Goal: Task Accomplishment & Management: Manage account settings

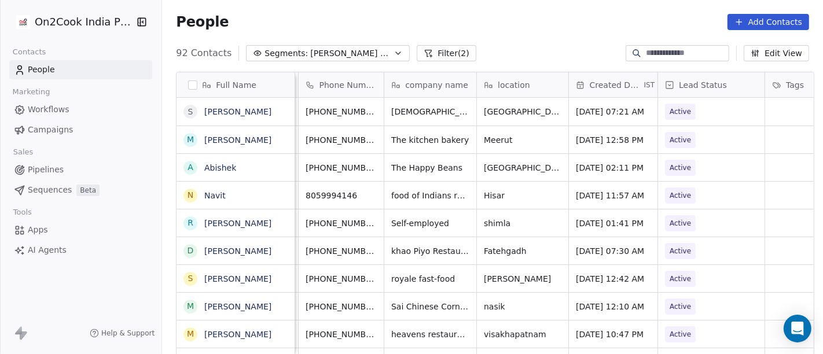
scroll to position [10, 0]
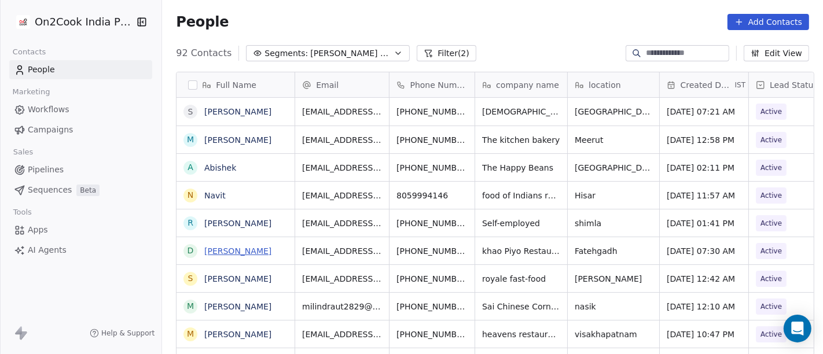
click at [238, 247] on link "Deepak Mohan" at bounding box center [237, 251] width 67 height 9
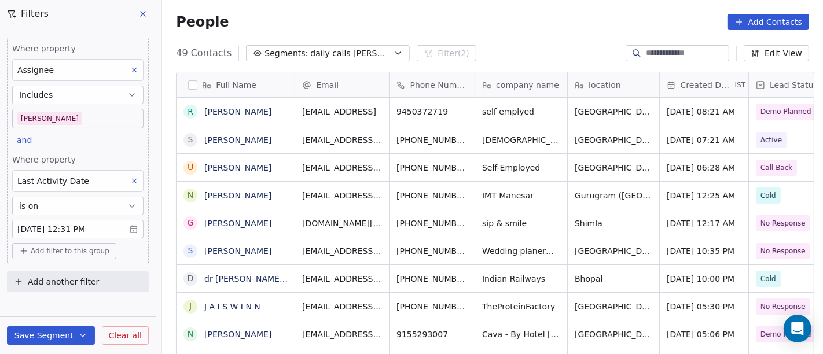
scroll to position [302, 657]
click at [485, 14] on div "People Add Contacts" at bounding box center [492, 22] width 633 height 16
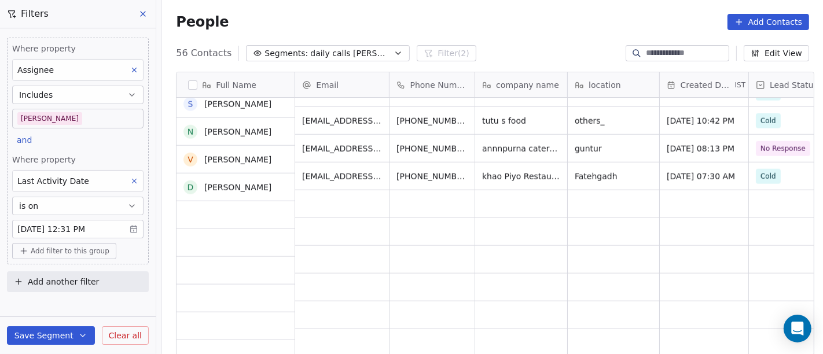
scroll to position [0, 0]
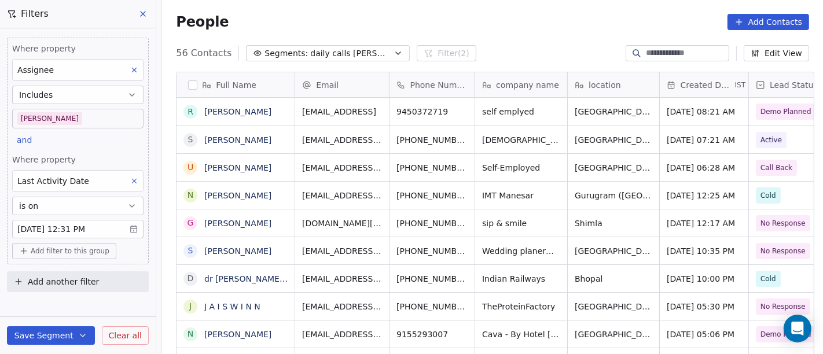
click at [501, 39] on div "People Add Contacts" at bounding box center [492, 22] width 661 height 44
click at [56, 123] on body "On2Cook India Pvt. Ltd. Contacts People Marketing Workflows Campaigns Sales Pip…" at bounding box center [411, 177] width 823 height 354
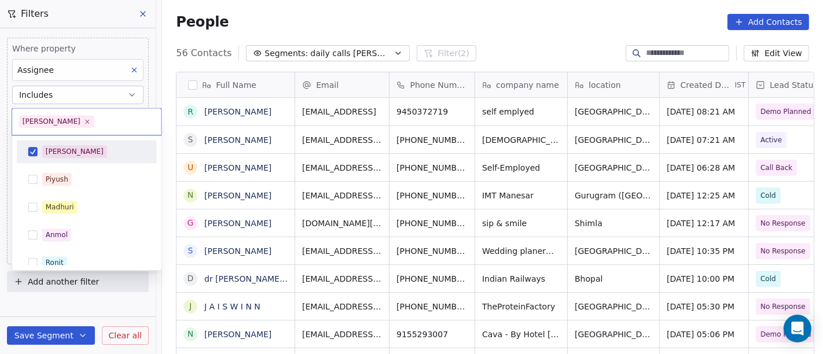
click at [50, 153] on div "[PERSON_NAME]" at bounding box center [75, 152] width 58 height 10
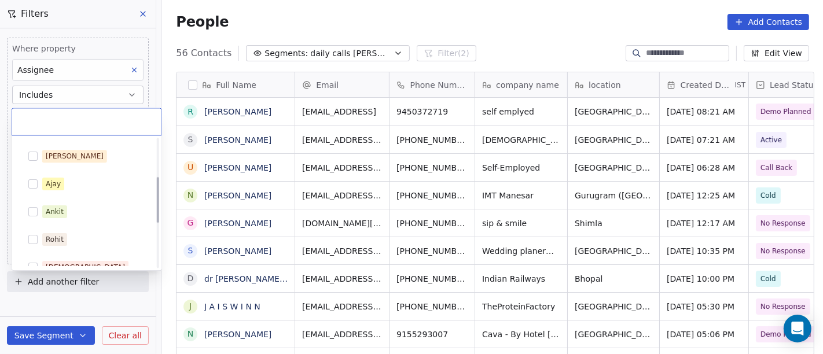
scroll to position [230, 0]
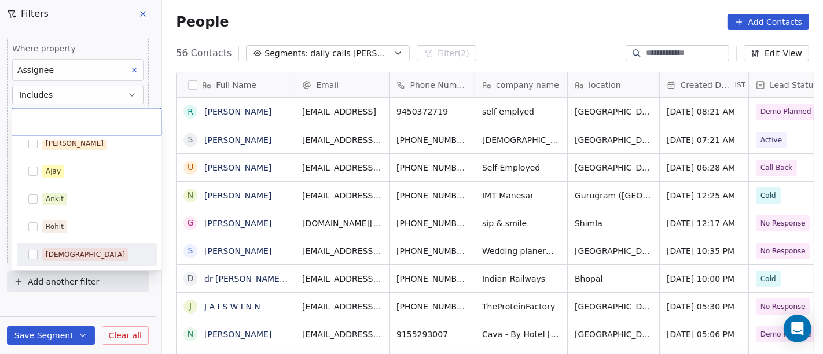
click at [64, 259] on div "[DEMOGRAPHIC_DATA]" at bounding box center [85, 255] width 79 height 10
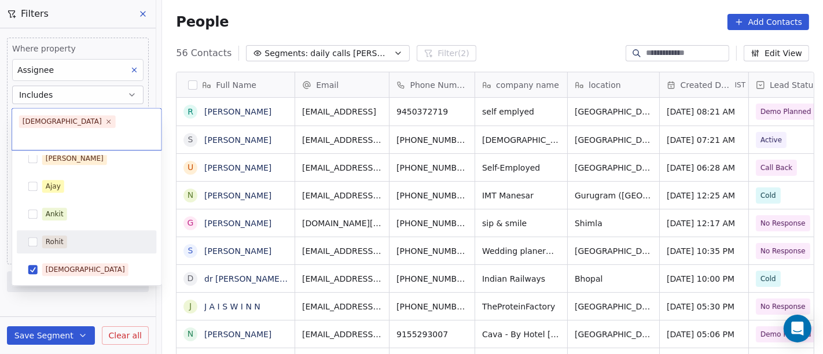
click at [485, 24] on html "On2Cook India Pvt. Ltd. Contacts People Marketing Workflows Campaigns Sales Pip…" at bounding box center [411, 177] width 823 height 354
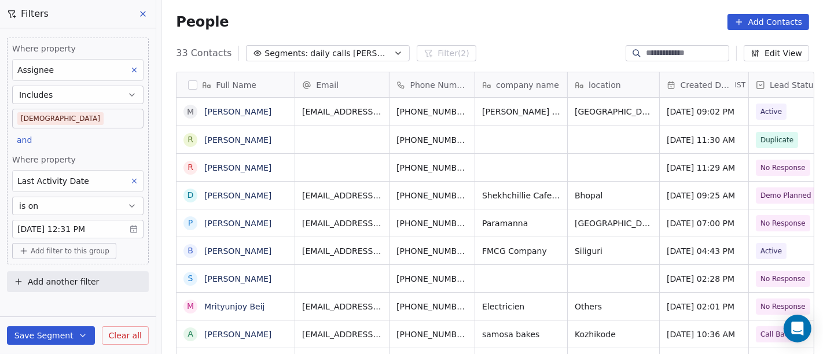
scroll to position [302, 657]
click at [88, 106] on div "Where property Assignee Includes Shivam" at bounding box center [77, 86] width 131 height 86
click at [102, 122] on body "On2Cook India Pvt. Ltd. Contacts People Marketing Workflows Campaigns Sales Pip…" at bounding box center [411, 177] width 823 height 354
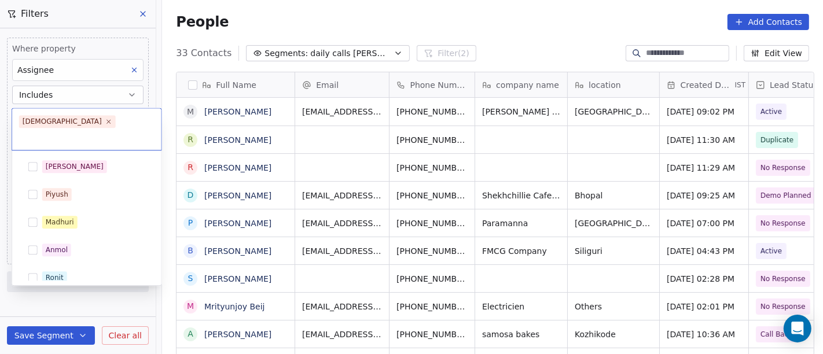
scroll to position [230, 0]
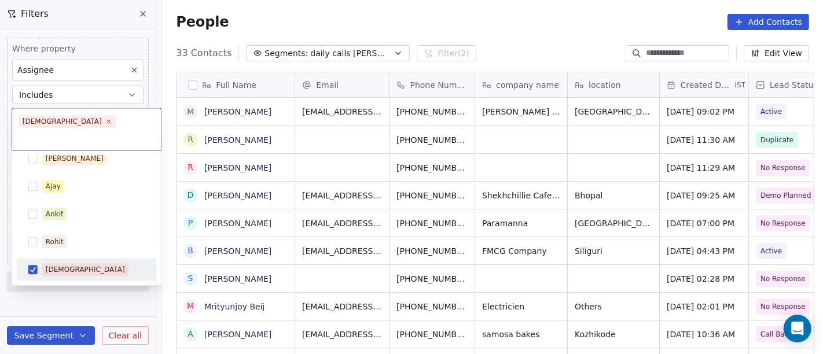
click at [69, 263] on span "[DEMOGRAPHIC_DATA]" at bounding box center [85, 269] width 86 height 13
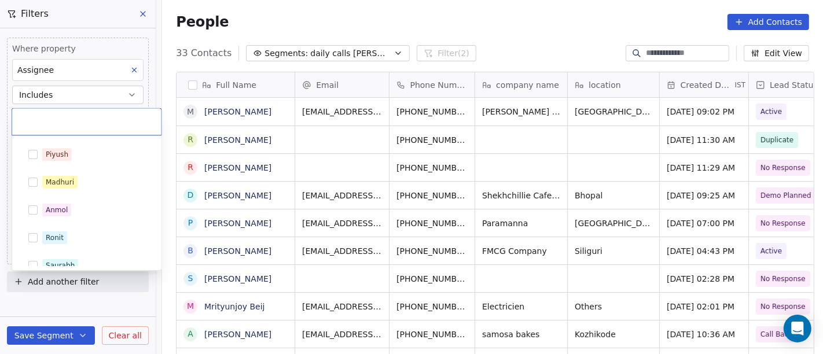
scroll to position [0, 0]
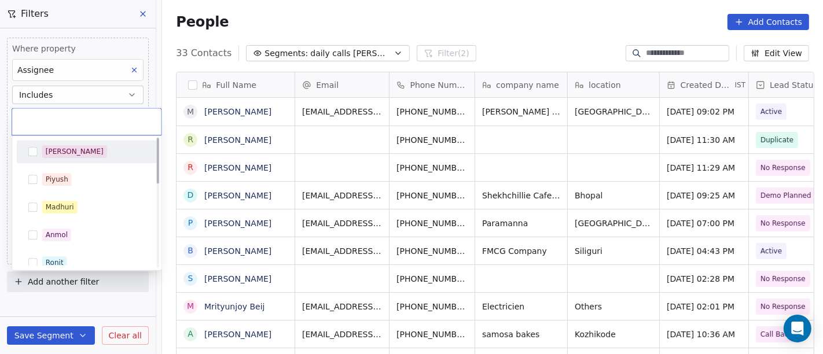
click at [87, 145] on div "[PERSON_NAME]" at bounding box center [93, 151] width 103 height 13
click at [311, 32] on html "On2Cook India Pvt. Ltd. Contacts People Marketing Workflows Campaigns Sales Pip…" at bounding box center [411, 177] width 823 height 354
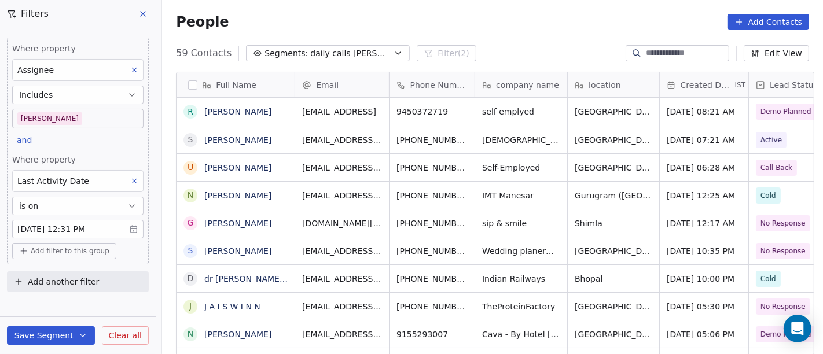
click at [479, 49] on div "59 Contacts Segments: daily calls salim Filter (2) Edit View" at bounding box center [492, 53] width 661 height 19
click at [503, 24] on div "People Add Contacts" at bounding box center [492, 22] width 633 height 16
click at [78, 120] on body "On2Cook India Pvt. Ltd. Contacts People Marketing Workflows Campaigns Sales Pip…" at bounding box center [411, 177] width 823 height 354
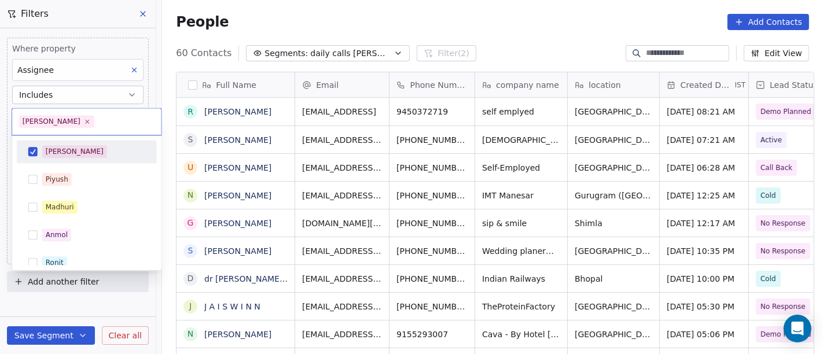
click at [76, 148] on div "[PERSON_NAME]" at bounding box center [93, 151] width 103 height 13
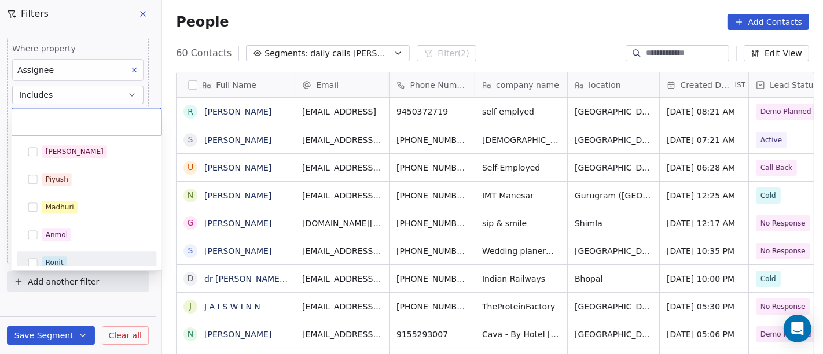
click at [85, 250] on div "Salim Piyush Madhuri Anmol Ronit Saurabh Sapan Falguni Mary Ajay Ankit Rohit Sh…" at bounding box center [87, 318] width 140 height 357
click at [74, 257] on div "Ronit" at bounding box center [93, 263] width 103 height 13
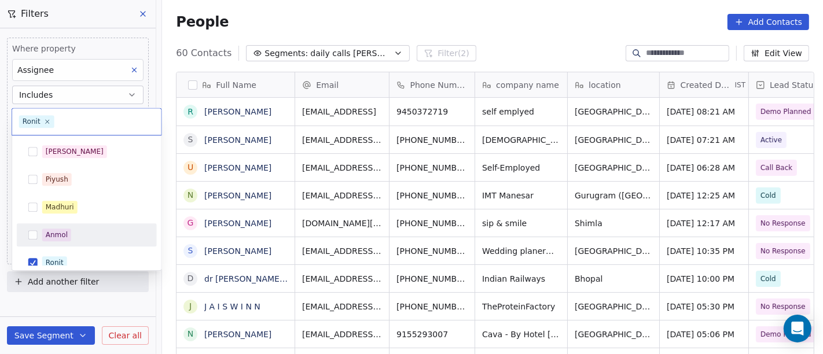
click at [471, 17] on html "On2Cook India Pvt. Ltd. Contacts People Marketing Workflows Campaigns Sales Pip…" at bounding box center [411, 177] width 823 height 354
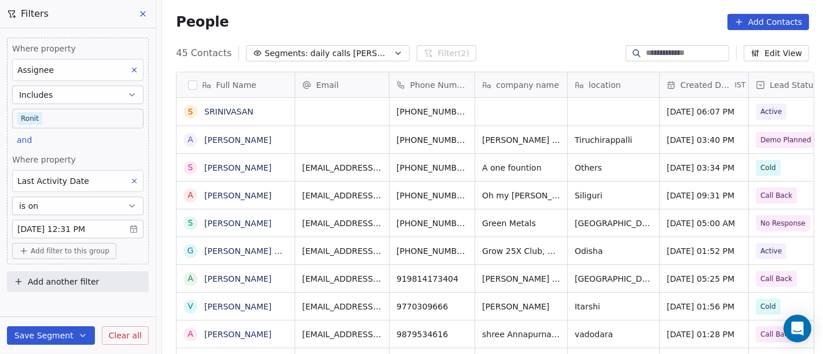
scroll to position [302, 657]
click at [35, 122] on body "On2Cook India Pvt. Ltd. Contacts People Marketing Workflows Campaigns Sales Pip…" at bounding box center [411, 177] width 823 height 354
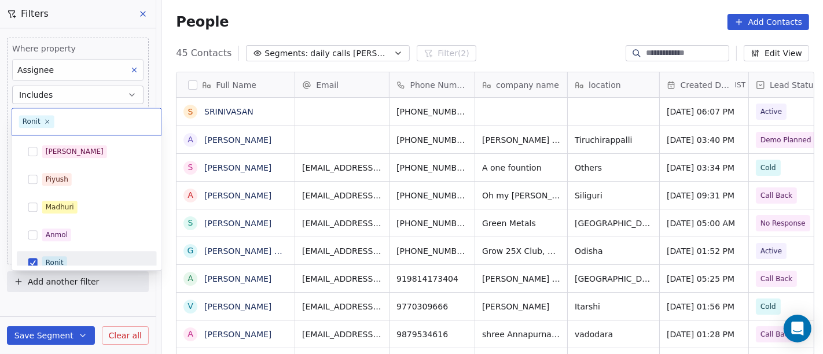
scroll to position [8, 0]
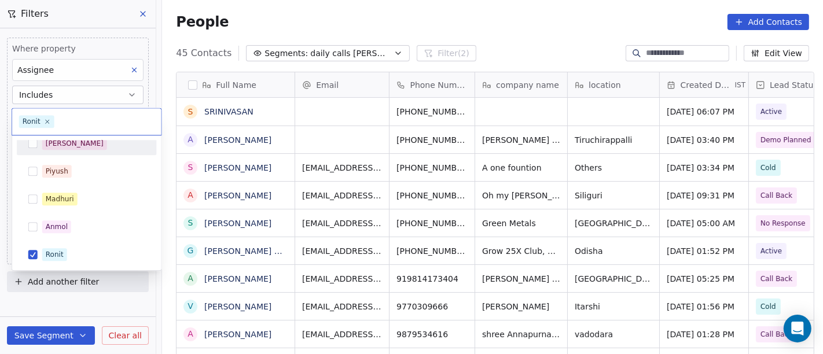
click at [71, 148] on div "[PERSON_NAME]" at bounding box center [93, 143] width 103 height 13
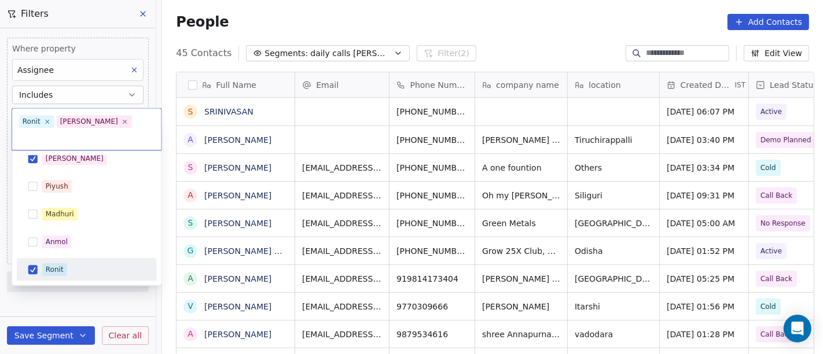
click at [55, 265] on div "Ronit" at bounding box center [55, 270] width 18 height 10
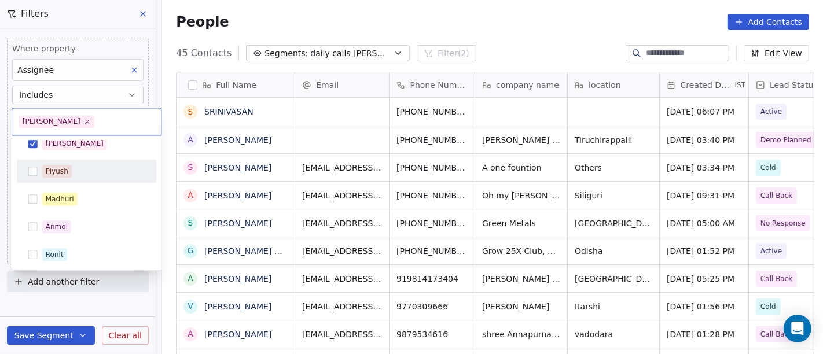
click at [403, 11] on html "On2Cook India Pvt. Ltd. Contacts People Marketing Workflows Campaigns Sales Pip…" at bounding box center [411, 177] width 823 height 354
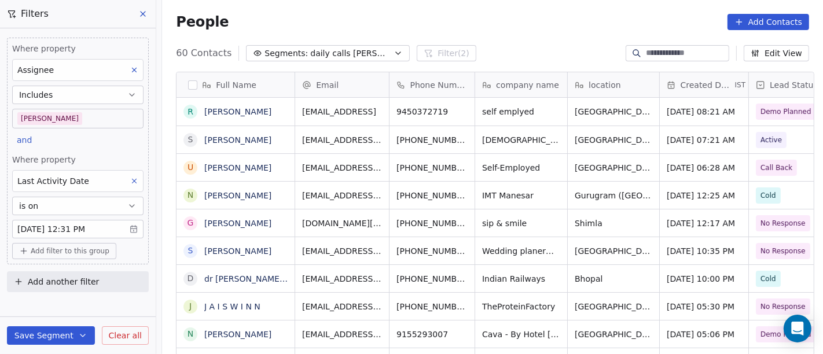
click at [493, 27] on div "People Add Contacts" at bounding box center [492, 22] width 633 height 16
click at [504, 39] on div "People Add Contacts" at bounding box center [492, 22] width 661 height 44
click at [528, 28] on div "People Add Contacts" at bounding box center [492, 22] width 633 height 16
click at [493, 27] on div "People Add Contacts" at bounding box center [492, 22] width 633 height 16
click at [521, 19] on div "People Add Contacts" at bounding box center [492, 22] width 633 height 16
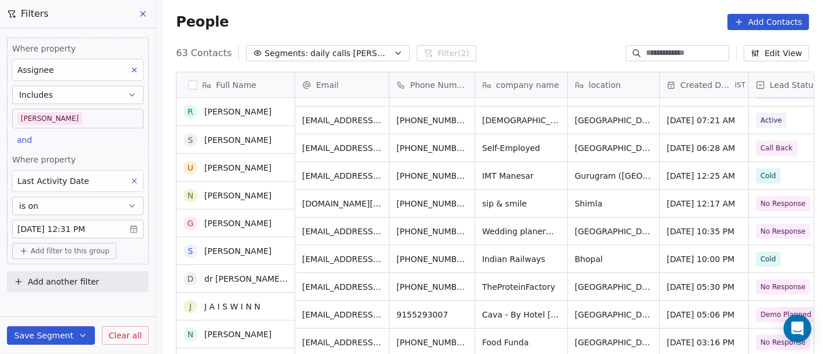
scroll to position [0, 0]
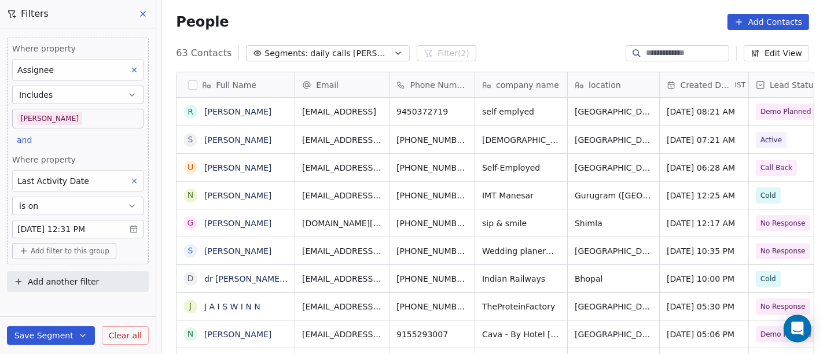
click at [89, 255] on button "Add filter to this group" at bounding box center [64, 251] width 104 height 16
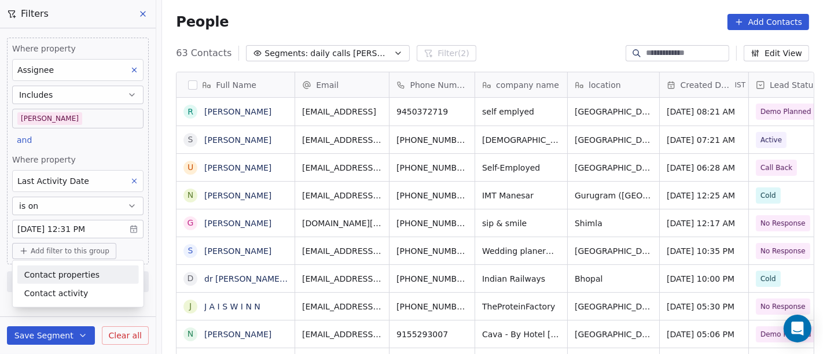
click at [70, 270] on span "Contact properties" at bounding box center [61, 275] width 75 height 12
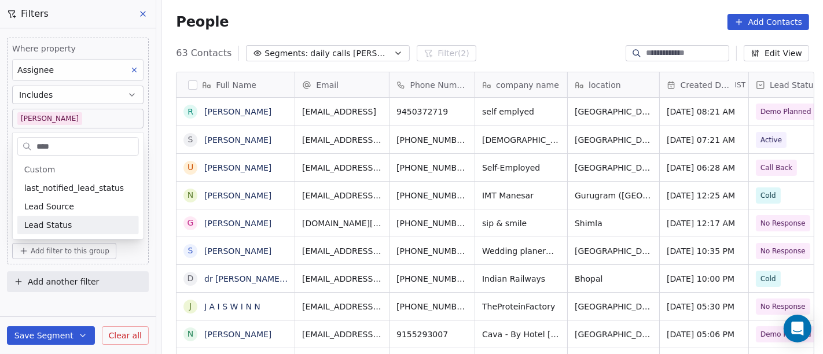
type input "****"
click at [79, 224] on div "Lead Status" at bounding box center [78, 225] width 108 height 12
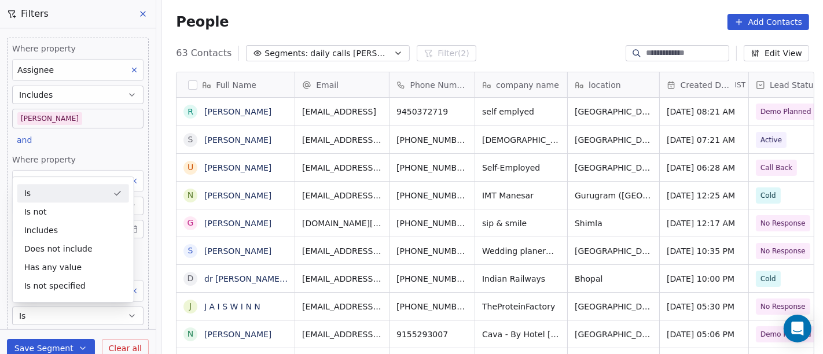
click at [487, 28] on div "People Add Contacts" at bounding box center [492, 22] width 633 height 16
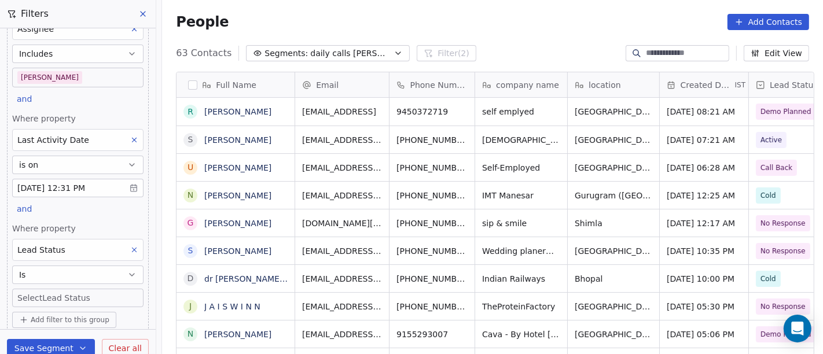
scroll to position [75, 0]
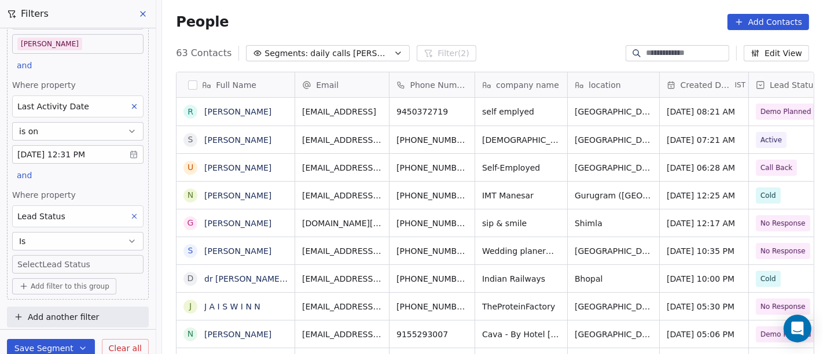
click at [67, 262] on body "On2Cook India Pvt. Ltd. Contacts People Marketing Workflows Campaigns Sales Pip…" at bounding box center [411, 177] width 823 height 354
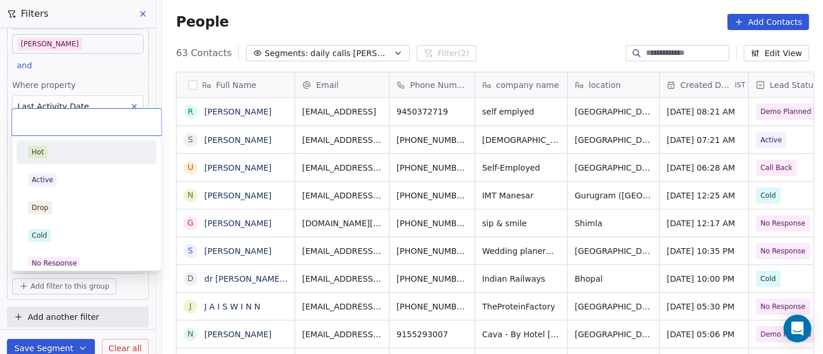
click at [58, 157] on div "Hot" at bounding box center [86, 152] width 117 height 13
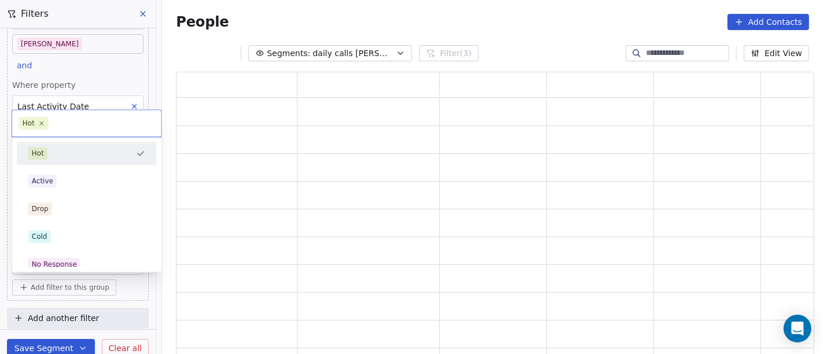
scroll to position [274, 629]
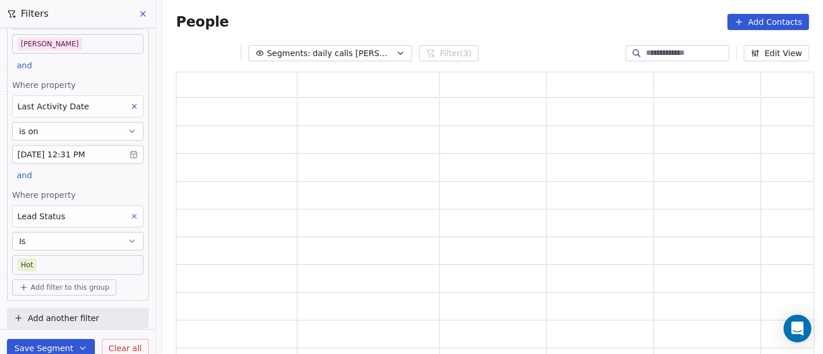
click at [513, 29] on div "People Add Contacts" at bounding box center [492, 22] width 633 height 16
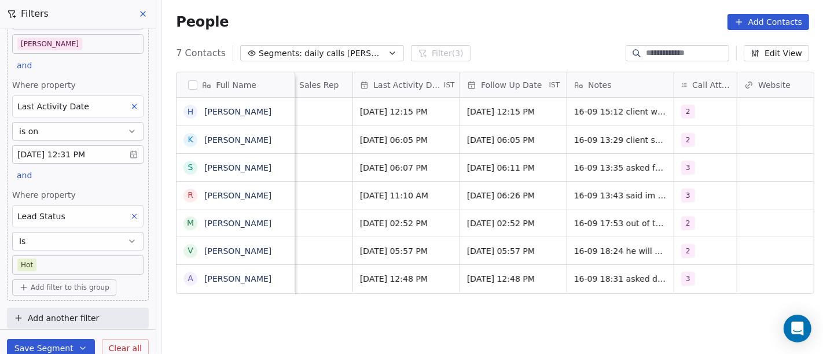
scroll to position [0, 720]
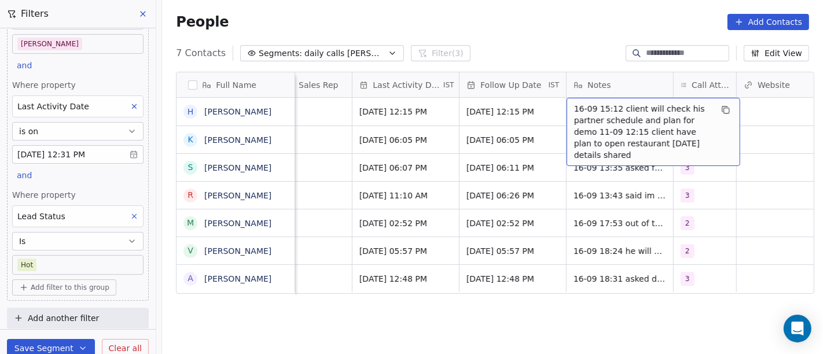
click at [334, 321] on div "Full Name H Harmeet Singh K Kamlesh Pokharna S Sudhanshu Mishra R Rajendra Kaka…" at bounding box center [492, 219] width 661 height 312
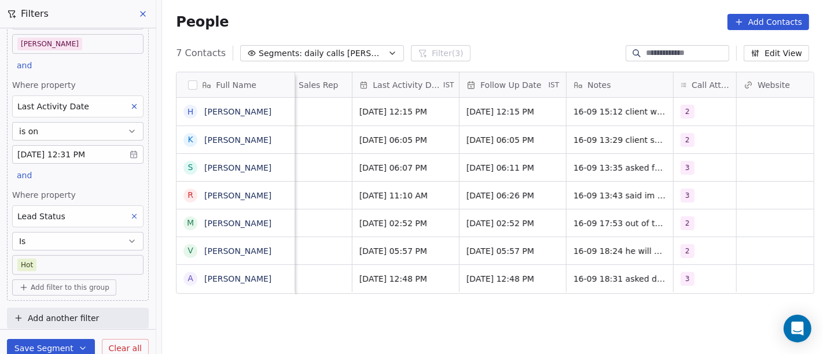
scroll to position [76, 0]
click at [102, 262] on body "On2Cook India Pvt. Ltd. Contacts People Marketing Workflows Campaigns Sales Pip…" at bounding box center [411, 177] width 823 height 354
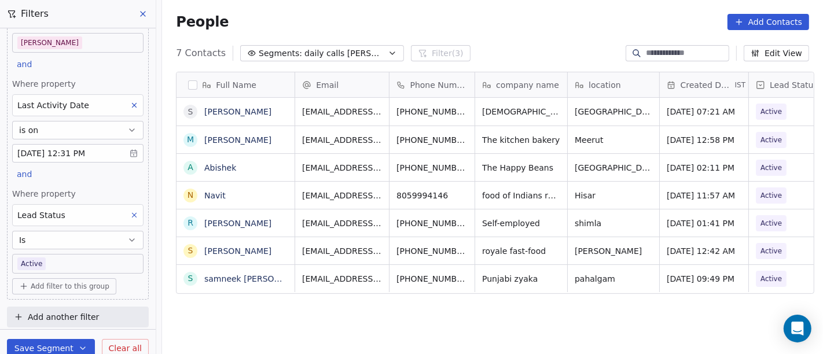
scroll to position [302, 657]
click at [505, 20] on div "People Add Contacts" at bounding box center [492, 22] width 633 height 16
click at [82, 266] on body "On2Cook India Pvt. Ltd. Contacts People Marketing Workflows Campaigns Sales Pip…" at bounding box center [411, 177] width 823 height 354
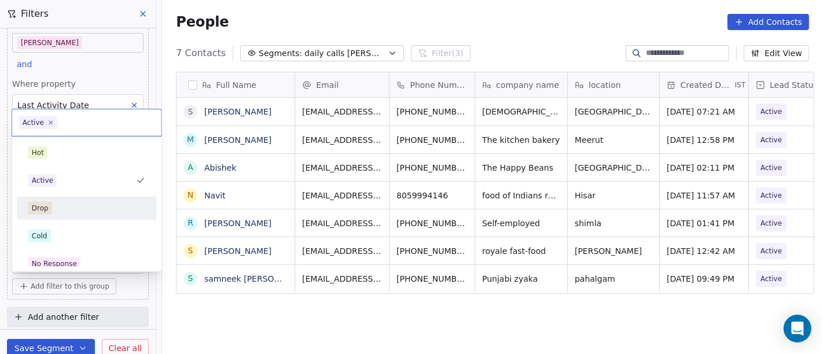
click at [85, 206] on div "Drop" at bounding box center [86, 208] width 117 height 13
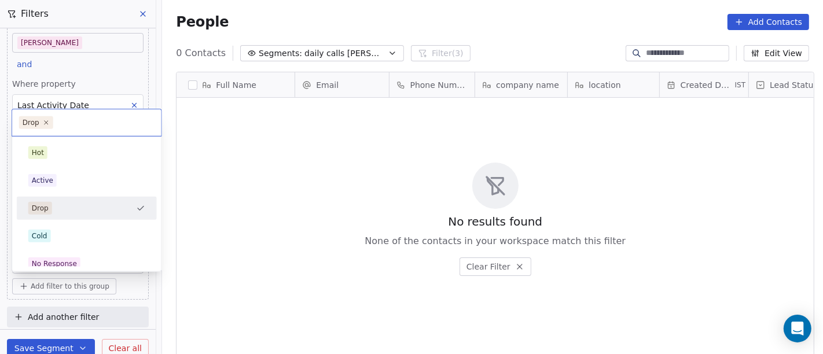
click at [65, 262] on body "On2Cook India Pvt. Ltd. Contacts People Marketing Workflows Campaigns Sales Pip…" at bounding box center [411, 177] width 823 height 354
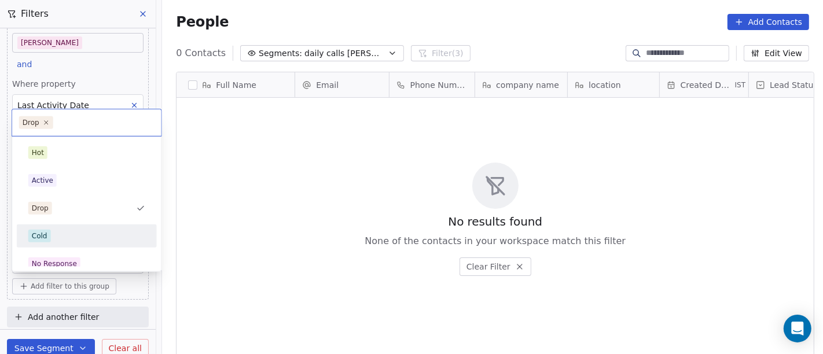
click at [52, 237] on div "Cold" at bounding box center [86, 236] width 117 height 13
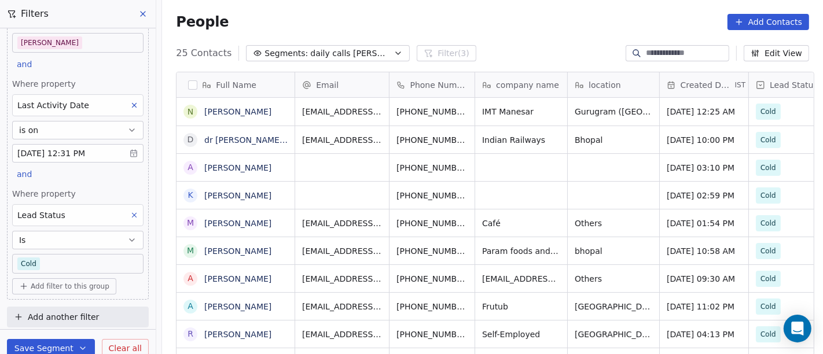
click at [104, 262] on body "On2Cook India Pvt. Ltd. Contacts People Marketing Workflows Campaigns Sales Pip…" at bounding box center [411, 177] width 823 height 354
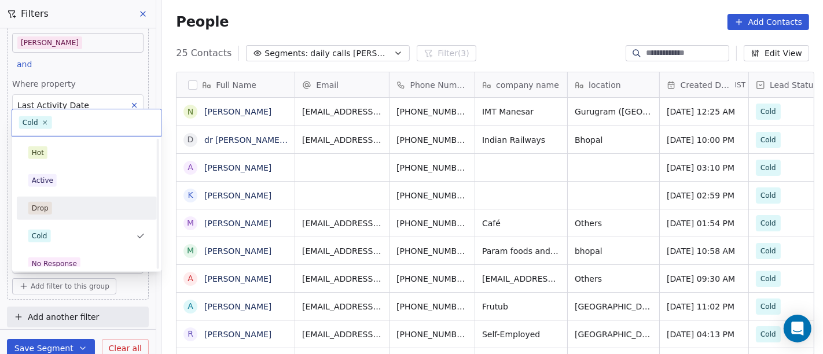
scroll to position [64, 0]
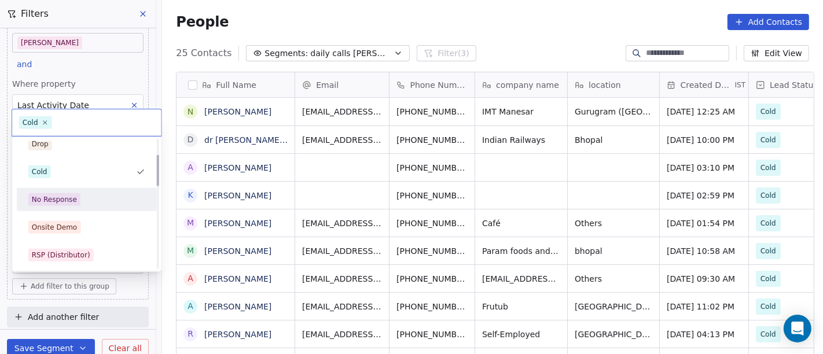
click at [95, 195] on div "No Response" at bounding box center [86, 199] width 117 height 13
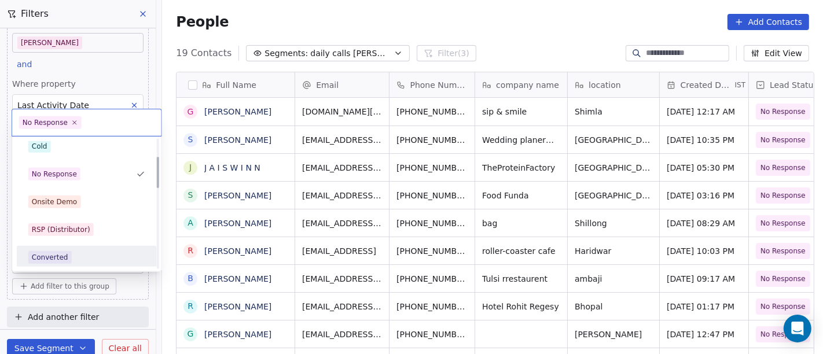
scroll to position [72, 0]
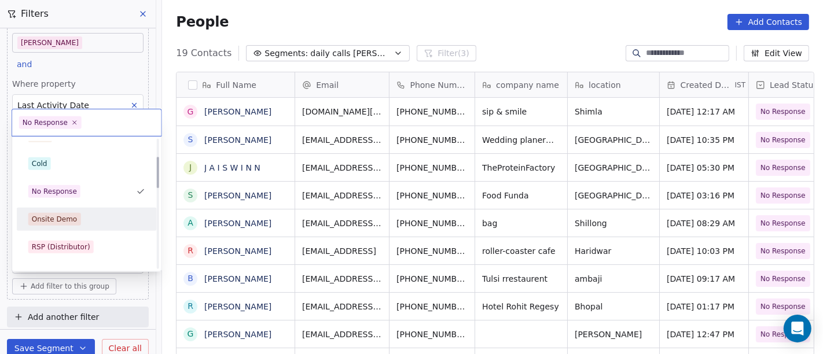
click at [101, 219] on div "Onsite Demo" at bounding box center [86, 219] width 117 height 13
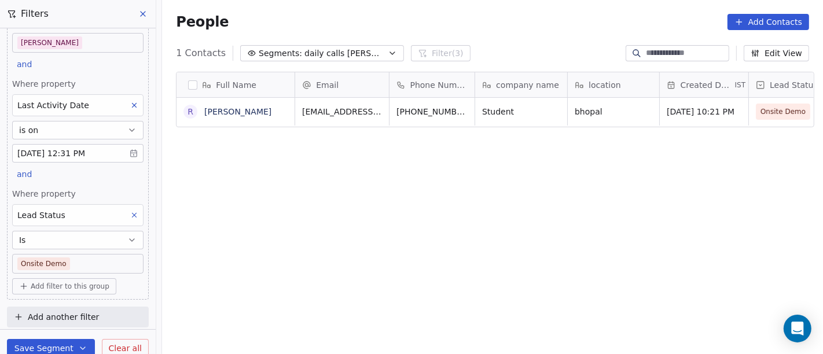
scroll to position [302, 657]
click at [102, 264] on body "On2Cook India Pvt. Ltd. Contacts People Marketing Workflows Campaigns Sales Pip…" at bounding box center [411, 177] width 823 height 354
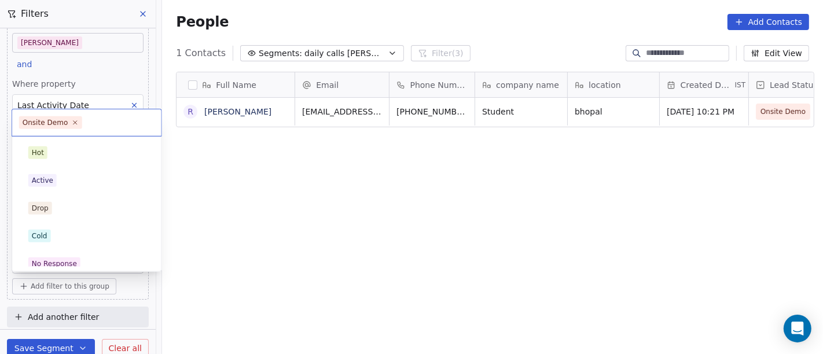
scroll to position [36, 0]
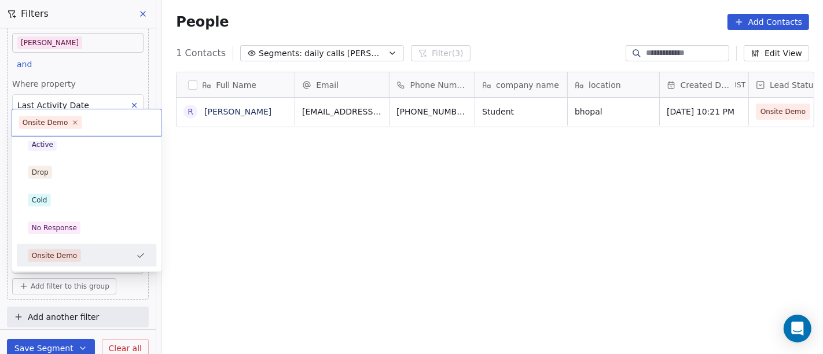
click at [315, 263] on html "On2Cook India Pvt. Ltd. Contacts People Marketing Workflows Campaigns Sales Pip…" at bounding box center [411, 177] width 823 height 354
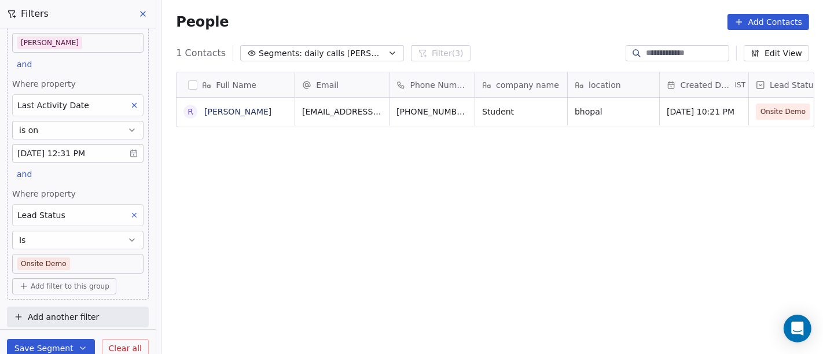
click at [67, 259] on body "On2Cook India Pvt. Ltd. Contacts People Marketing Workflows Campaigns Sales Pip…" at bounding box center [411, 177] width 823 height 354
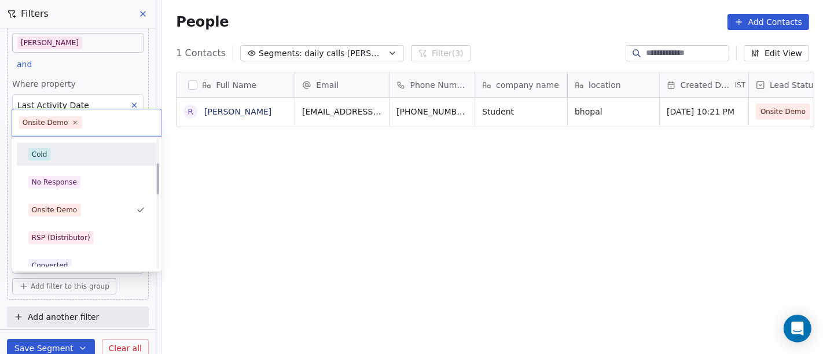
scroll to position [101, 0]
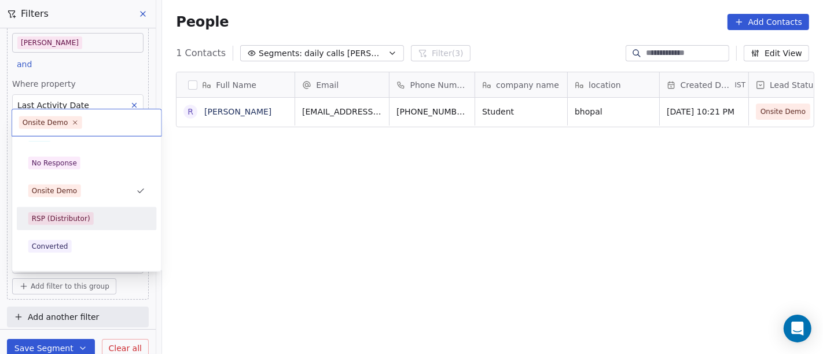
click at [76, 219] on div "RSP (Distributor)" at bounding box center [61, 219] width 58 height 10
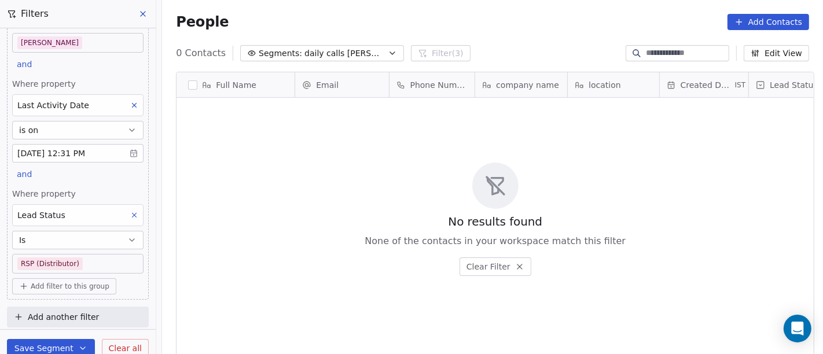
scroll to position [302, 657]
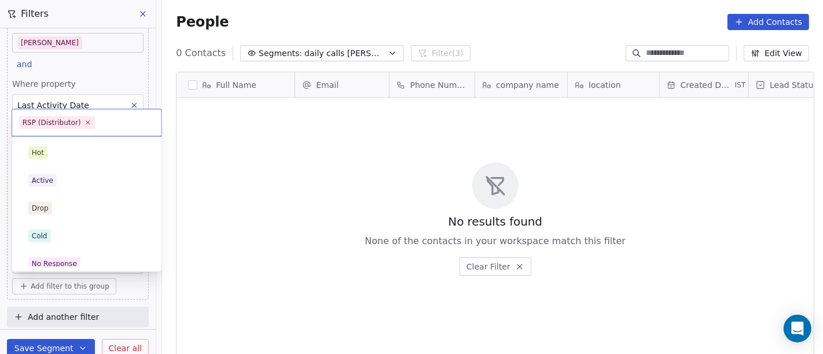
click at [96, 255] on body "On2Cook India Pvt. Ltd. Contacts People Marketing Workflows Campaigns Sales Pip…" at bounding box center [411, 177] width 823 height 354
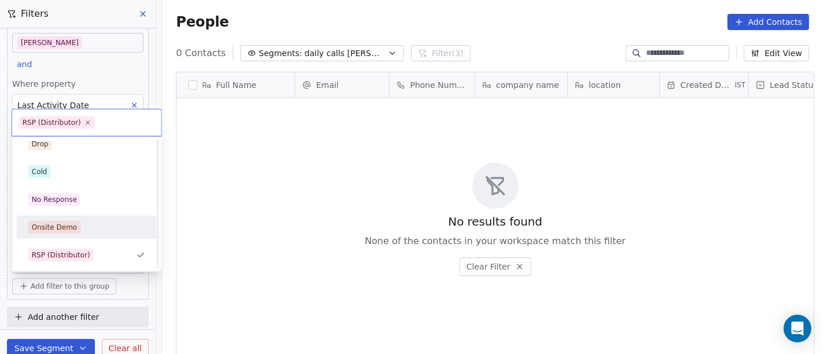
scroll to position [129, 0]
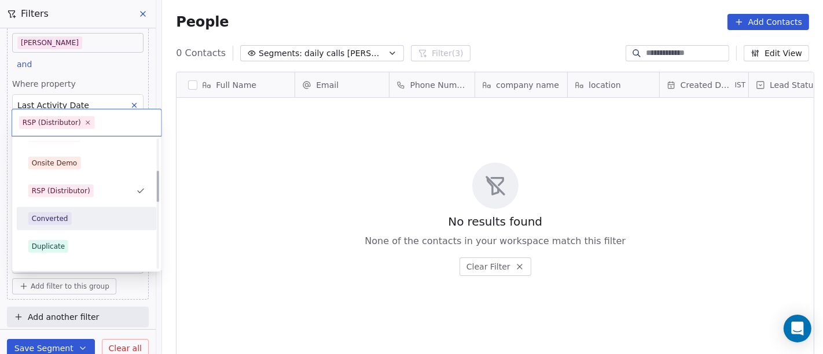
click at [83, 215] on div "Converted" at bounding box center [86, 219] width 117 height 13
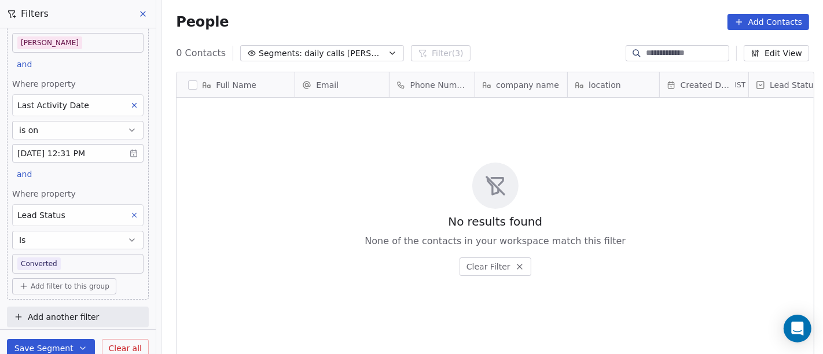
scroll to position [302, 657]
click at [90, 263] on body "On2Cook India Pvt. Ltd. Contacts People Marketing Workflows Campaigns Sales Pip…" at bounding box center [411, 177] width 823 height 354
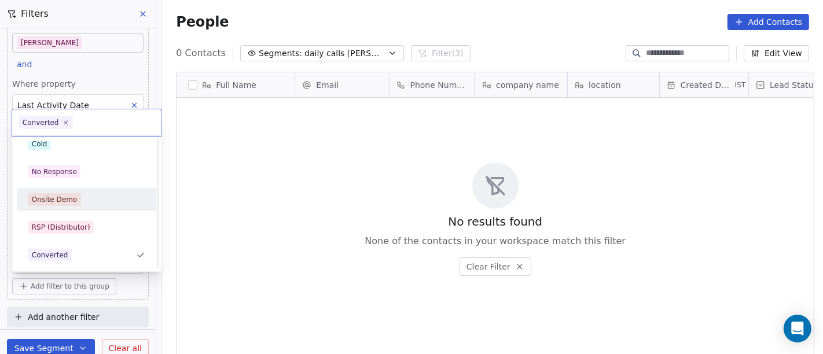
scroll to position [156, 0]
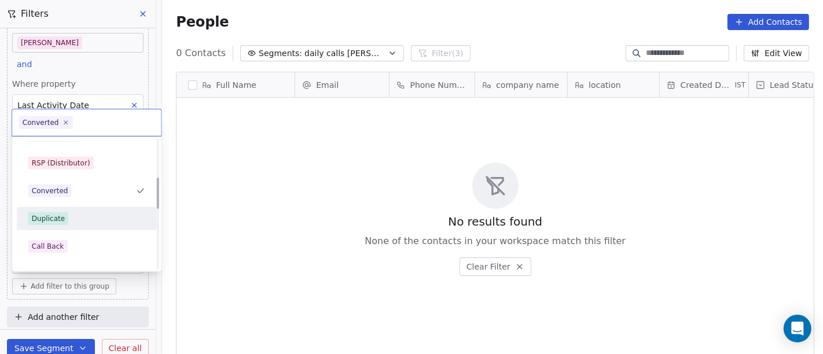
click at [74, 224] on div "Duplicate" at bounding box center [86, 219] width 117 height 13
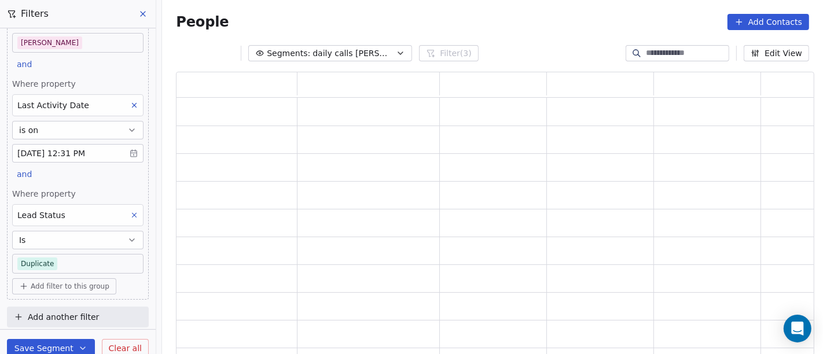
click at [87, 265] on body "On2Cook India Pvt. Ltd. Contacts People Marketing Workflows Campaigns Sales Pip…" at bounding box center [411, 177] width 823 height 354
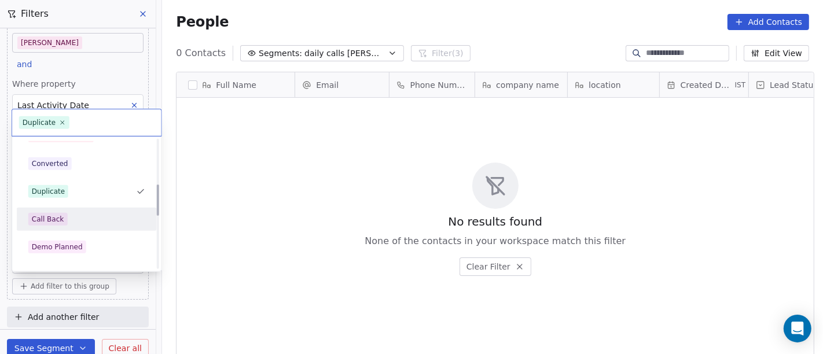
click at [87, 215] on div "Call Back" at bounding box center [86, 219] width 117 height 13
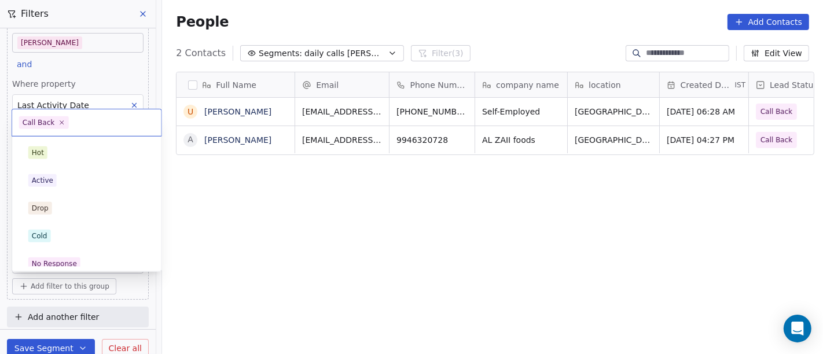
click at [86, 265] on body "On2Cook India Pvt. Ltd. Contacts People Marketing Workflows Campaigns Sales Pip…" at bounding box center [411, 177] width 823 height 354
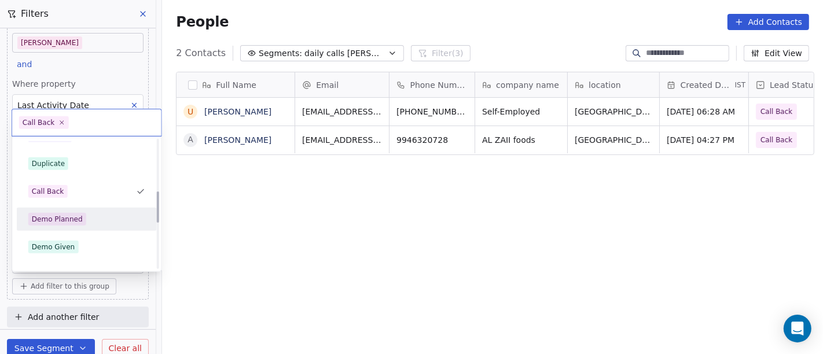
click at [85, 222] on div "Demo Planned" at bounding box center [86, 219] width 117 height 13
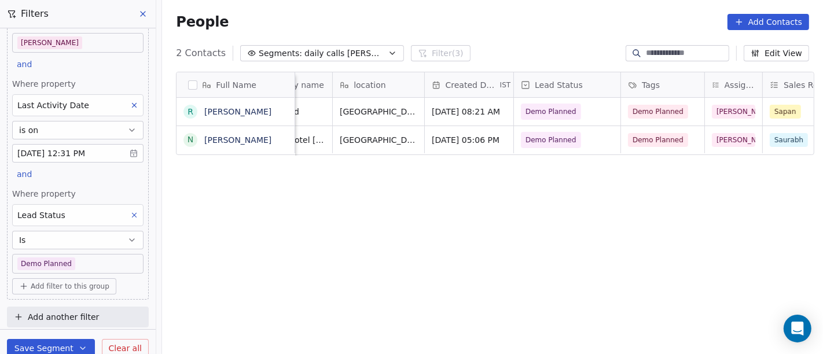
click at [74, 256] on body "On2Cook India Pvt. Ltd. Contacts People Marketing Workflows Campaigns Sales Pip…" at bounding box center [411, 177] width 823 height 354
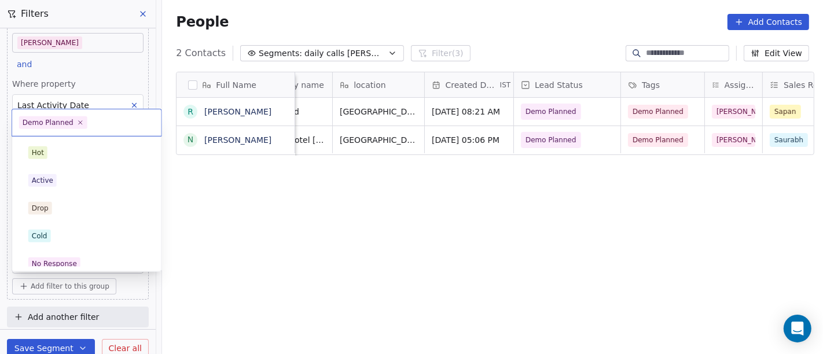
scroll to position [175, 0]
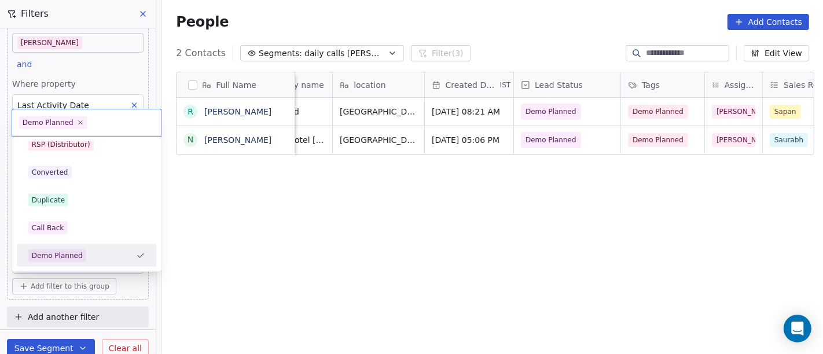
click at [340, 239] on html "On2Cook India Pvt. Ltd. Contacts People Marketing Workflows Campaigns Sales Pip…" at bounding box center [411, 177] width 823 height 354
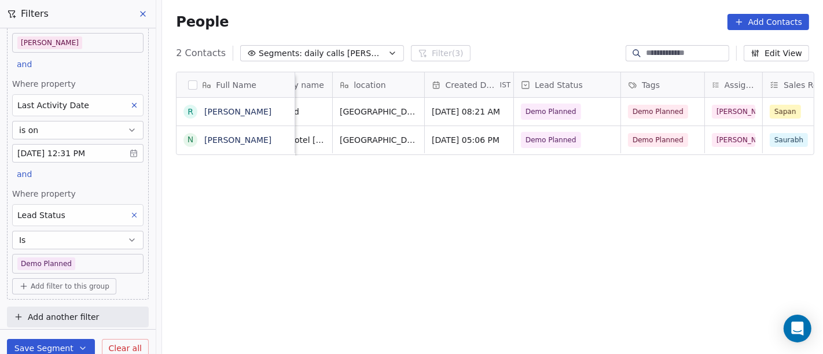
click at [127, 215] on button at bounding box center [134, 215] width 15 height 15
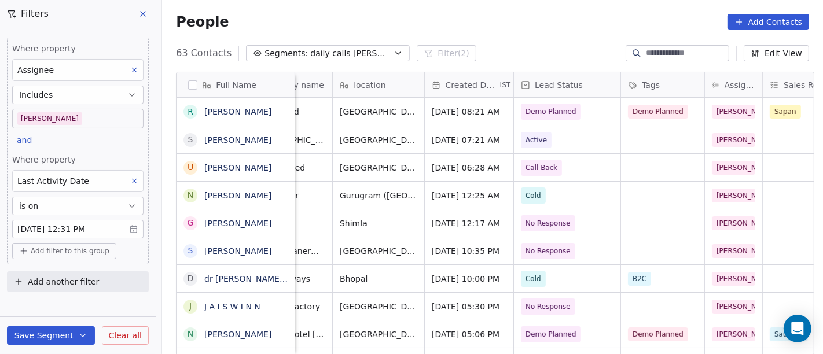
scroll to position [0, 0]
click at [507, 41] on div "People Add Contacts" at bounding box center [492, 22] width 661 height 44
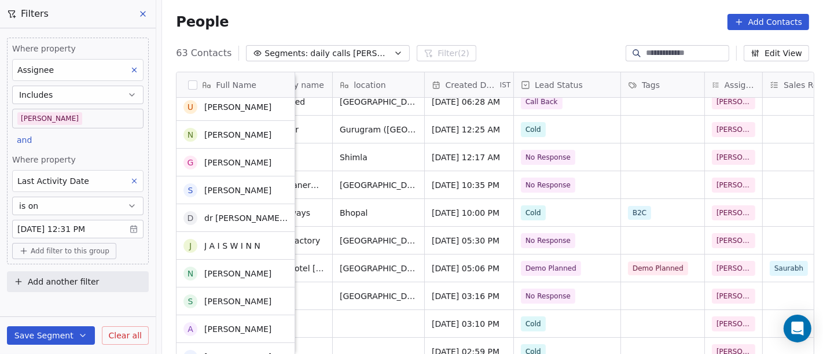
scroll to position [138, 0]
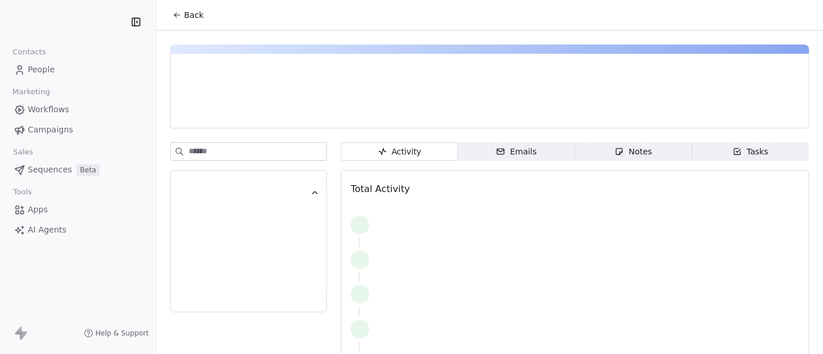
click at [188, 16] on span "Back" at bounding box center [194, 15] width 20 height 12
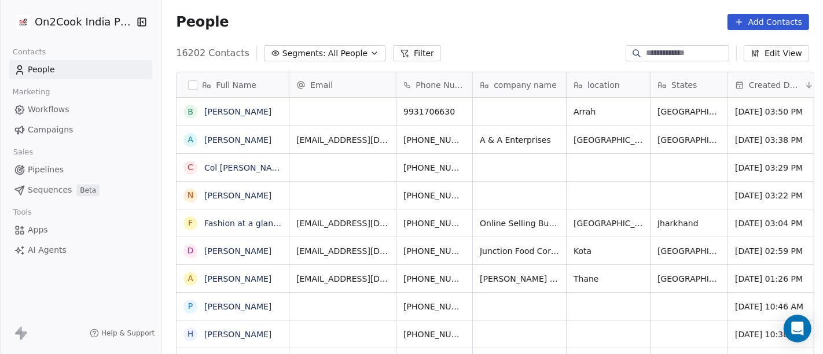
scroll to position [302, 657]
click at [331, 51] on span "All People" at bounding box center [347, 53] width 39 height 12
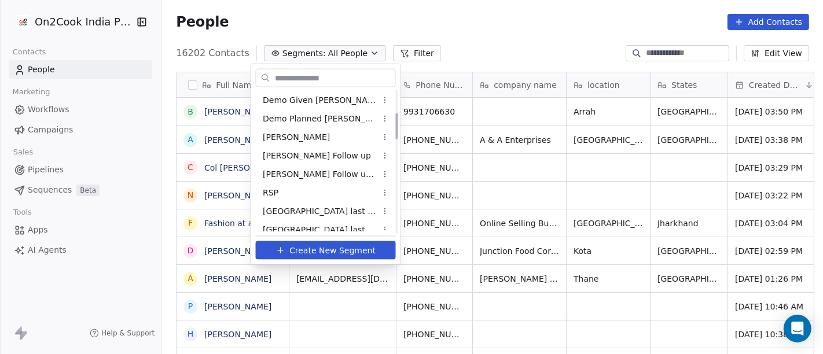
scroll to position [129, 0]
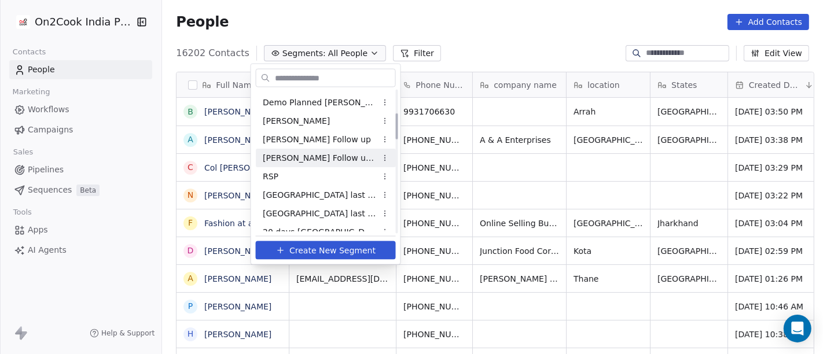
click at [319, 163] on div "Salim Follow up Hot Active" at bounding box center [326, 158] width 140 height 19
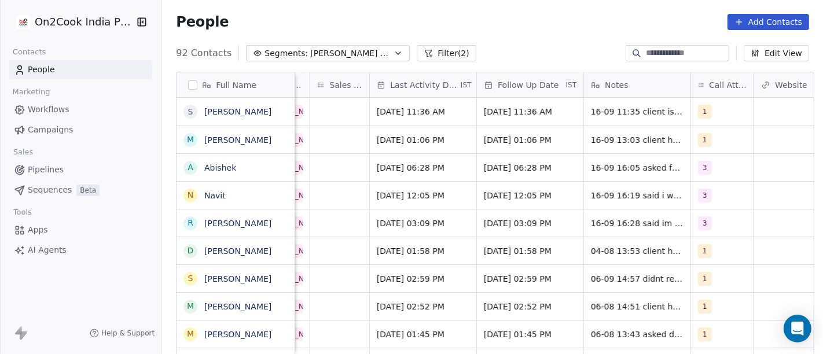
scroll to position [0, 687]
click at [725, 247] on div "1" at bounding box center [724, 250] width 63 height 27
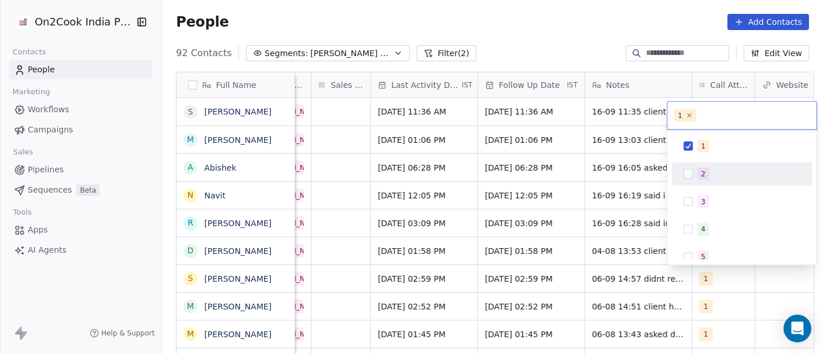
click at [695, 175] on div "2" at bounding box center [742, 174] width 131 height 19
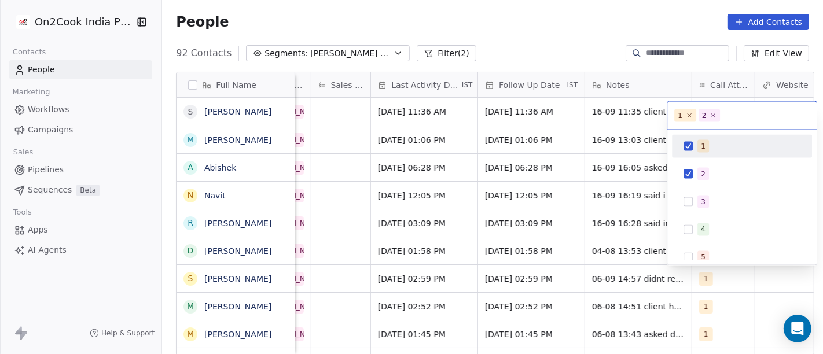
click at [689, 142] on button "Suggestions" at bounding box center [688, 146] width 9 height 9
click at [607, 197] on html "On2Cook India Pvt. Ltd. Contacts People Marketing Workflows Campaigns Sales Pip…" at bounding box center [411, 177] width 823 height 354
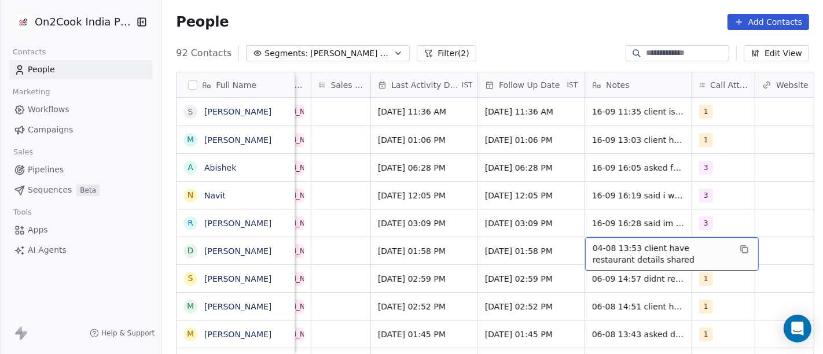
click at [653, 250] on span "04-08 13:53 client have restaurant details shared" at bounding box center [662, 254] width 138 height 23
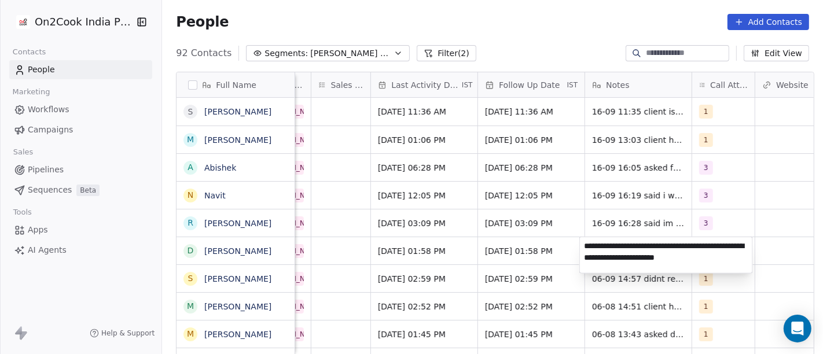
type textarea "**********"
click at [495, 265] on html "On2Cook India Pvt. Ltd. Contacts People Marketing Workflows Campaigns Sales Pip…" at bounding box center [411, 177] width 823 height 354
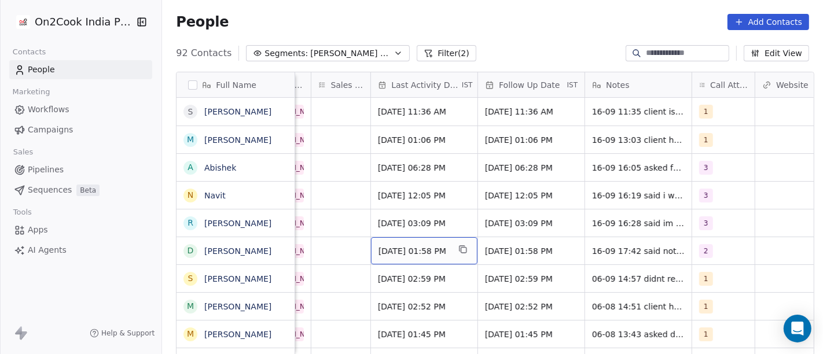
click at [449, 252] on span "Aug 04, 2025 01:58 PM" at bounding box center [414, 252] width 71 height 12
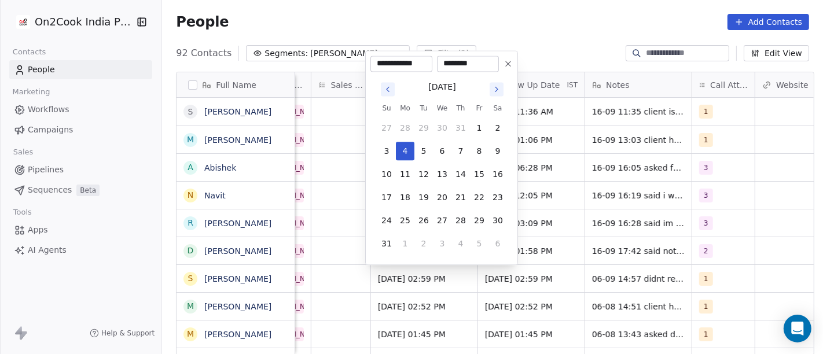
click at [500, 94] on button "Go to next month" at bounding box center [497, 89] width 14 height 14
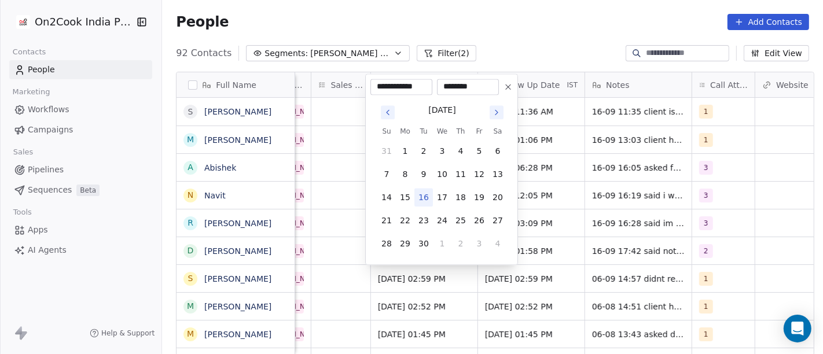
click at [422, 191] on button "16" at bounding box center [424, 197] width 19 height 19
type input "**********"
click at [571, 245] on html "On2Cook India Pvt. Ltd. Contacts People Marketing Workflows Campaigns Sales Pip…" at bounding box center [411, 177] width 823 height 354
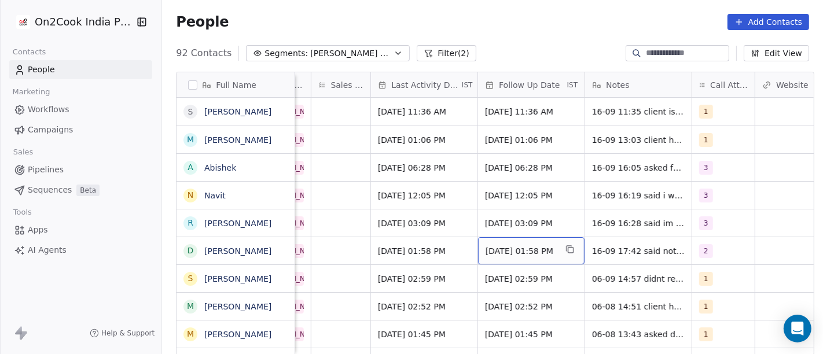
click at [478, 246] on div "11/08/2025 01:58 PM" at bounding box center [531, 250] width 107 height 27
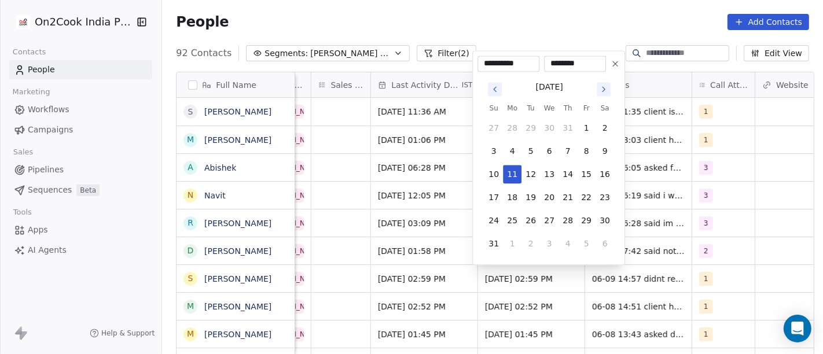
click at [613, 65] on icon at bounding box center [615, 63] width 5 height 5
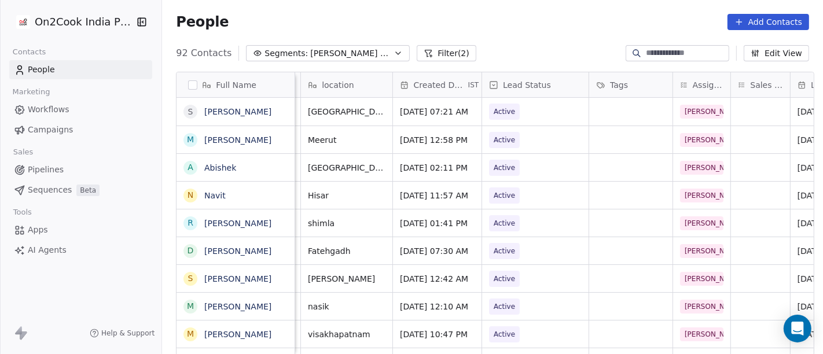
scroll to position [0, 266]
click at [552, 253] on span "Active" at bounding box center [525, 251] width 71 height 16
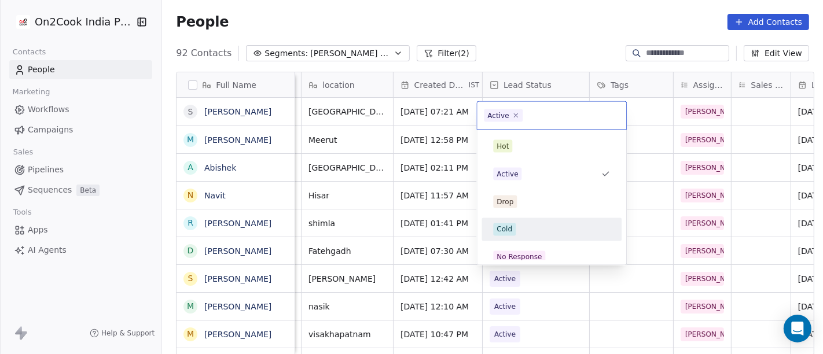
click at [521, 224] on div "Cold" at bounding box center [551, 230] width 117 height 13
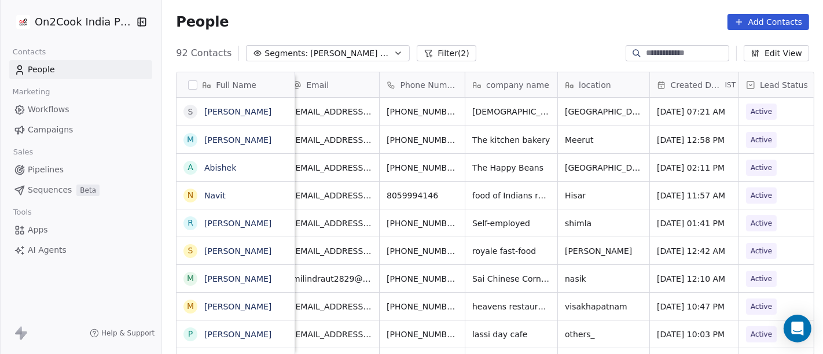
scroll to position [0, 0]
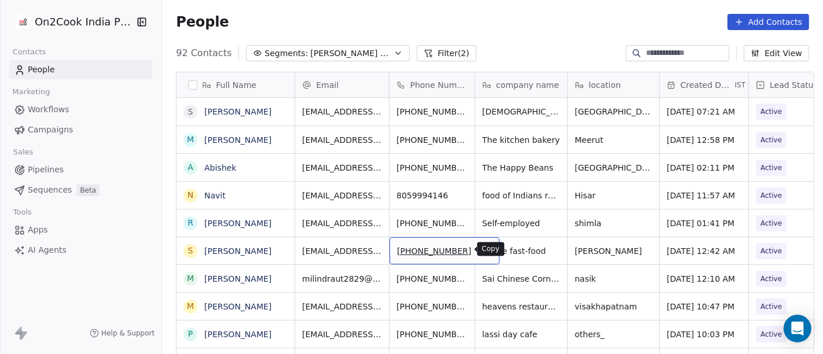
click at [481, 250] on icon "grid" at bounding box center [485, 249] width 9 height 9
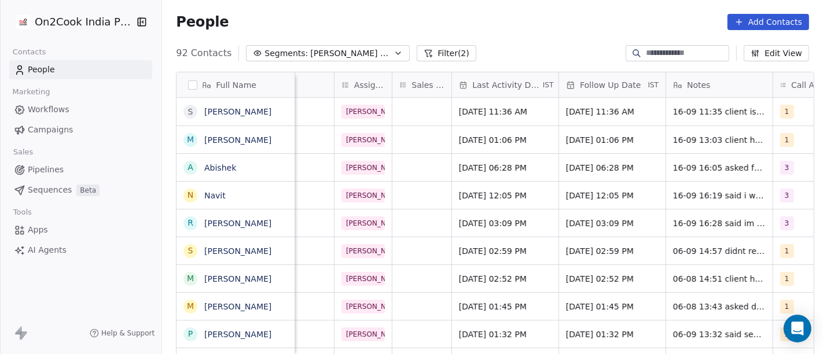
scroll to position [0, 606]
click at [522, 251] on span "Aug 06, 2025 02:59 PM" at bounding box center [495, 252] width 71 height 12
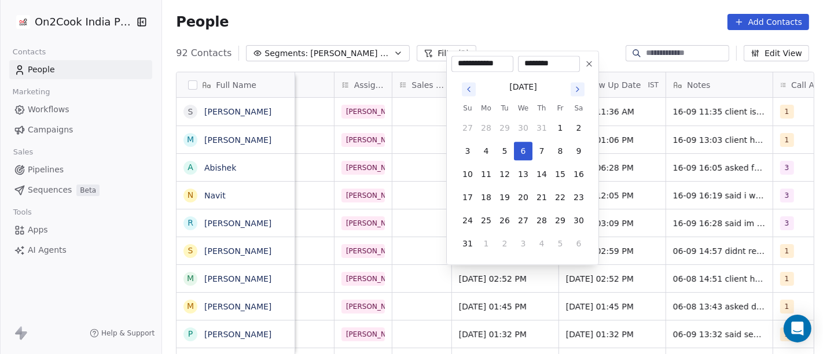
click at [579, 87] on icon "Go to next month" at bounding box center [577, 89] width 9 height 9
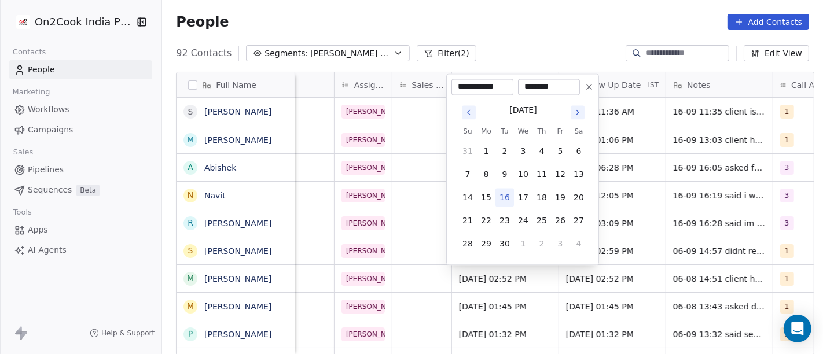
click at [503, 195] on button "16" at bounding box center [505, 197] width 19 height 19
type input "**********"
click at [421, 244] on html "On2Cook India Pvt. Ltd. Contacts People Marketing Workflows Campaigns Sales Pip…" at bounding box center [411, 177] width 823 height 354
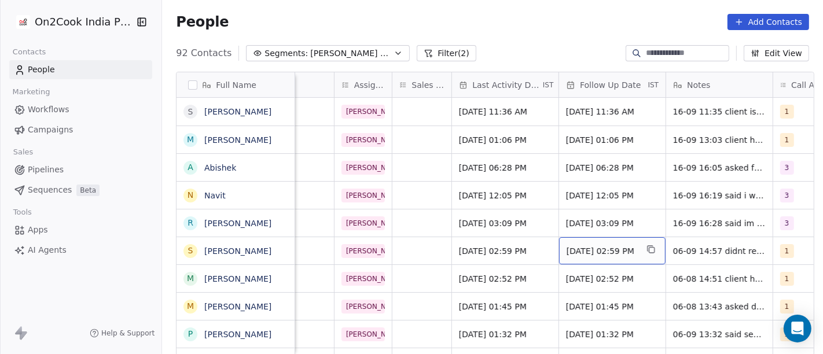
click at [585, 246] on span "13/08/2025 02:59 PM" at bounding box center [602, 252] width 71 height 12
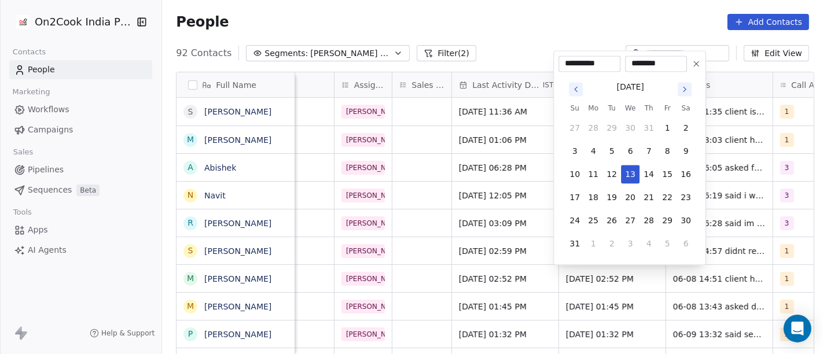
click at [684, 87] on icon "Go to next month" at bounding box center [684, 89] width 9 height 9
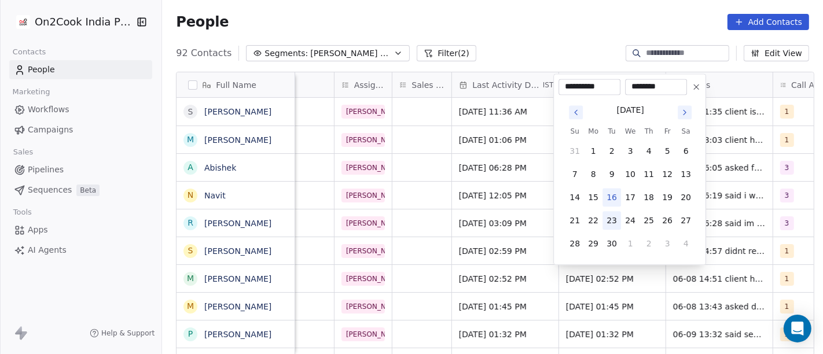
click at [611, 219] on button "23" at bounding box center [612, 220] width 19 height 19
type input "**********"
click at [702, 215] on div "**********" at bounding box center [630, 170] width 153 height 192
click at [512, 259] on html "On2Cook India Pvt. Ltd. Contacts People Marketing Workflows Campaigns Sales Pip…" at bounding box center [411, 177] width 823 height 354
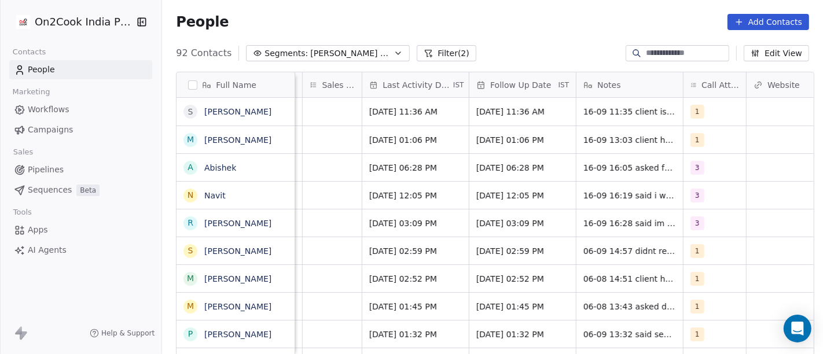
scroll to position [0, 696]
click at [716, 254] on div "1" at bounding box center [714, 250] width 63 height 27
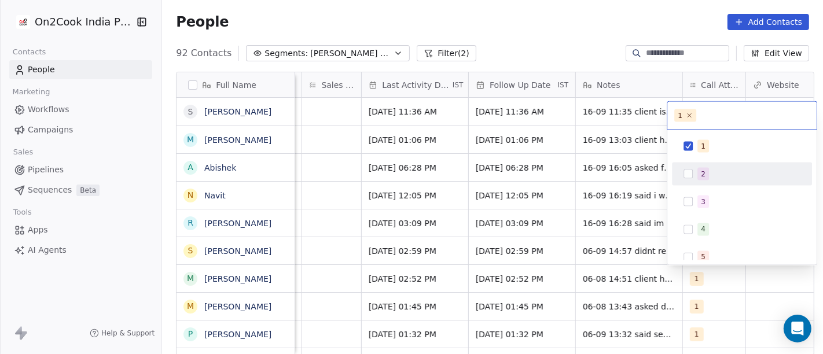
click at [700, 175] on span "2" at bounding box center [704, 174] width 12 height 13
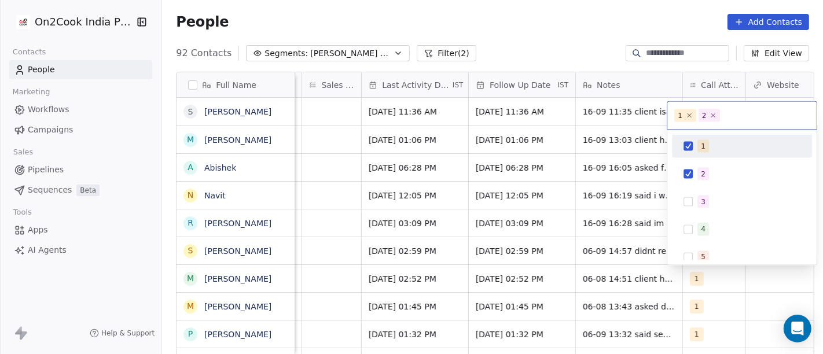
click at [682, 139] on div "1" at bounding box center [742, 146] width 131 height 19
click at [522, 155] on html "On2Cook India Pvt. Ltd. Contacts People Marketing Workflows Campaigns Sales Pip…" at bounding box center [411, 177] width 823 height 354
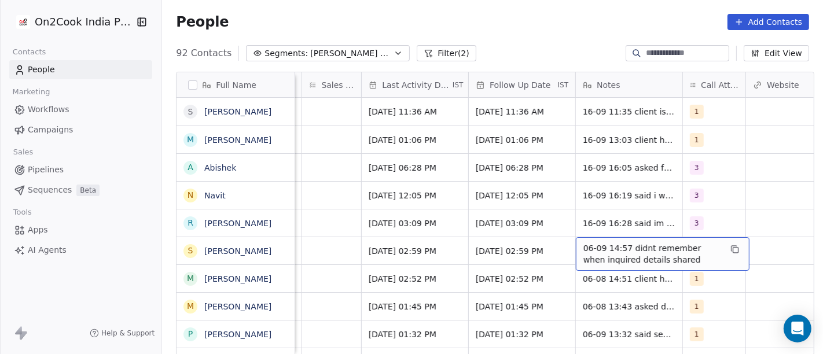
click at [619, 250] on span "06-09 14:57 didnt remember when inquired details shared" at bounding box center [653, 254] width 138 height 23
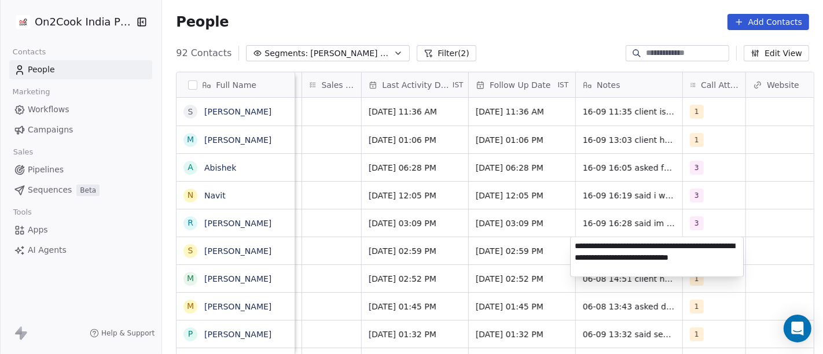
type textarea "**********"
click at [523, 251] on html "On2Cook India Pvt. Ltd. Contacts People Marketing Workflows Campaigns Sales Pip…" at bounding box center [411, 177] width 823 height 354
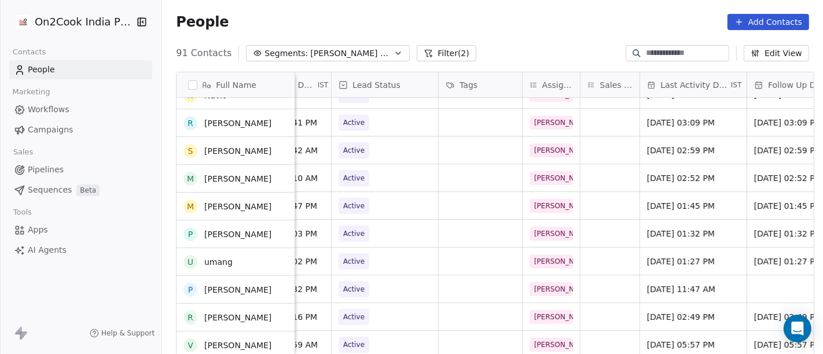
scroll to position [101, 0]
click at [438, 48] on button "Filter (2)" at bounding box center [447, 53] width 60 height 16
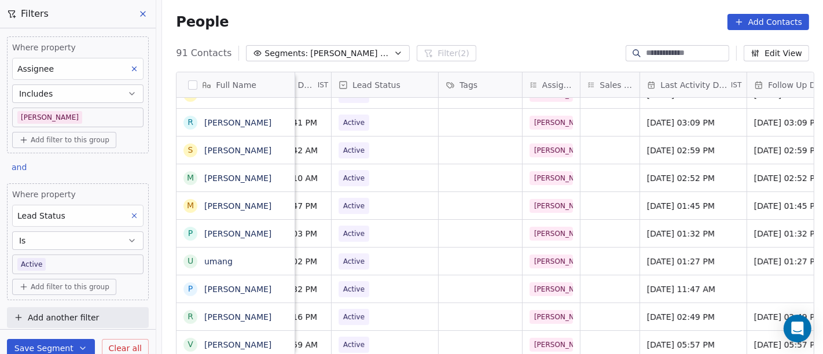
scroll to position [2, 0]
click at [78, 282] on span "Add filter to this group" at bounding box center [70, 286] width 79 height 9
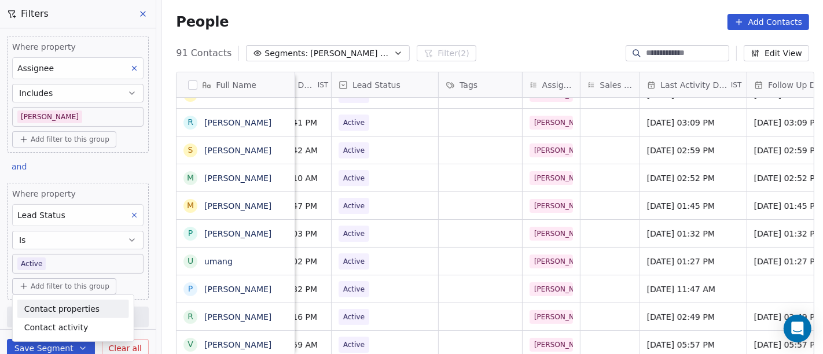
click at [79, 306] on span "Contact properties" at bounding box center [61, 309] width 75 height 12
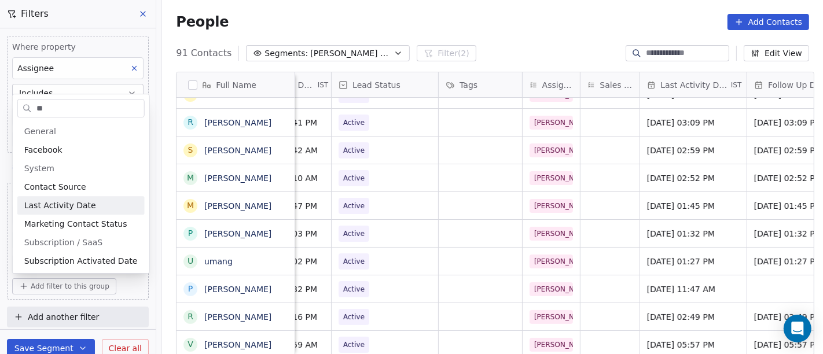
type input "**"
click at [85, 209] on span "Last Activity Date" at bounding box center [60, 206] width 72 height 12
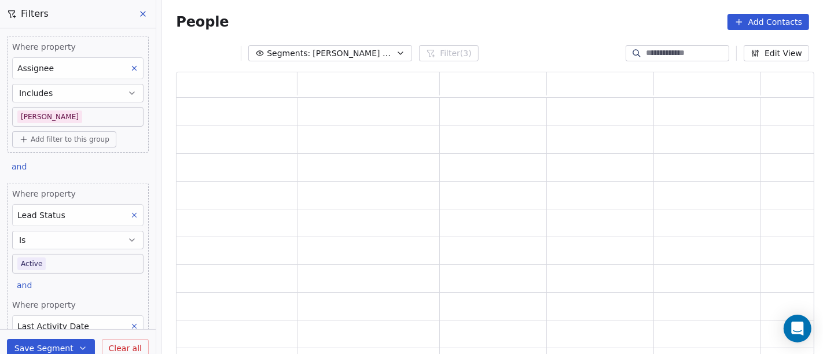
scroll to position [274, 629]
click at [87, 231] on button "Is" at bounding box center [77, 240] width 131 height 19
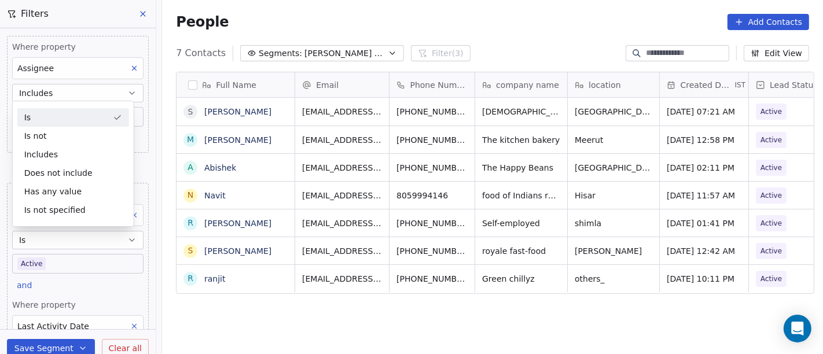
scroll to position [302, 657]
click at [67, 138] on div "Is not" at bounding box center [73, 136] width 112 height 19
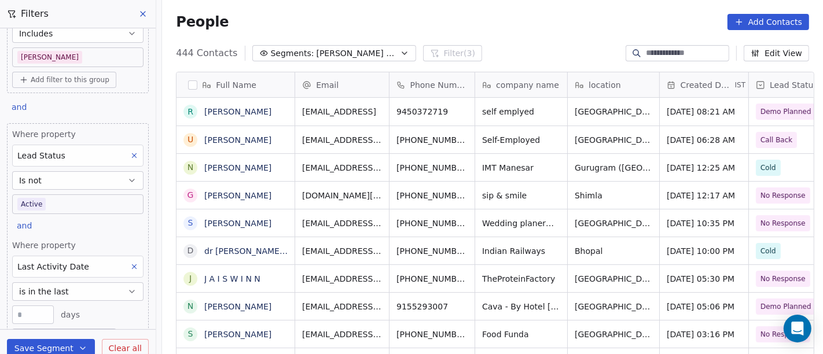
scroll to position [112, 0]
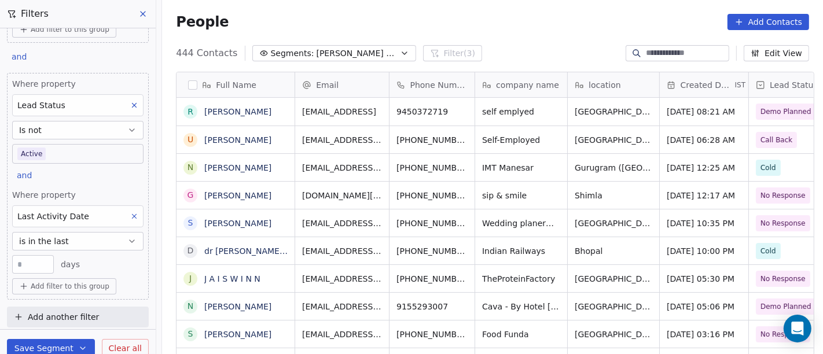
click at [79, 236] on button "is in the last" at bounding box center [77, 241] width 131 height 19
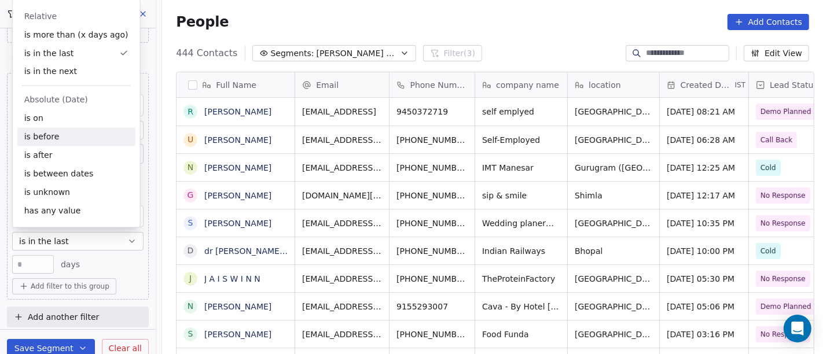
click at [78, 136] on div "is before" at bounding box center [76, 137] width 118 height 19
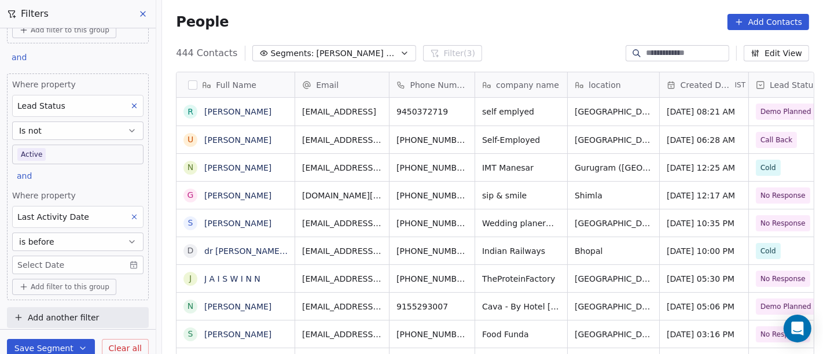
click at [80, 257] on body "On2Cook India Pvt. Ltd. Contacts People Marketing Workflows Campaigns Sales Pip…" at bounding box center [411, 177] width 823 height 354
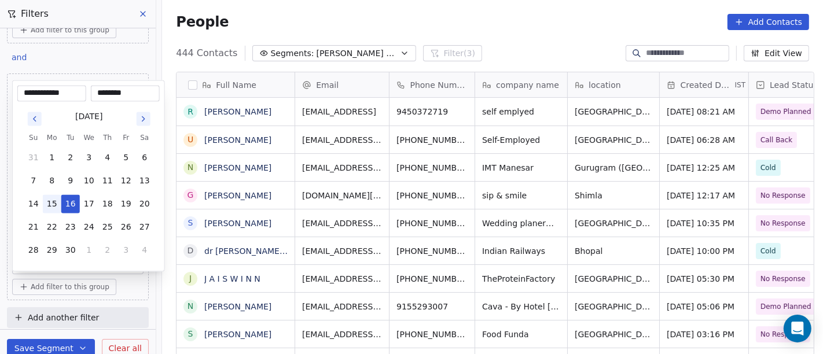
click at [55, 200] on button "15" at bounding box center [52, 204] width 19 height 19
type input "**********"
click at [489, 24] on html "On2Cook India Pvt. Ltd. Contacts People Marketing Workflows Campaigns Sales Pip…" at bounding box center [411, 177] width 823 height 354
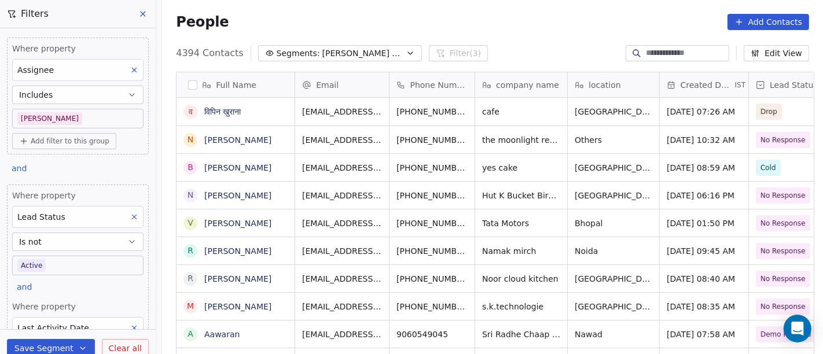
scroll to position [0, 0]
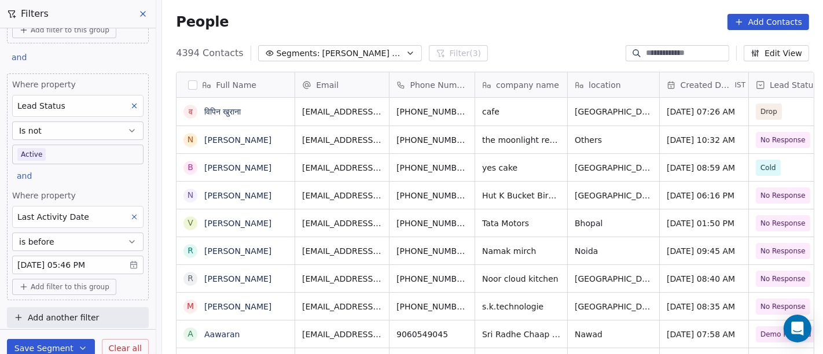
click at [62, 236] on button "is before" at bounding box center [77, 242] width 131 height 19
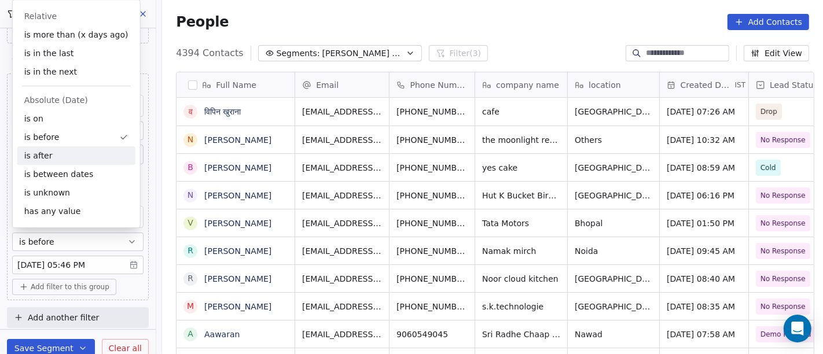
click at [237, 25] on div "People Add Contacts" at bounding box center [492, 22] width 633 height 16
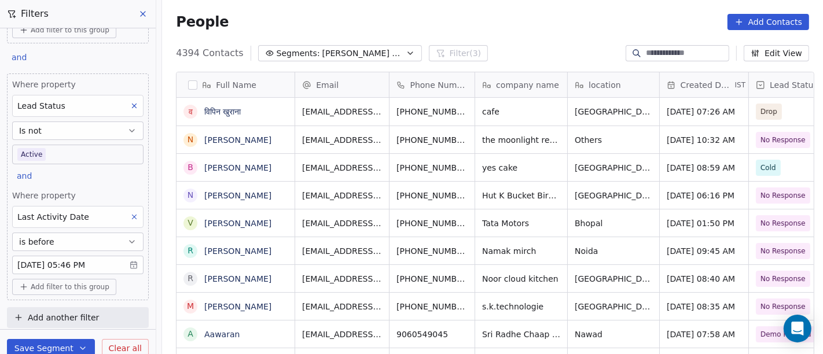
click at [130, 214] on icon at bounding box center [134, 217] width 8 height 8
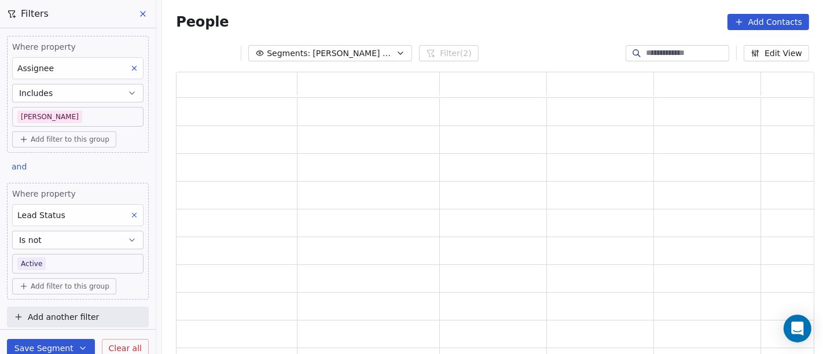
click at [512, 34] on div "People Add Contacts" at bounding box center [492, 22] width 661 height 44
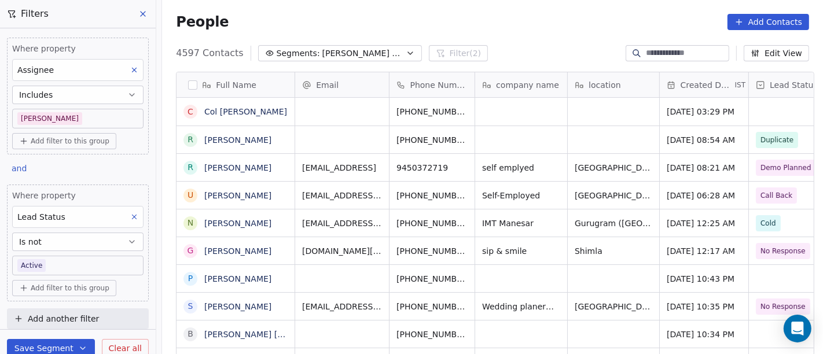
click at [89, 240] on button "Is not" at bounding box center [77, 242] width 131 height 19
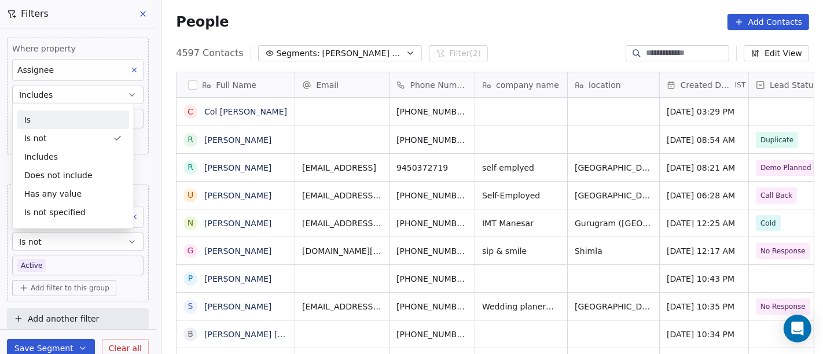
click at [64, 126] on div "Is" at bounding box center [73, 120] width 112 height 19
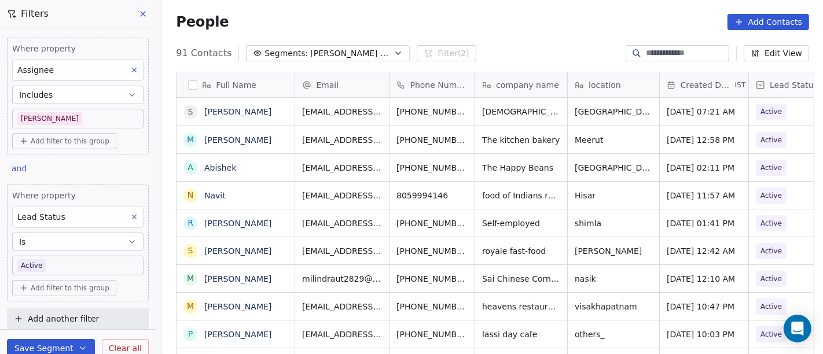
click at [454, 19] on div "People Add Contacts" at bounding box center [492, 22] width 633 height 16
click at [79, 287] on span "Add filter to this group" at bounding box center [70, 286] width 79 height 9
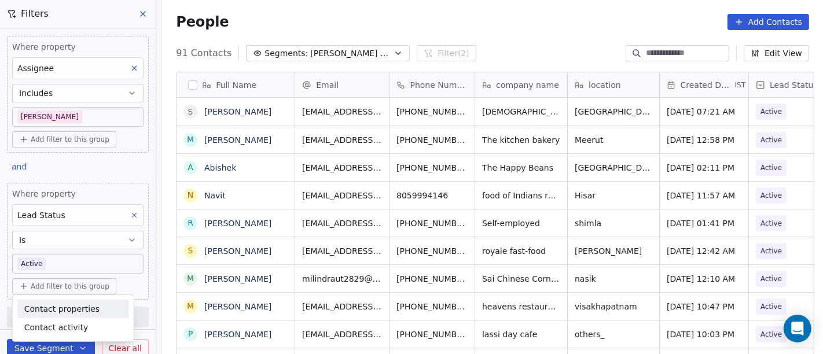
click at [29, 316] on div "Contact properties" at bounding box center [73, 309] width 112 height 19
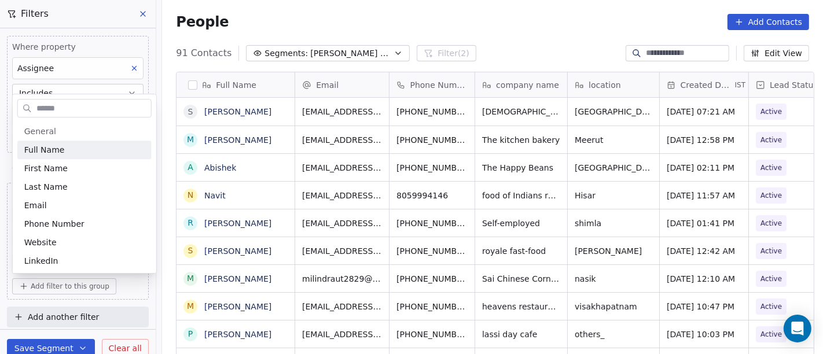
click at [710, 252] on html "On2Cook India Pvt. Ltd. Contacts People Marketing Workflows Campaigns Sales Pip…" at bounding box center [411, 177] width 823 height 354
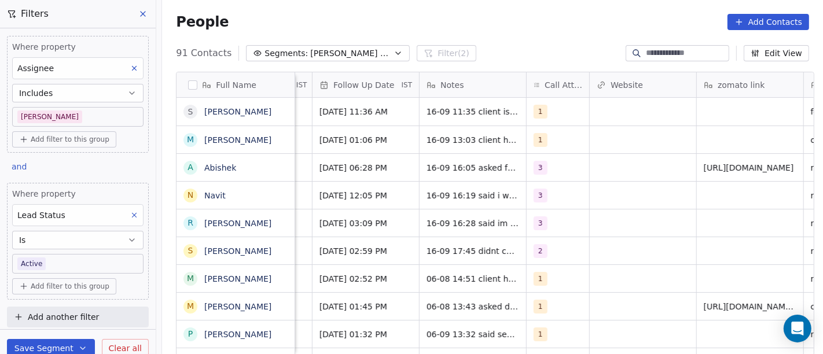
scroll to position [1, 852]
click at [539, 286] on div "1" at bounding box center [558, 278] width 63 height 27
click at [555, 272] on div "1" at bounding box center [547, 279] width 27 height 14
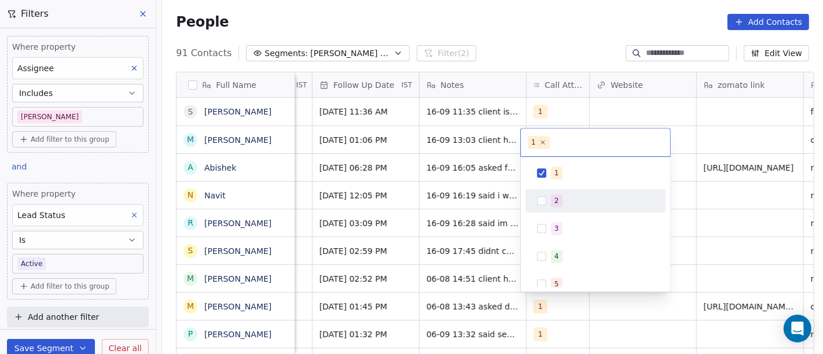
click at [574, 203] on div "2" at bounding box center [602, 201] width 103 height 13
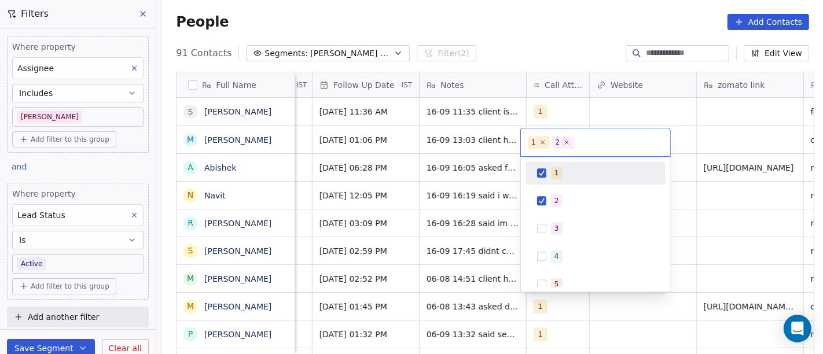
click at [561, 169] on div "1" at bounding box center [602, 173] width 103 height 13
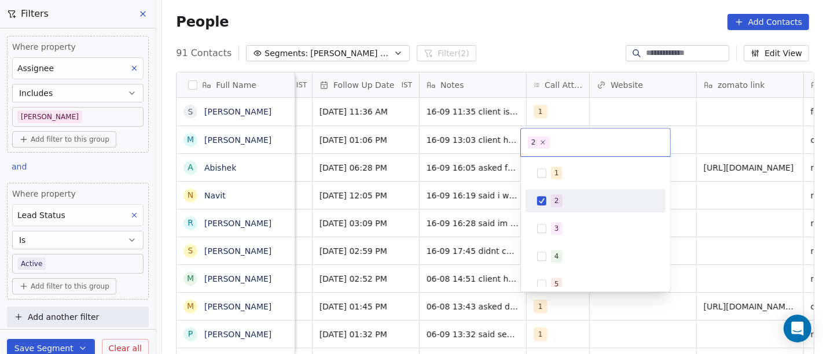
click at [696, 237] on html "On2Cook India Pvt. Ltd. Contacts People Marketing Workflows Campaigns Sales Pip…" at bounding box center [411, 177] width 823 height 354
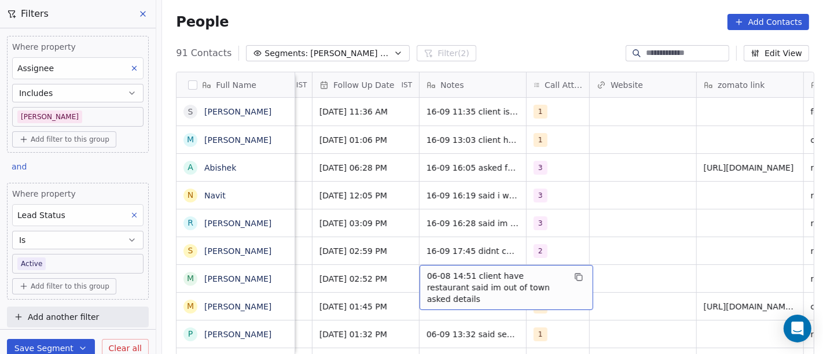
click at [473, 280] on span "06-08 14:51 client have restaurant said im out of town asked details" at bounding box center [496, 287] width 138 height 35
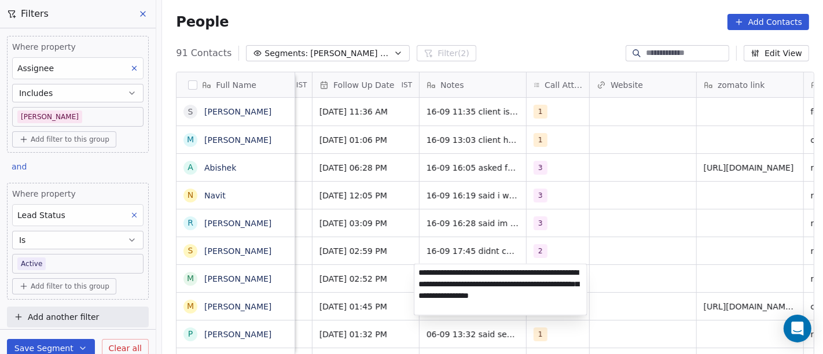
type textarea "**********"
click at [650, 280] on html "On2Cook India Pvt. Ltd. Contacts People Marketing Workflows Campaigns Sales Pip…" at bounding box center [411, 177] width 823 height 354
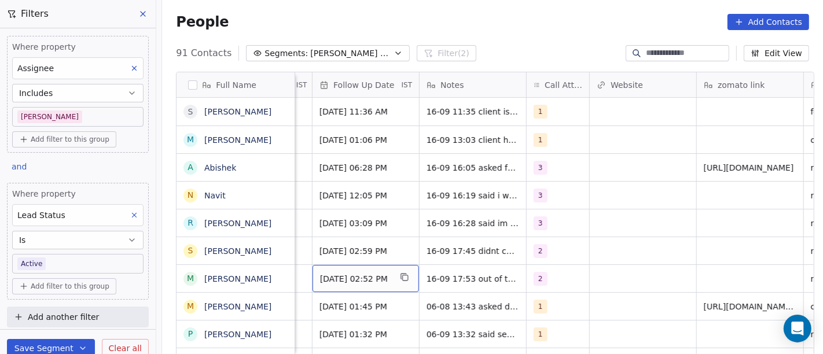
click at [357, 286] on div "13/08/2025 02:52 PM" at bounding box center [366, 278] width 107 height 27
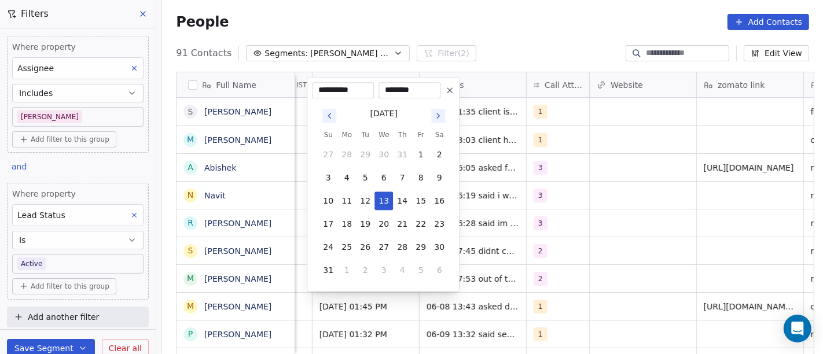
click at [439, 116] on icon "Go to next month" at bounding box center [438, 115] width 2 height 5
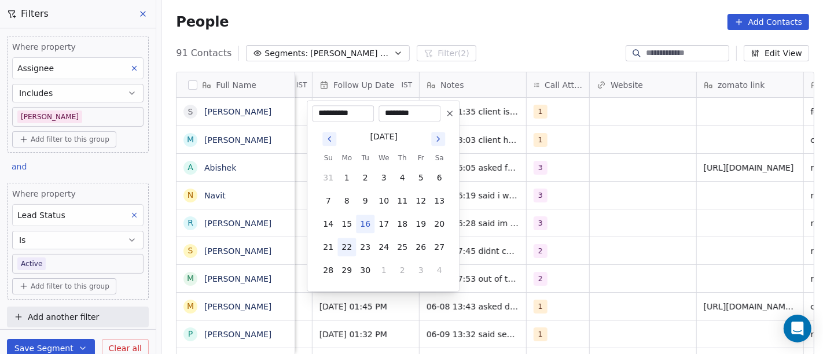
click at [340, 249] on button "22" at bounding box center [347, 247] width 19 height 19
type input "**********"
click at [483, 248] on html "On2Cook India Pvt. Ltd. Contacts People Marketing Workflows Campaigns Sales Pip…" at bounding box center [411, 177] width 823 height 354
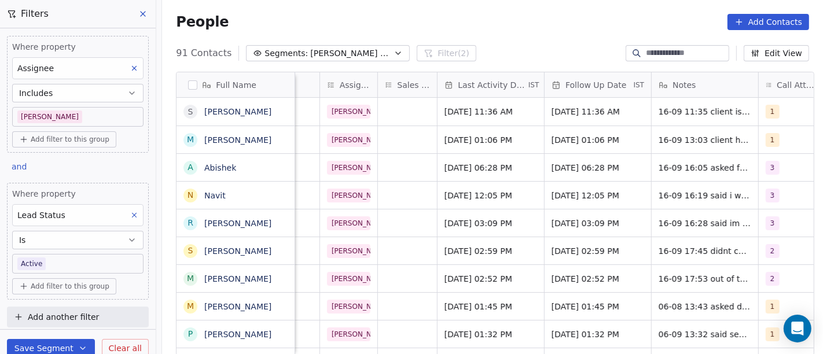
scroll to position [1, 620]
click at [480, 278] on span "Aug 06, 2025 02:52 PM" at bounding box center [481, 279] width 71 height 12
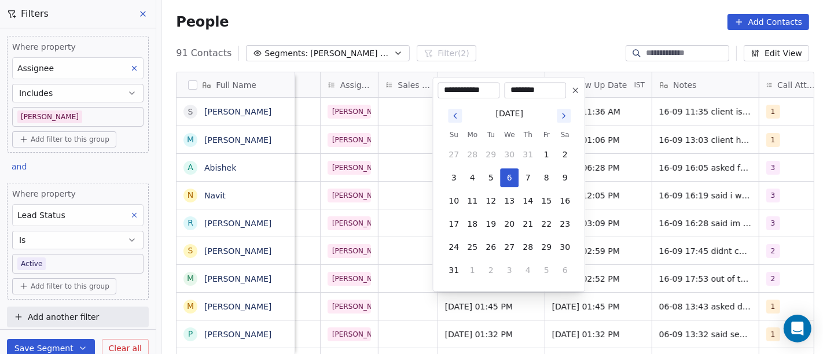
click at [568, 116] on icon "Go to next month" at bounding box center [563, 115] width 9 height 9
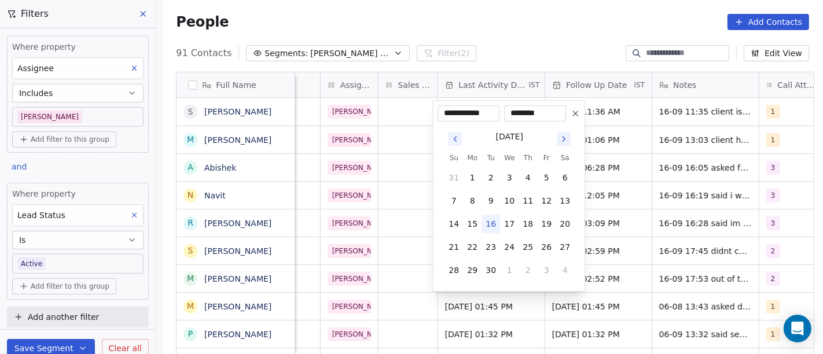
click at [490, 225] on button "16" at bounding box center [491, 224] width 19 height 19
type input "**********"
click at [640, 240] on html "On2Cook India Pvt. Ltd. Contacts People Marketing Workflows Campaigns Sales Pip…" at bounding box center [411, 177] width 823 height 354
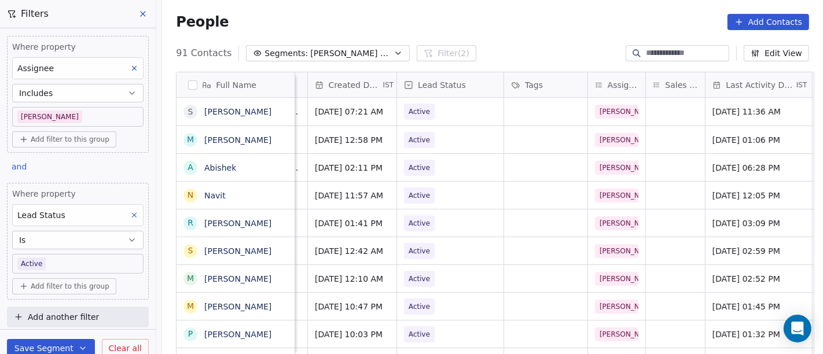
scroll to position [1, 340]
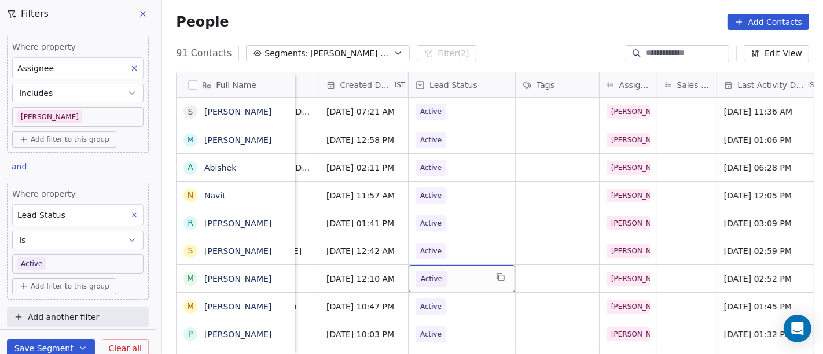
click at [421, 282] on span "Active" at bounding box center [431, 279] width 21 height 12
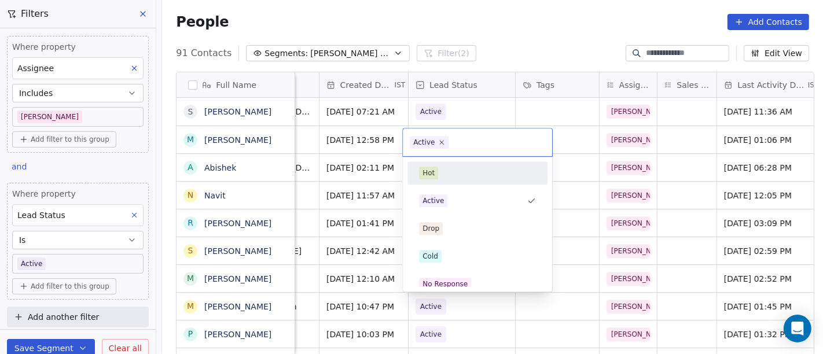
click at [450, 178] on div "Hot" at bounding box center [477, 173] width 117 height 13
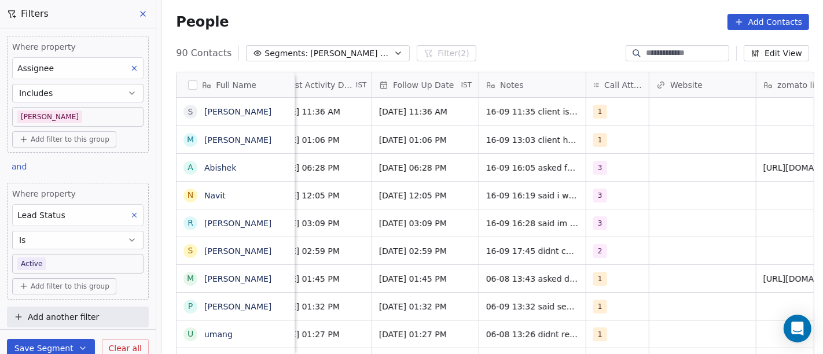
scroll to position [1, 812]
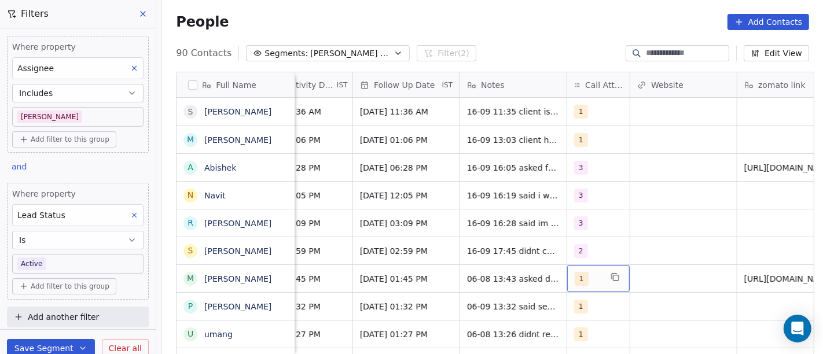
click at [589, 285] on div "1" at bounding box center [598, 278] width 63 height 27
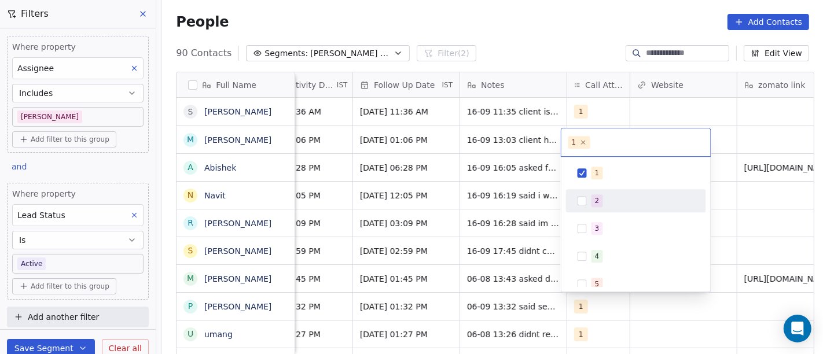
click at [599, 192] on div "2" at bounding box center [636, 201] width 131 height 19
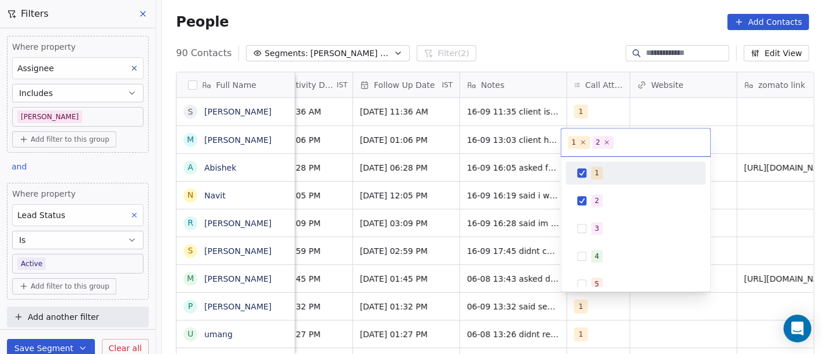
click at [599, 167] on span "1" at bounding box center [598, 173] width 12 height 13
click at [543, 23] on html "On2Cook India Pvt. Ltd. Contacts People Marketing Workflows Campaigns Sales Pip…" at bounding box center [411, 177] width 823 height 354
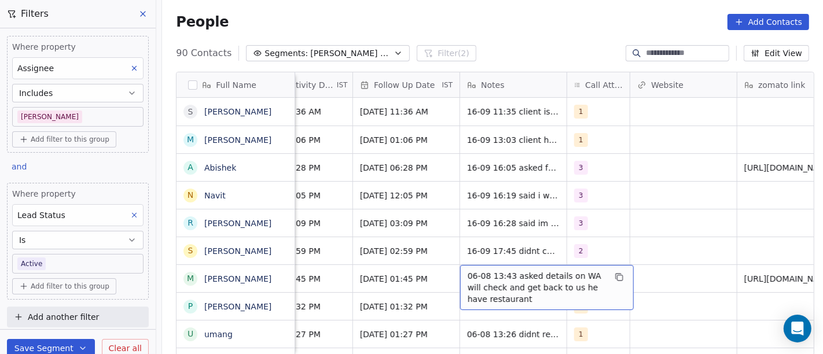
click at [484, 280] on span "06-08 13:43 asked details on WA will check and get back to us he have restaurant" at bounding box center [537, 287] width 138 height 35
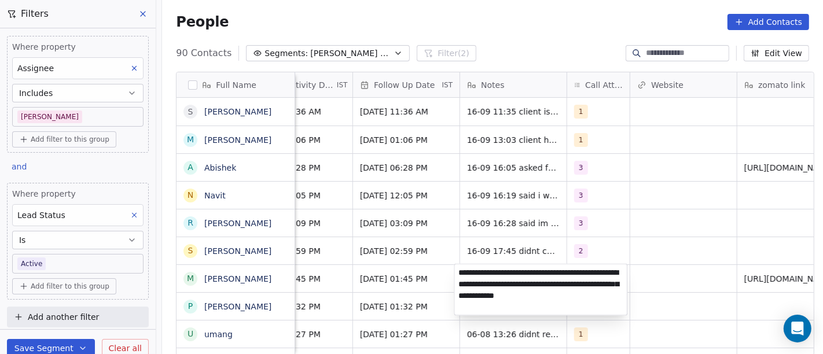
type textarea "**********"
click at [681, 282] on html "On2Cook India Pvt. Ltd. Contacts People Marketing Workflows Campaigns Sales Pip…" at bounding box center [411, 177] width 823 height 354
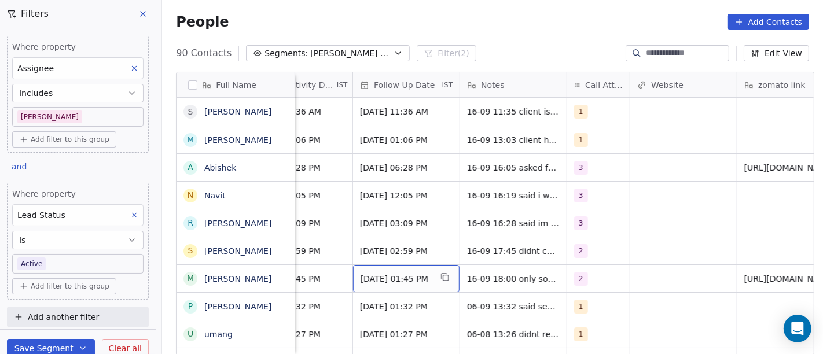
click at [386, 280] on span "13/08/2025 01:45 PM" at bounding box center [396, 279] width 71 height 12
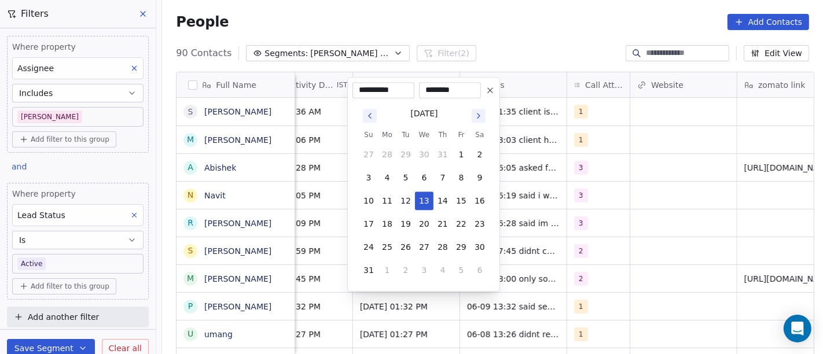
click at [483, 116] on icon "Go to next month" at bounding box center [478, 115] width 9 height 9
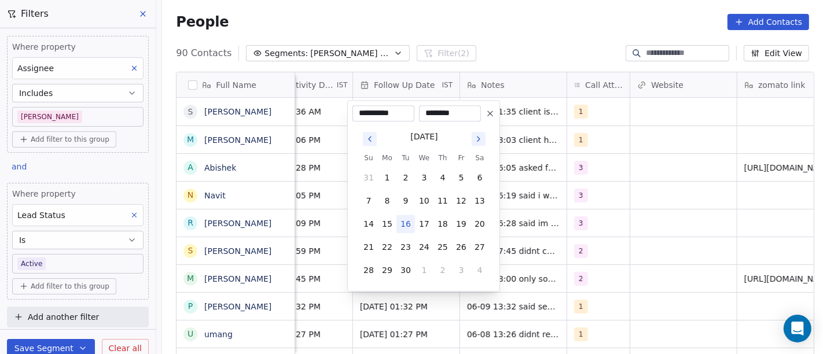
click at [489, 117] on icon at bounding box center [490, 113] width 9 height 9
type input "**********"
type input "********"
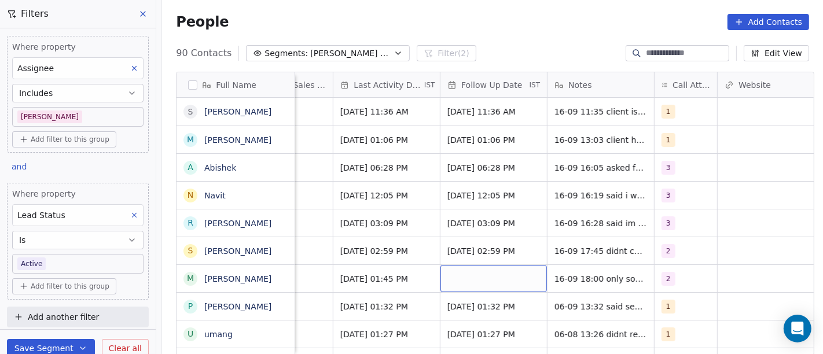
scroll to position [1, 712]
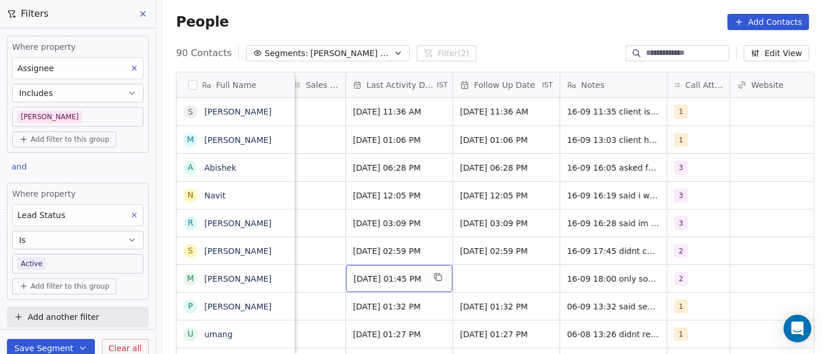
click at [408, 265] on div "Aug 06, 2025 01:45 PM" at bounding box center [399, 278] width 107 height 27
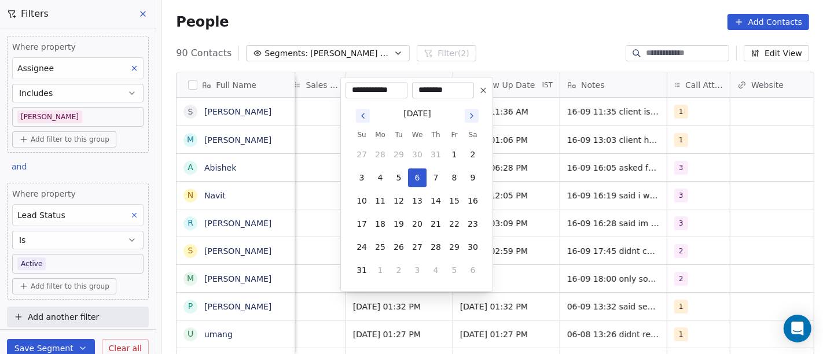
click at [473, 119] on icon "Go to next month" at bounding box center [471, 115] width 9 height 9
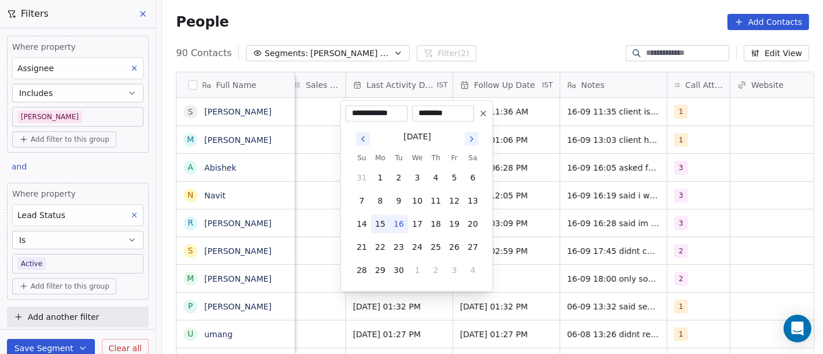
click at [389, 222] on button "15" at bounding box center [380, 224] width 19 height 19
click at [396, 222] on button "16" at bounding box center [399, 224] width 19 height 19
type input "**********"
click at [528, 277] on html "On2Cook India Pvt. Ltd. Contacts People Marketing Workflows Campaigns Sales Pip…" at bounding box center [411, 177] width 823 height 354
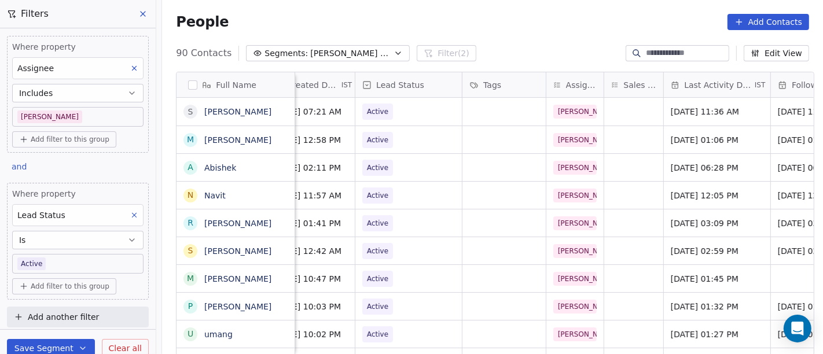
scroll to position [1, 386]
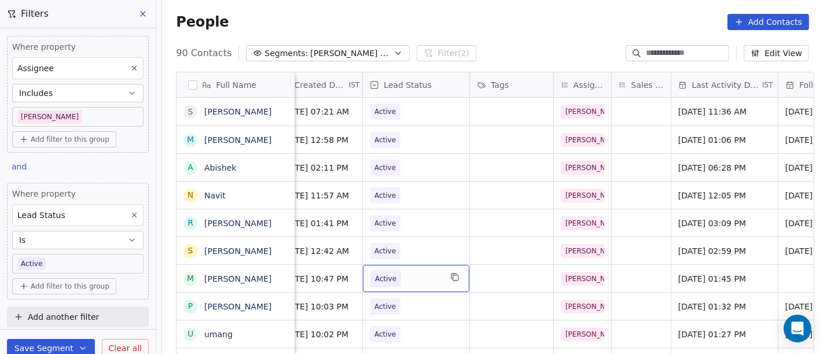
click at [390, 276] on span "Active" at bounding box center [386, 279] width 31 height 16
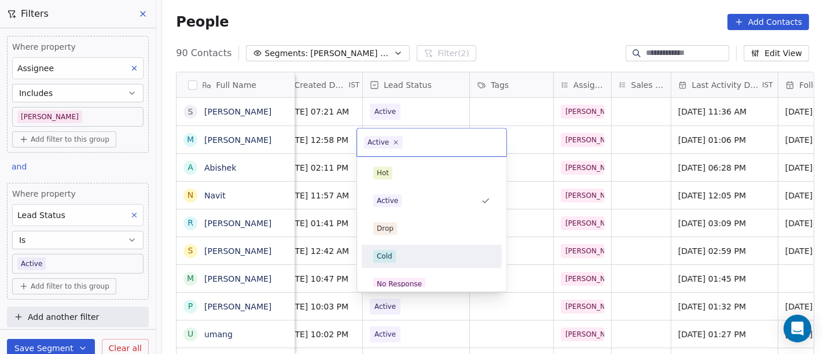
click at [397, 255] on div "Cold" at bounding box center [431, 256] width 117 height 13
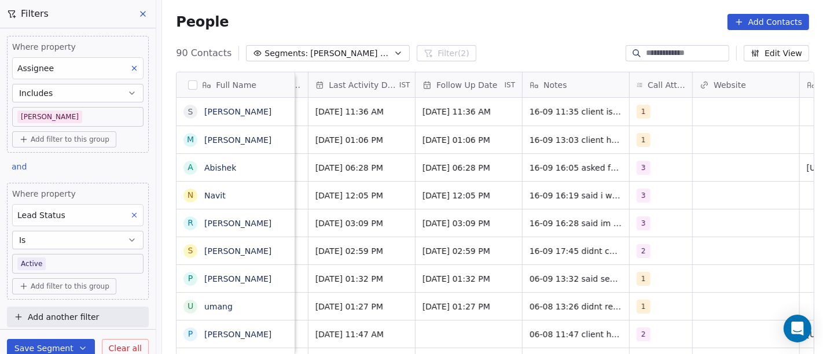
scroll to position [2, 749]
click at [648, 280] on div "1" at bounding box center [651, 279] width 27 height 14
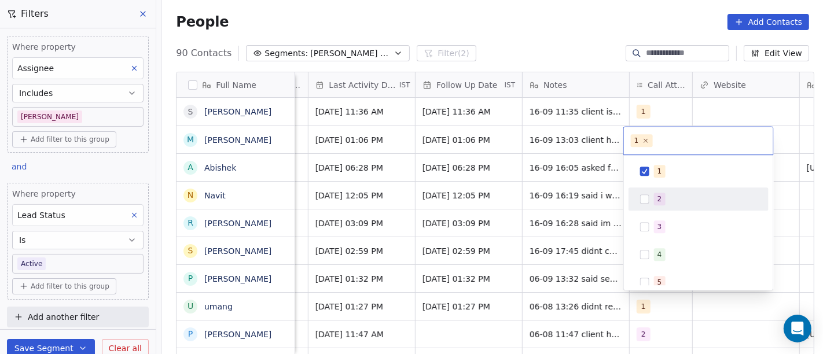
click at [661, 195] on div "2" at bounding box center [660, 199] width 5 height 10
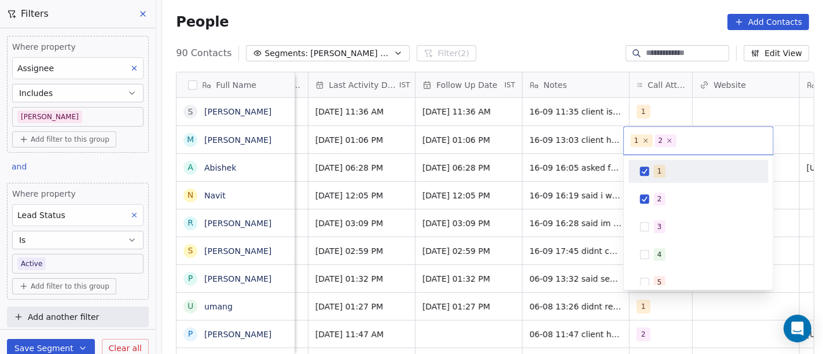
click at [655, 165] on span "1" at bounding box center [660, 171] width 12 height 13
click at [547, 28] on html "On2Cook India Pvt. Ltd. Contacts People Marketing Workflows Campaigns Sales Pip…" at bounding box center [411, 177] width 823 height 354
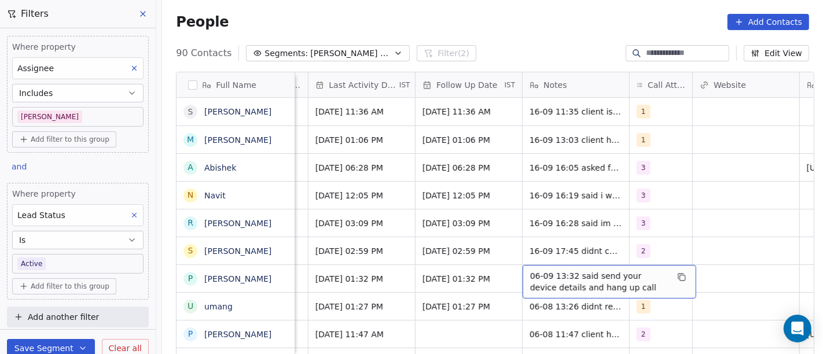
click at [569, 284] on span "06-09 13:32 said send your device details and hang up call" at bounding box center [599, 281] width 138 height 23
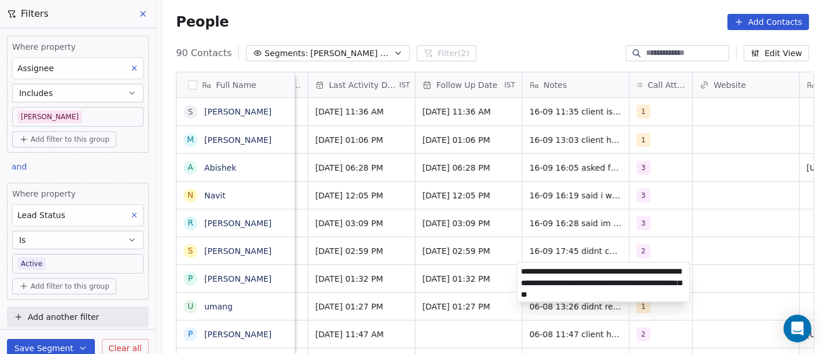
type textarea "**********"
click at [465, 297] on html "On2Cook India Pvt. Ltd. Contacts People Marketing Workflows Campaigns Sales Pip…" at bounding box center [411, 177] width 823 height 354
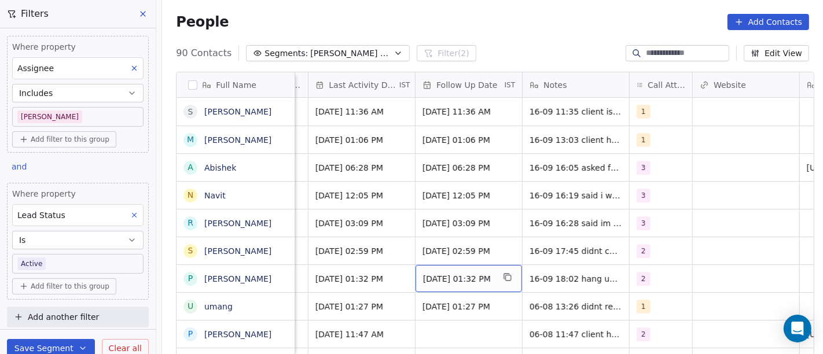
click at [453, 279] on span "13/08/2025 01:32 PM" at bounding box center [458, 279] width 71 height 12
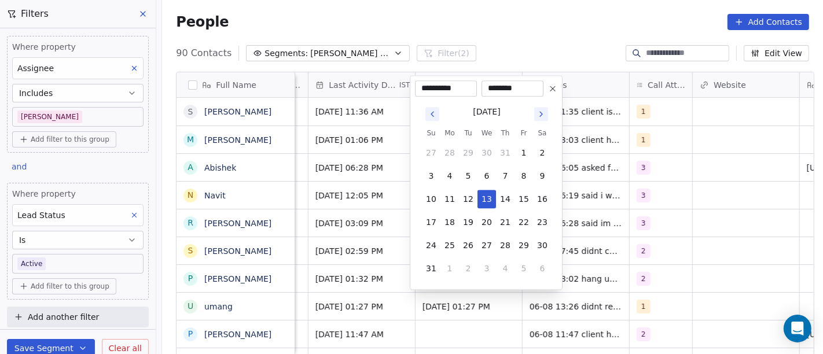
click at [554, 87] on icon at bounding box center [553, 88] width 5 height 5
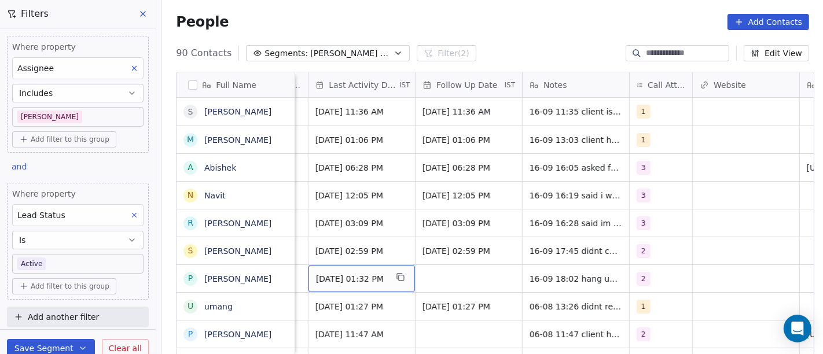
click at [361, 273] on span "Aug 06, 2025 01:32 PM" at bounding box center [351, 279] width 71 height 12
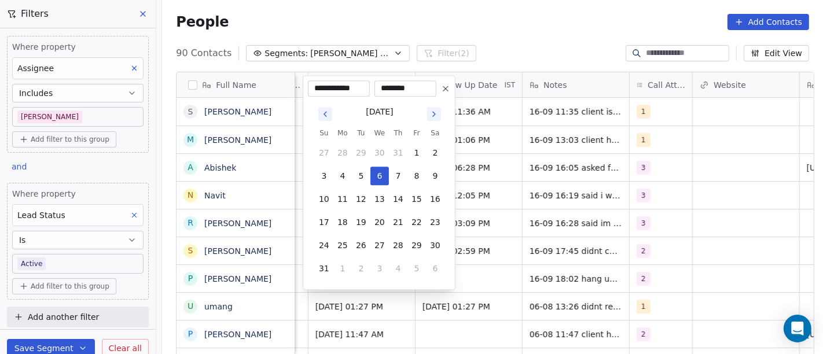
click at [438, 107] on button "Go to next month" at bounding box center [434, 114] width 14 height 14
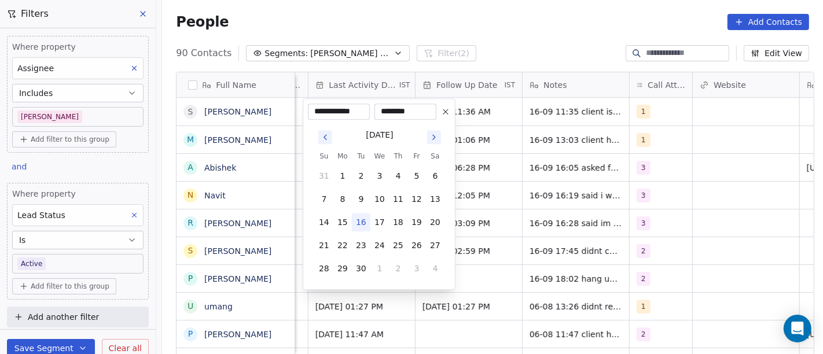
click at [360, 222] on button "16" at bounding box center [361, 222] width 19 height 19
type input "**********"
click at [548, 267] on html "On2Cook India Pvt. Ltd. Contacts People Marketing Workflows Campaigns Sales Pip…" at bounding box center [411, 177] width 823 height 354
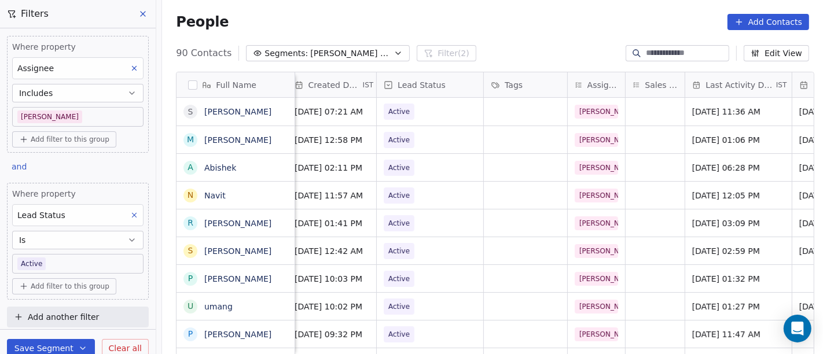
scroll to position [2, 371]
click at [452, 279] on div "Active" at bounding box center [431, 278] width 107 height 27
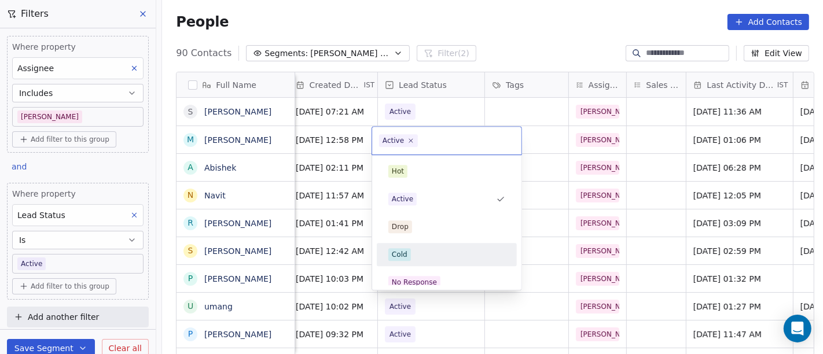
click at [431, 255] on div "Cold" at bounding box center [447, 254] width 117 height 13
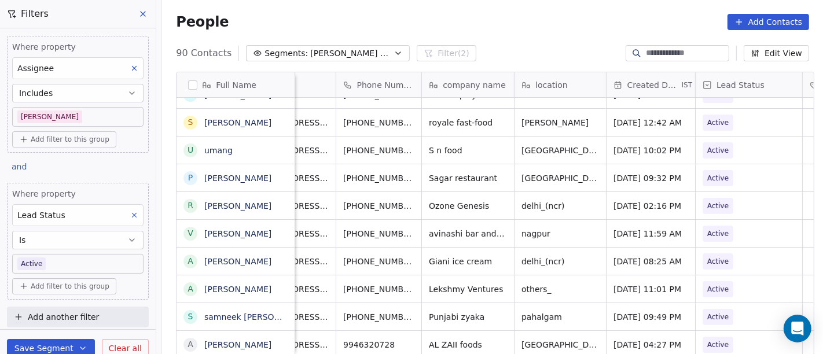
scroll to position [2, 53]
click at [426, 152] on button "grid" at bounding box center [433, 149] width 14 height 14
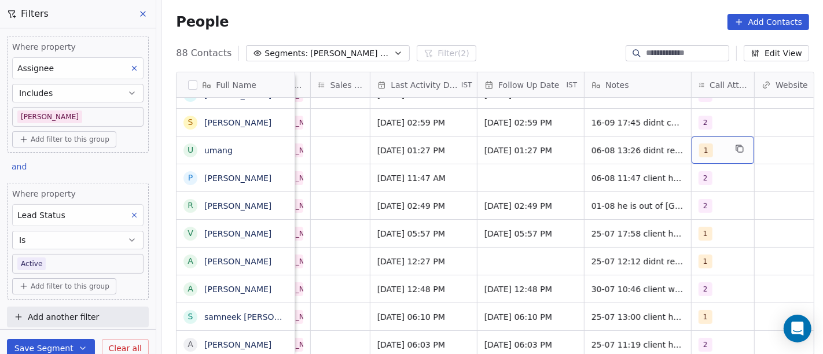
scroll to position [2, 690]
click at [698, 146] on span "1" at bounding box center [704, 151] width 14 height 14
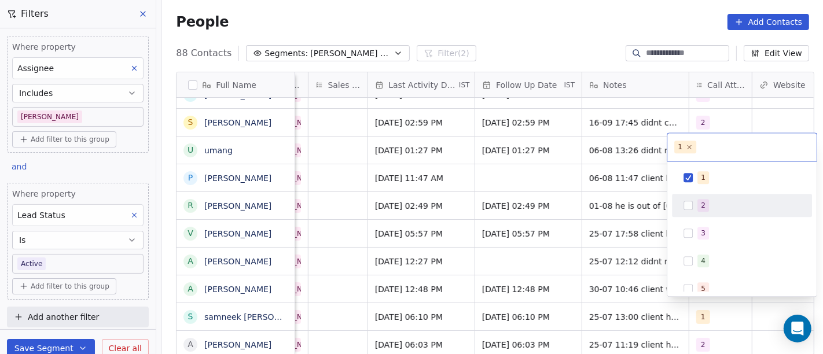
click at [705, 198] on div "2" at bounding box center [742, 205] width 131 height 19
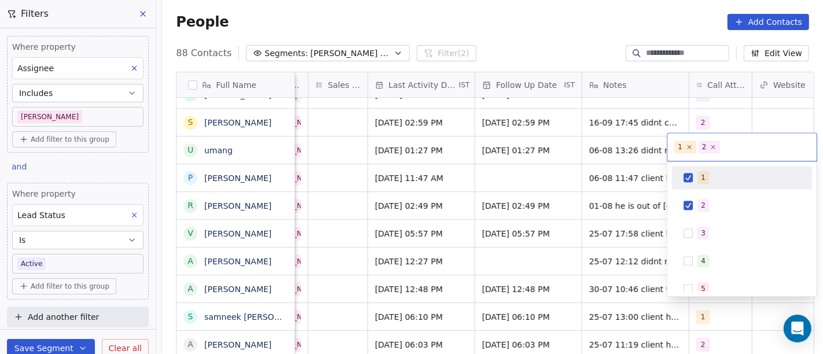
click at [698, 181] on span "1" at bounding box center [704, 177] width 12 height 13
click at [622, 31] on html "On2Cook India Pvt. Ltd. Contacts People Marketing Workflows Campaigns Sales Pip…" at bounding box center [411, 177] width 823 height 354
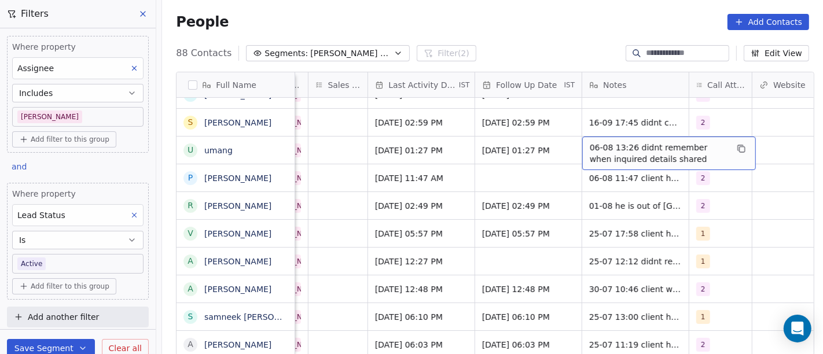
click at [608, 147] on span "06-08 13:26 didnt remember when inquired details shared" at bounding box center [659, 153] width 138 height 23
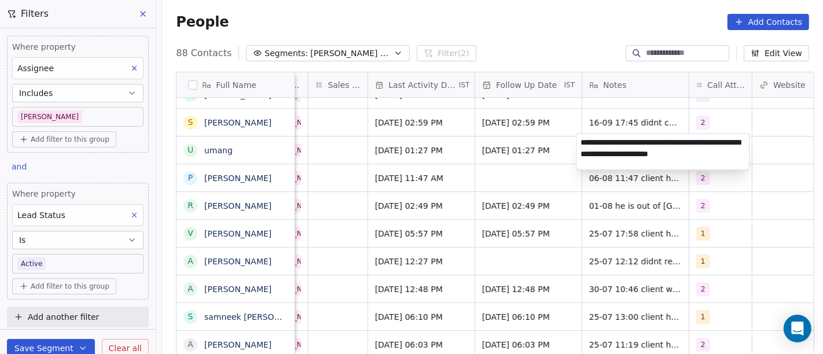
type textarea "**********"
click at [528, 169] on html "On2Cook India Pvt. Ltd. Contacts People Marketing Workflows Campaigns Sales Pip…" at bounding box center [411, 177] width 823 height 354
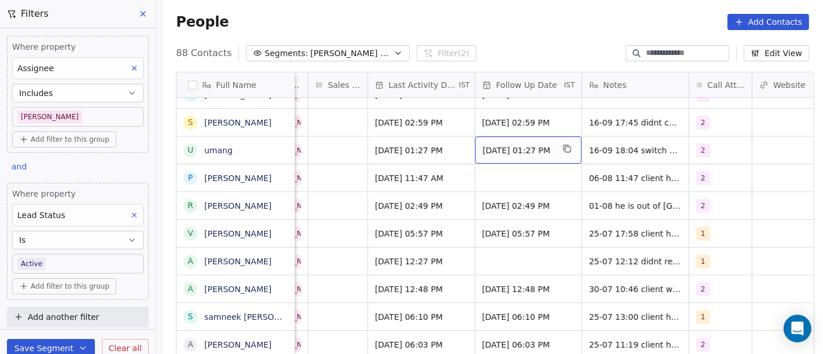
click at [503, 148] on span "13/08/2025 01:27 PM" at bounding box center [518, 151] width 71 height 12
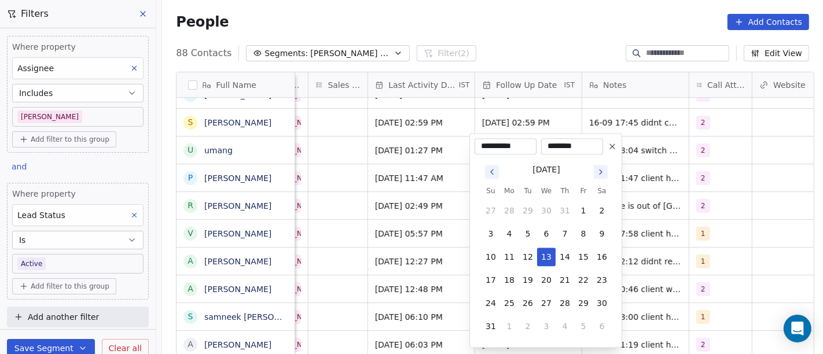
click at [600, 171] on icon "Go to next month" at bounding box center [600, 171] width 9 height 9
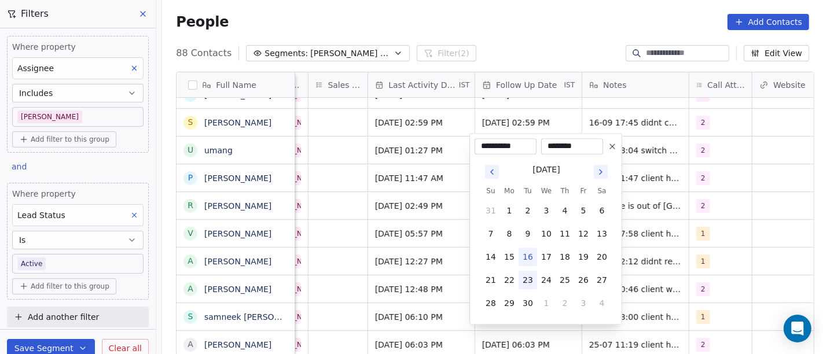
click at [529, 277] on button "23" at bounding box center [528, 280] width 19 height 19
type input "**********"
click at [647, 221] on html "On2Cook India Pvt. Ltd. Contacts People Marketing Workflows Campaigns Sales Pip…" at bounding box center [411, 177] width 823 height 354
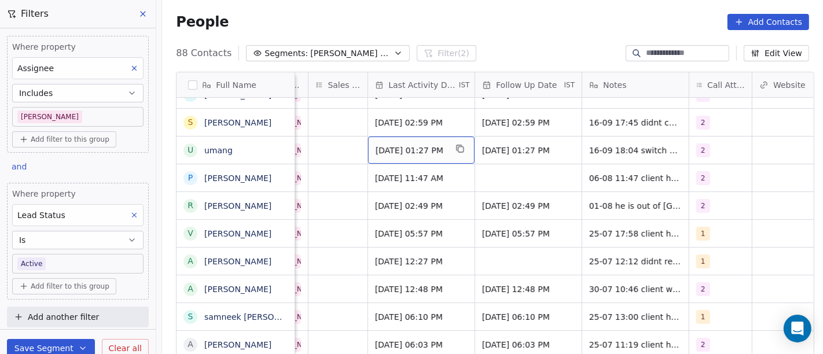
click at [414, 153] on div "Aug 06, 2025 01:27 PM" at bounding box center [421, 150] width 107 height 27
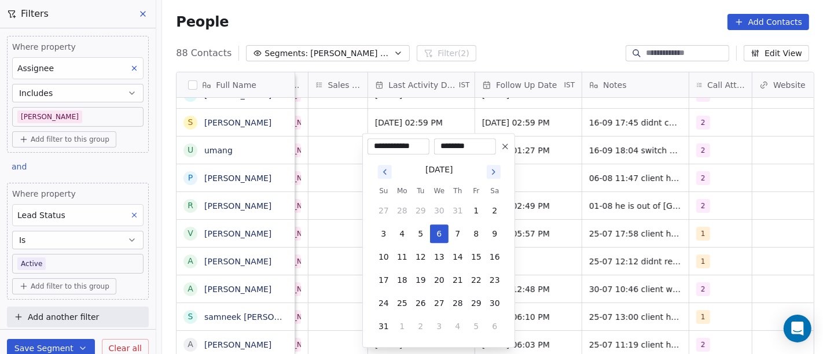
click at [490, 171] on icon "Go to next month" at bounding box center [493, 171] width 9 height 9
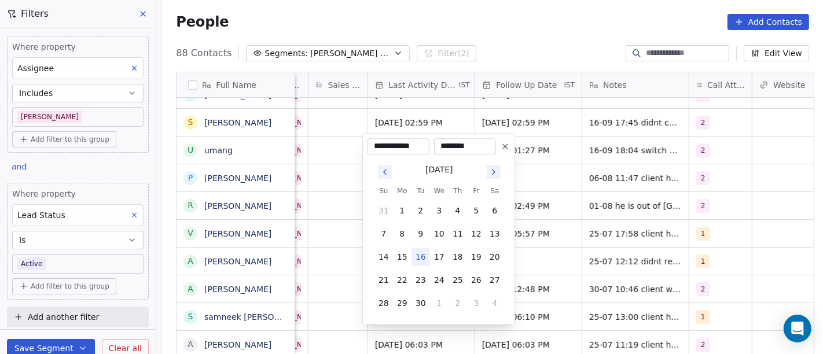
click at [420, 253] on button "16" at bounding box center [421, 257] width 19 height 19
type input "**********"
click at [601, 211] on html "On2Cook India Pvt. Ltd. Contacts People Marketing Workflows Campaigns Sales Pip…" at bounding box center [411, 177] width 823 height 354
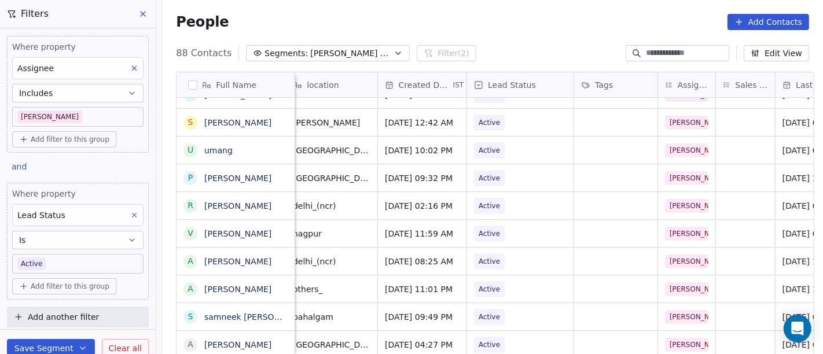
scroll to position [2, 272]
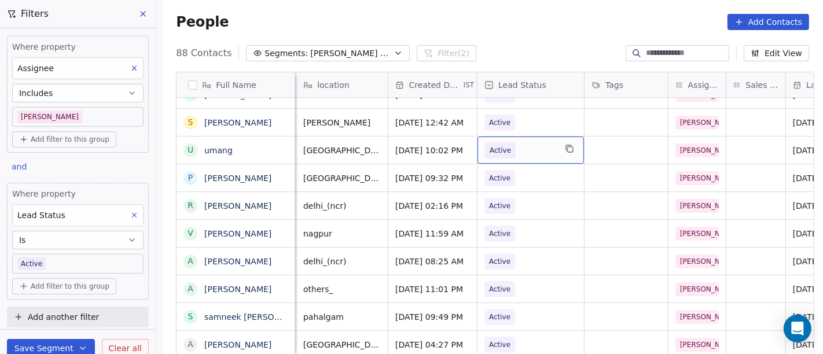
click at [490, 149] on span "Active" at bounding box center [500, 151] width 21 height 12
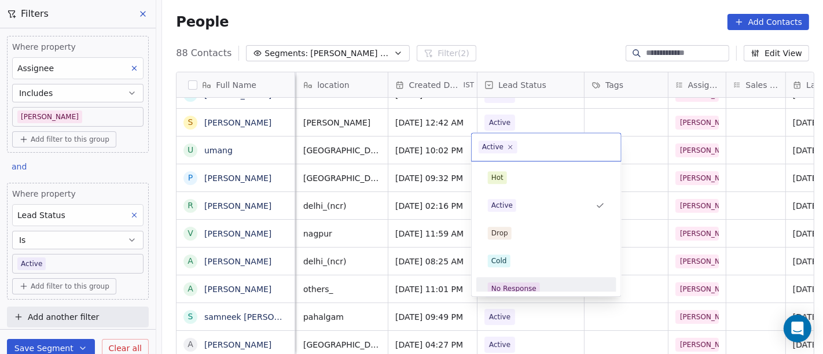
click at [520, 284] on div "No Response" at bounding box center [514, 289] width 45 height 10
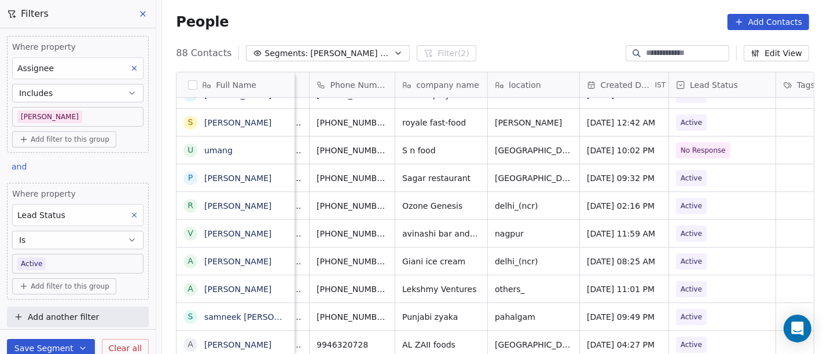
scroll to position [2, 0]
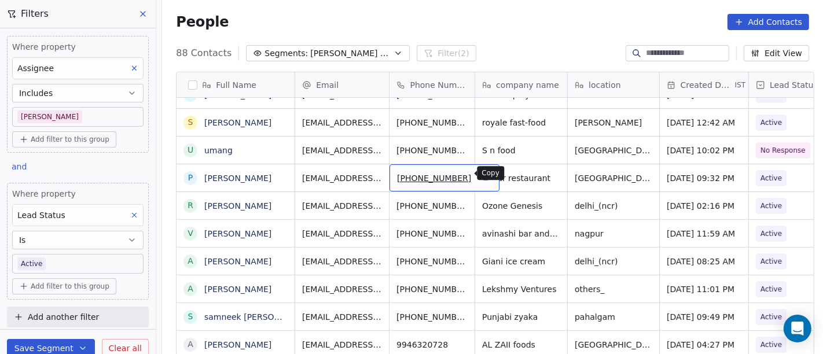
click at [478, 178] on button "grid" at bounding box center [485, 177] width 14 height 14
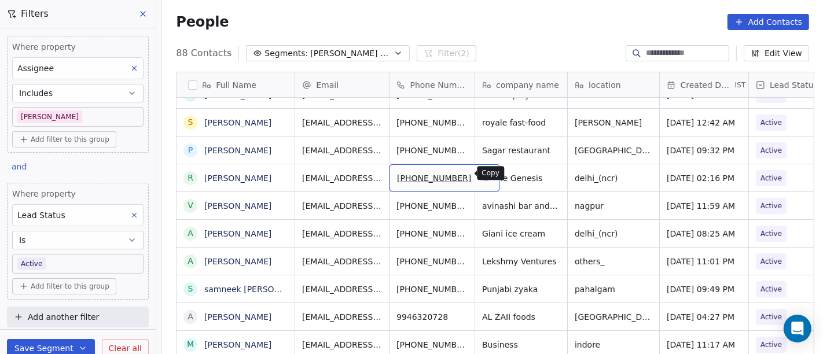
click at [478, 180] on button "grid" at bounding box center [485, 177] width 14 height 14
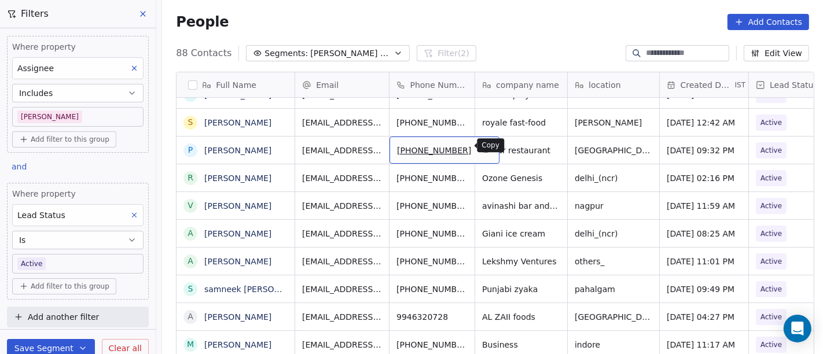
click at [481, 149] on icon "grid" at bounding box center [485, 148] width 9 height 9
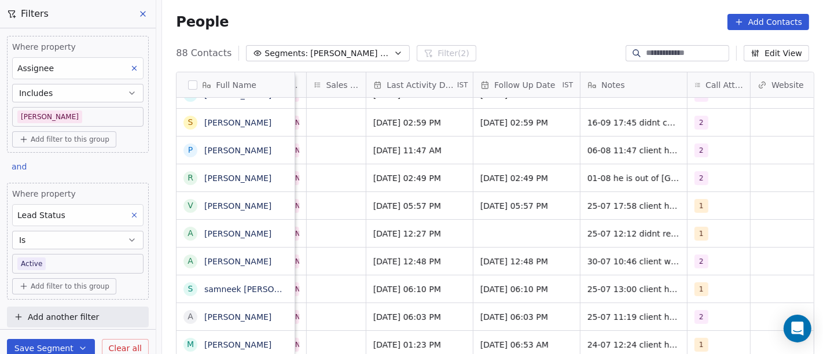
scroll to position [2, 695]
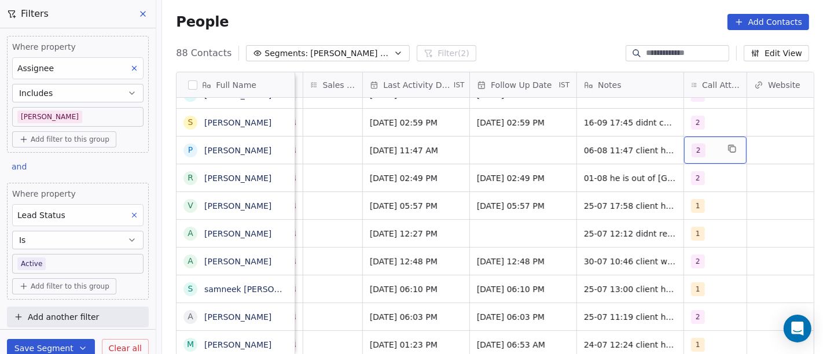
click at [684, 149] on div "2" at bounding box center [715, 150] width 63 height 27
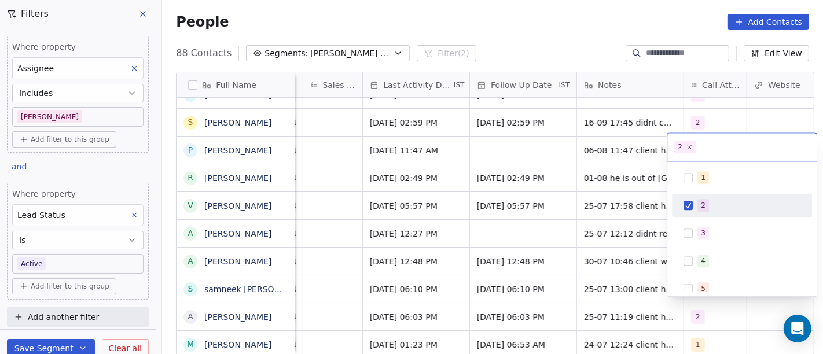
click at [716, 213] on div "2" at bounding box center [742, 205] width 131 height 19
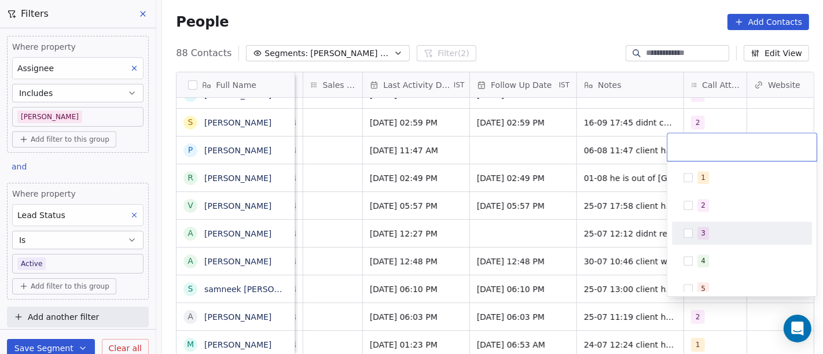
click at [715, 233] on div "3" at bounding box center [749, 233] width 103 height 13
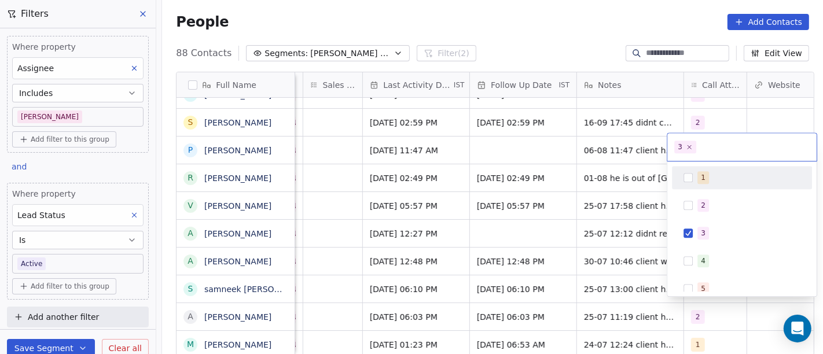
click at [750, 98] on html "On2Cook India Pvt. Ltd. Contacts People Marketing Workflows Campaigns Sales Pip…" at bounding box center [411, 177] width 823 height 354
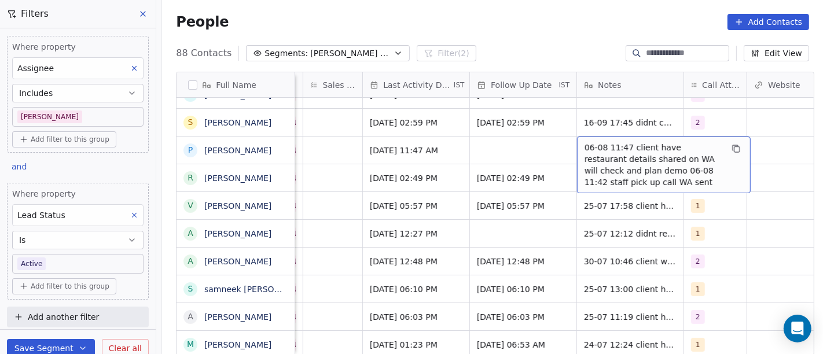
click at [632, 142] on span "06-08 11:47 client have restaurant details shared on WA will check and plan dem…" at bounding box center [654, 165] width 138 height 46
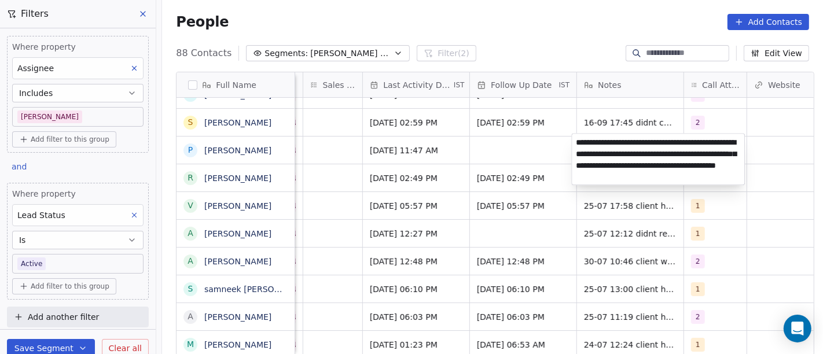
type textarea "**********"
click at [498, 148] on html "On2Cook India Pvt. Ltd. Contacts People Marketing Workflows Campaigns Sales Pip…" at bounding box center [411, 177] width 823 height 354
click at [378, 142] on html "On2Cook India Pvt. Ltd. Contacts People Marketing Workflows Campaigns Sales Pip…" at bounding box center [411, 177] width 823 height 354
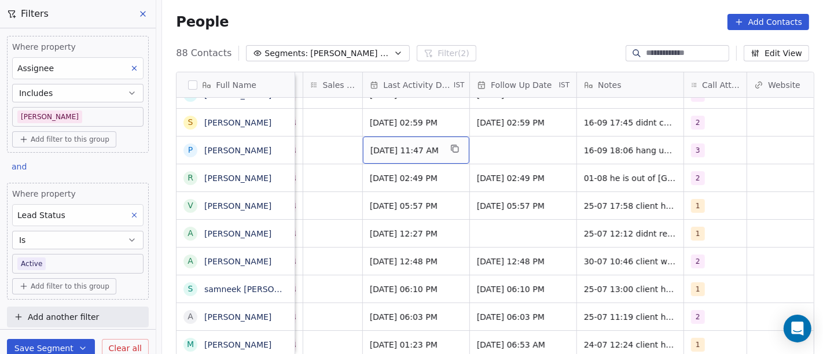
click at [398, 145] on span "Aug 06, 2025 11:47 AM" at bounding box center [406, 151] width 71 height 12
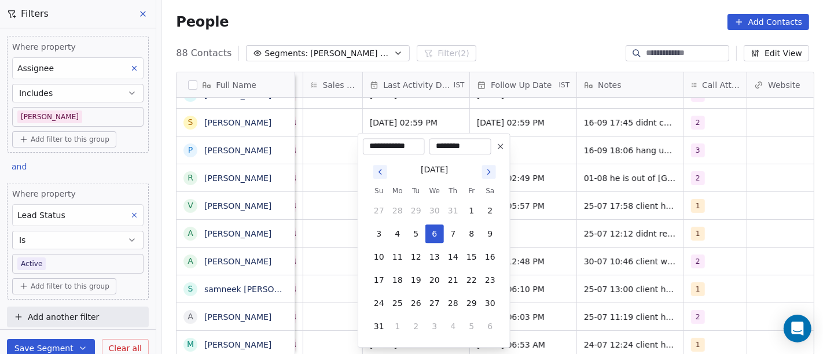
click at [494, 167] on button "Go to next month" at bounding box center [489, 172] width 14 height 14
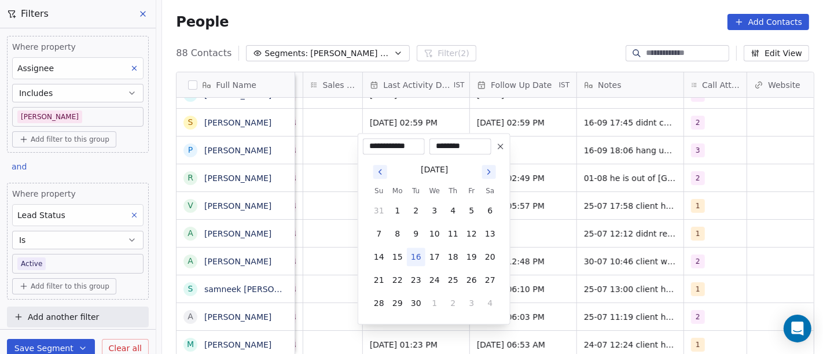
click at [494, 167] on button "Go to next month" at bounding box center [489, 172] width 14 height 14
click at [378, 173] on icon "Go to previous month" at bounding box center [380, 171] width 9 height 9
click at [415, 258] on button "16" at bounding box center [416, 257] width 19 height 19
type input "**********"
click at [554, 185] on html "On2Cook India Pvt. Ltd. Contacts People Marketing Workflows Campaigns Sales Pip…" at bounding box center [411, 177] width 823 height 354
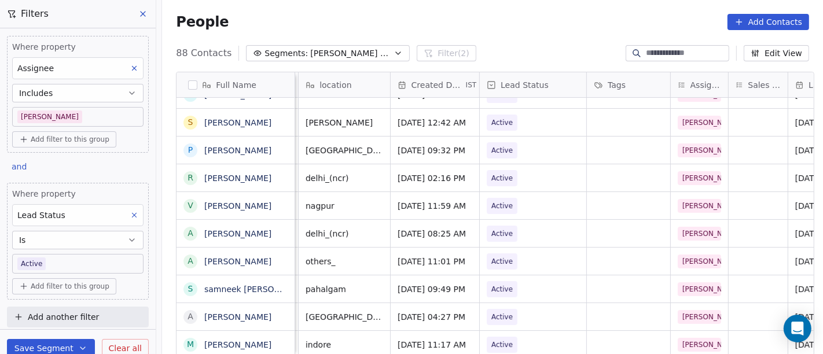
scroll to position [0, 251]
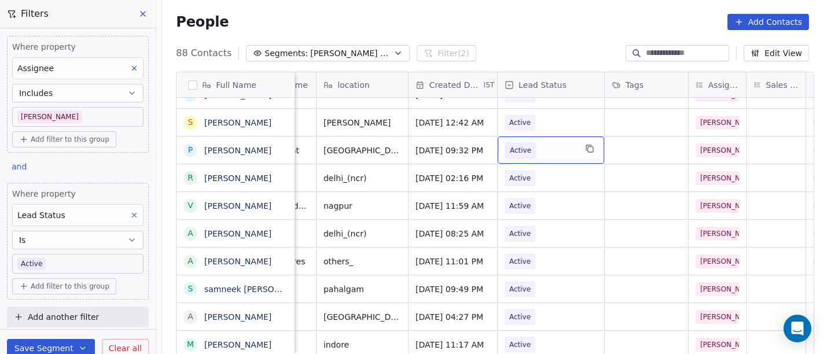
click at [518, 154] on span "Active" at bounding box center [520, 151] width 21 height 12
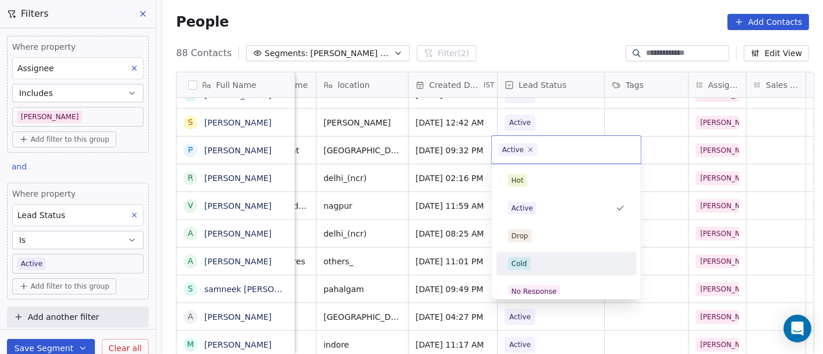
click at [526, 260] on div "Cold" at bounding box center [520, 264] width 16 height 10
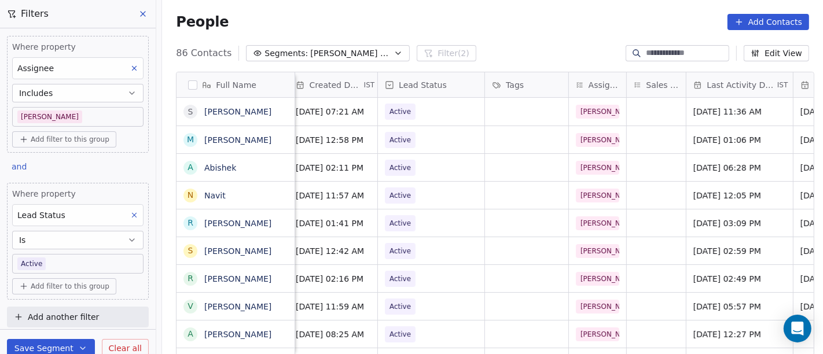
scroll to position [0, 0]
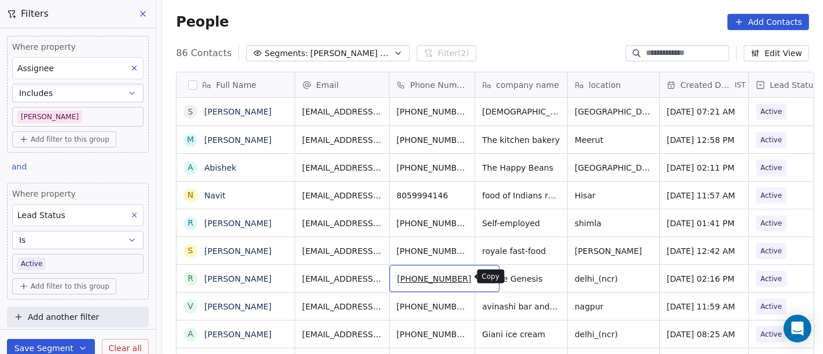
click at [478, 280] on button "grid" at bounding box center [485, 277] width 14 height 14
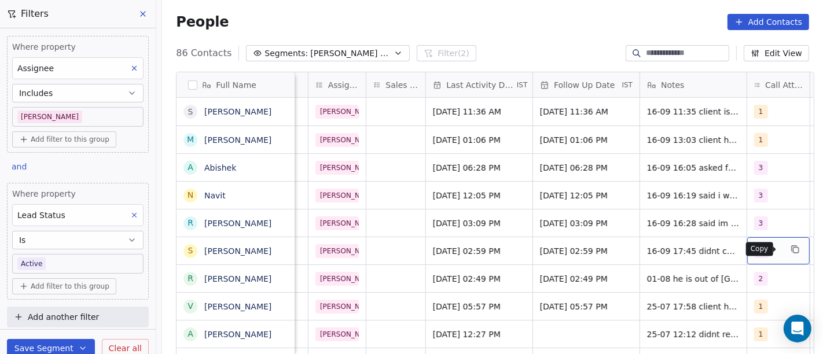
scroll to position [0, 638]
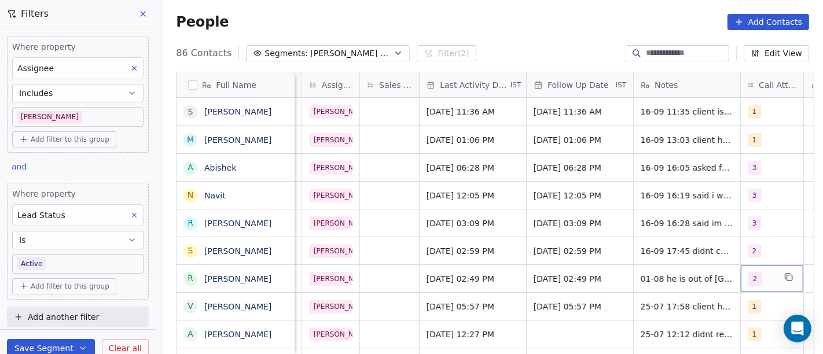
click at [757, 279] on div "2" at bounding box center [762, 279] width 27 height 14
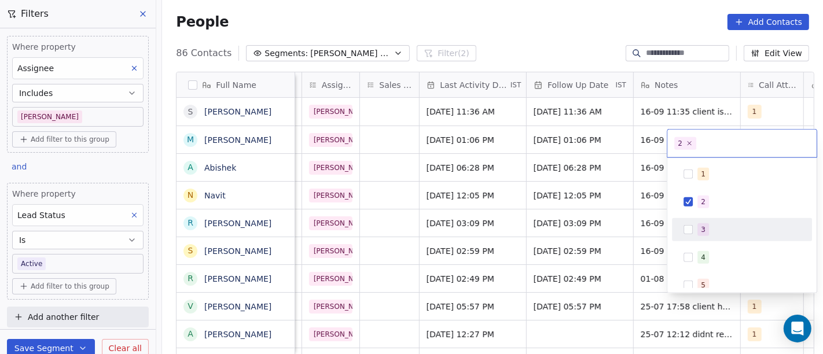
drag, startPoint x: 715, startPoint y: 224, endPoint x: 696, endPoint y: 206, distance: 25.4
click at [715, 224] on div "3" at bounding box center [749, 230] width 103 height 13
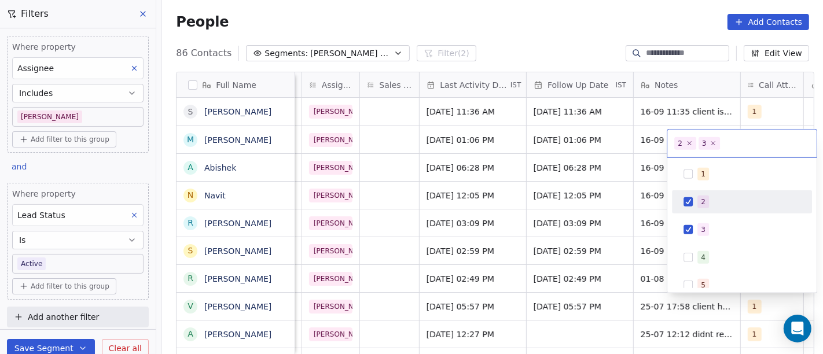
click at [693, 203] on div "2" at bounding box center [742, 202] width 131 height 19
click at [477, 228] on html "On2Cook India Pvt. Ltd. Contacts People Marketing Workflows Campaigns Sales Pip…" at bounding box center [411, 177] width 823 height 354
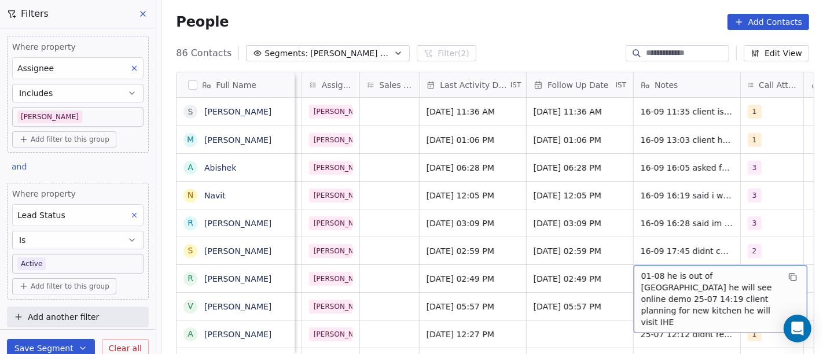
click at [670, 275] on span "01-08 he is out of delhi he will see online demo 25-07 14:19 client planning fo…" at bounding box center [711, 299] width 138 height 58
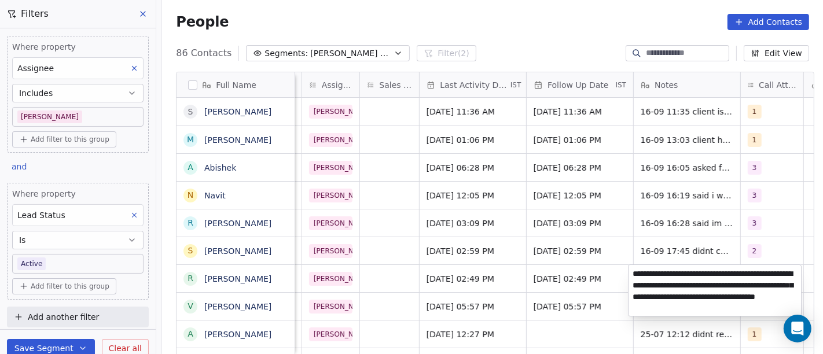
type textarea "**********"
click at [536, 284] on html "On2Cook India Pvt. Ltd. Contacts People Marketing Workflows Campaigns Sales Pip…" at bounding box center [411, 177] width 823 height 354
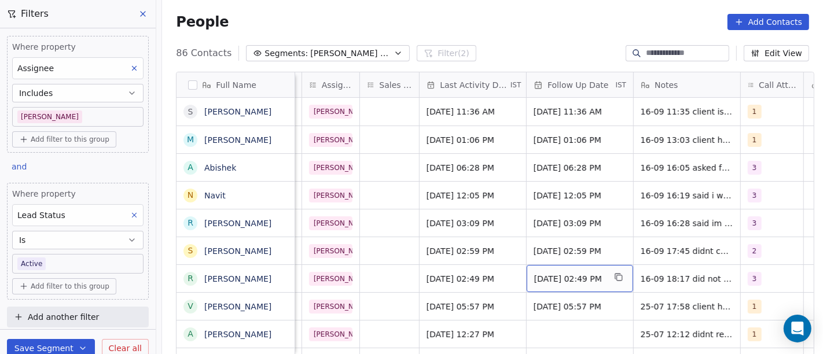
click at [551, 280] on span "01/08/2025 02:49 PM" at bounding box center [569, 279] width 71 height 12
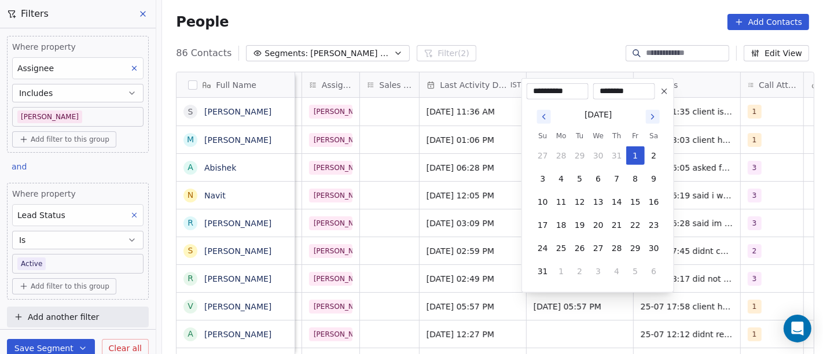
click at [660, 118] on button "Go to next month" at bounding box center [653, 117] width 16 height 16
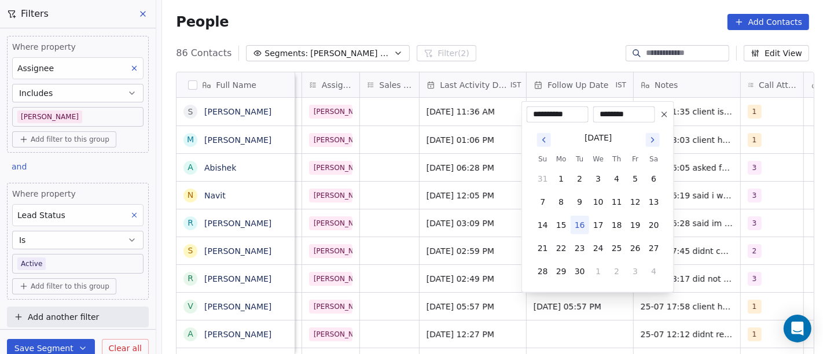
click at [660, 118] on icon at bounding box center [664, 114] width 9 height 9
type input "**********"
type input "********"
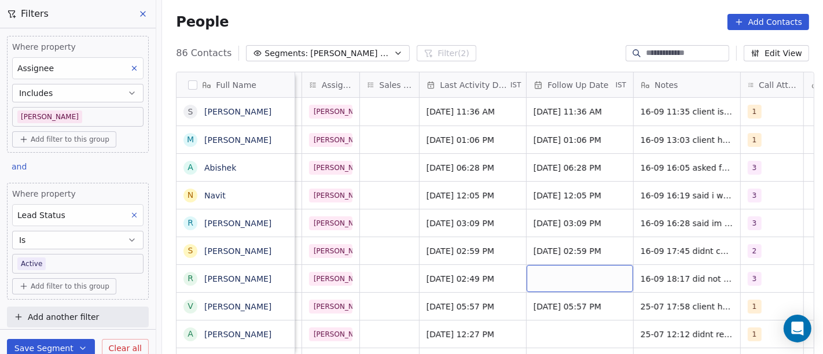
click at [581, 280] on div "grid" at bounding box center [580, 278] width 107 height 27
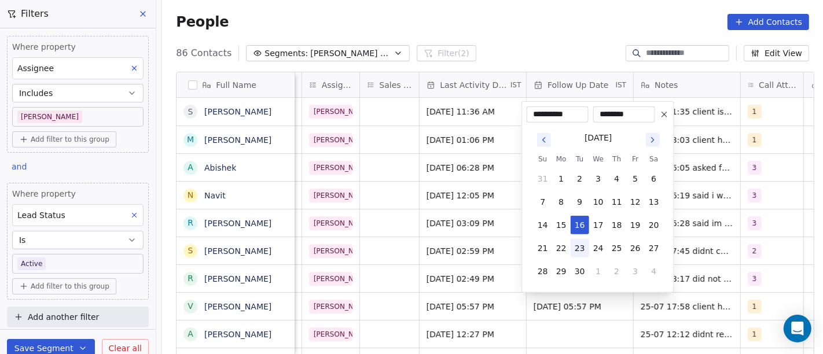
click at [581, 248] on button "23" at bounding box center [580, 248] width 19 height 19
type input "**********"
click at [696, 259] on html "On2Cook India Pvt. Ltd. Contacts People Marketing Workflows Campaigns Sales Pip…" at bounding box center [411, 177] width 823 height 354
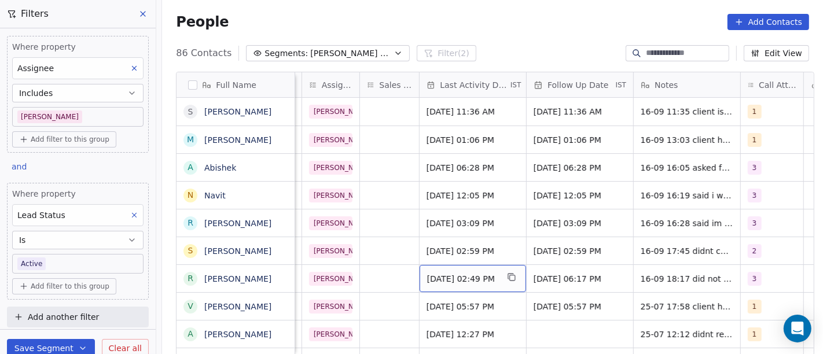
click at [446, 284] on span "Aug 01, 2025 02:49 PM" at bounding box center [462, 279] width 71 height 12
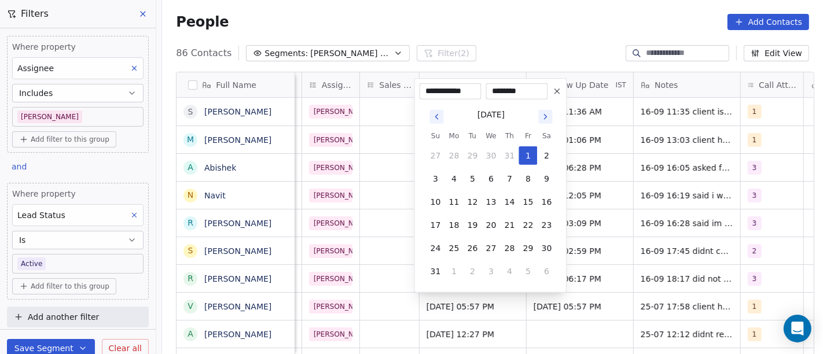
click at [547, 118] on icon "Go to next month" at bounding box center [545, 116] width 9 height 9
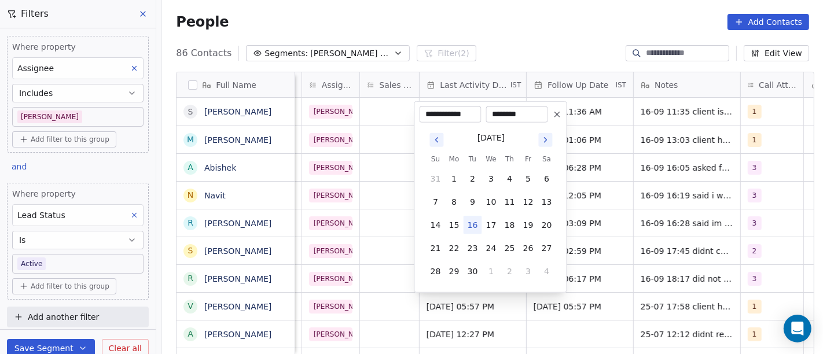
click at [464, 224] on button "16" at bounding box center [473, 225] width 19 height 19
type input "**********"
click at [655, 217] on html "On2Cook India Pvt. Ltd. Contacts People Marketing Workflows Campaigns Sales Pip…" at bounding box center [411, 177] width 823 height 354
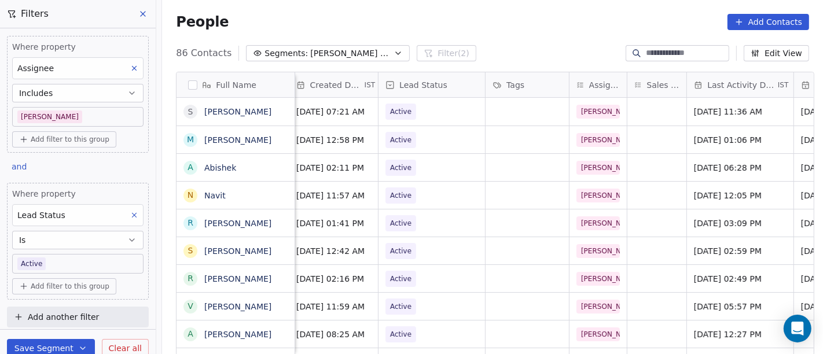
scroll to position [0, 355]
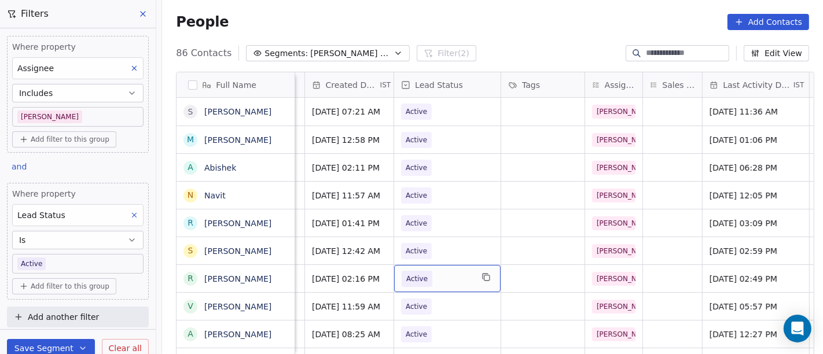
click at [422, 281] on span "Active" at bounding box center [417, 279] width 31 height 16
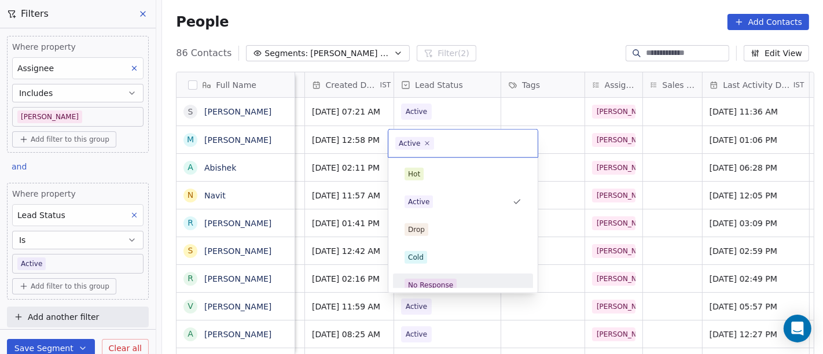
click at [432, 279] on span "No Response" at bounding box center [431, 285] width 52 height 13
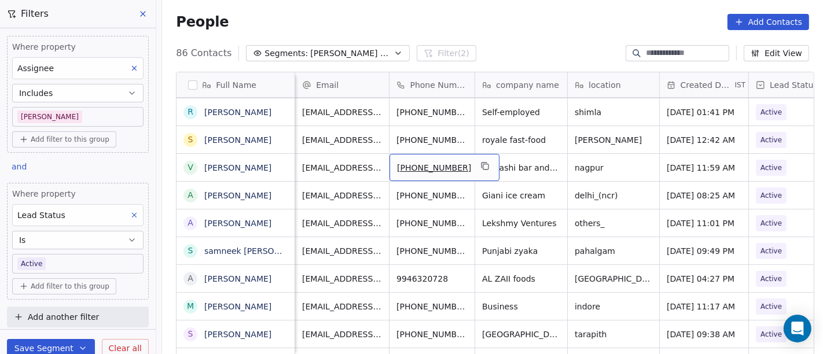
scroll to position [0, 0]
click at [478, 164] on button "grid" at bounding box center [485, 166] width 14 height 14
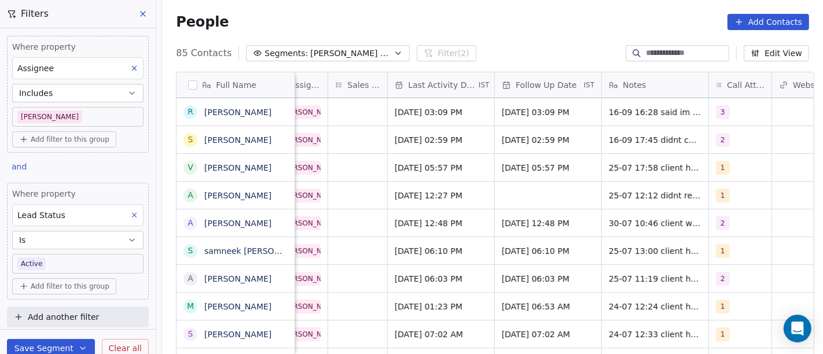
scroll to position [0, 696]
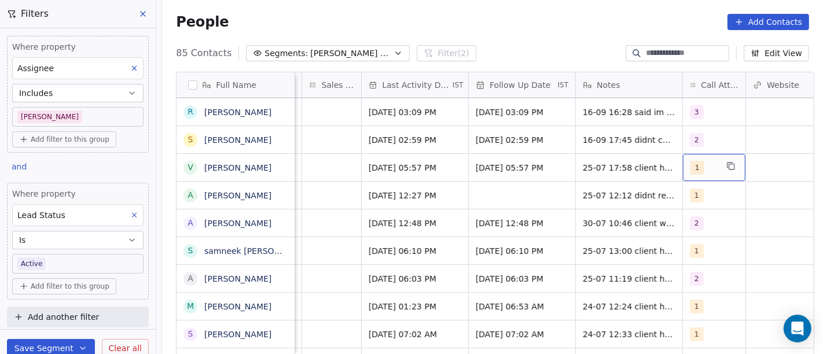
click at [683, 162] on div "1" at bounding box center [714, 167] width 63 height 27
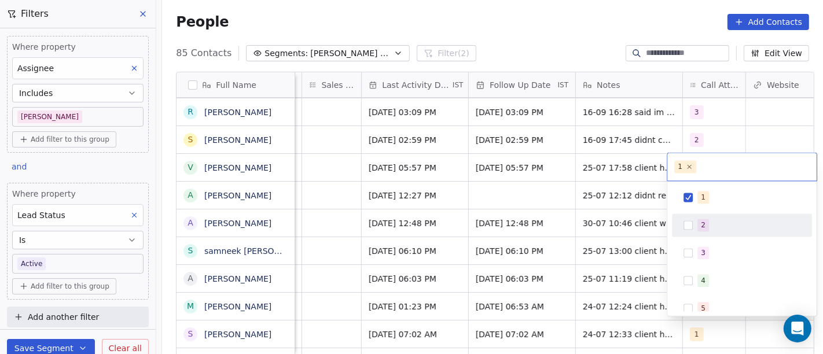
click at [690, 218] on div "2" at bounding box center [742, 225] width 131 height 19
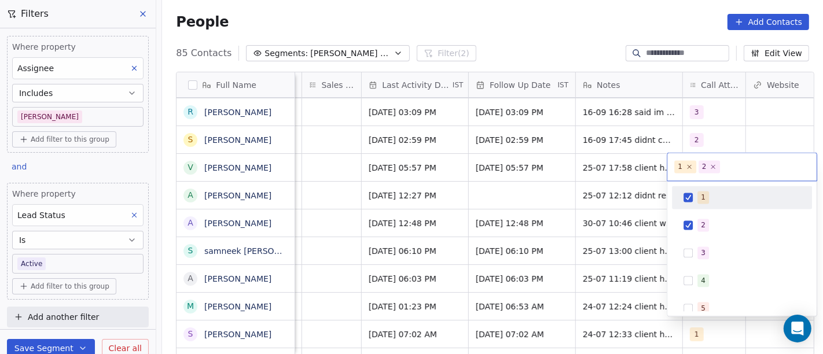
click at [696, 203] on div "1" at bounding box center [742, 197] width 131 height 19
click at [633, 192] on html "On2Cook India Pvt. Ltd. Contacts People Marketing Workflows Campaigns Sales Pip…" at bounding box center [411, 177] width 823 height 354
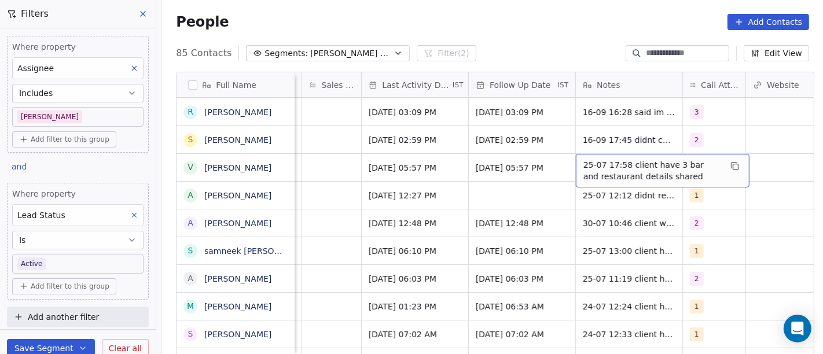
click at [600, 173] on span "25-07 17:58 client have 3 bar and restaurant details shared" at bounding box center [653, 170] width 138 height 23
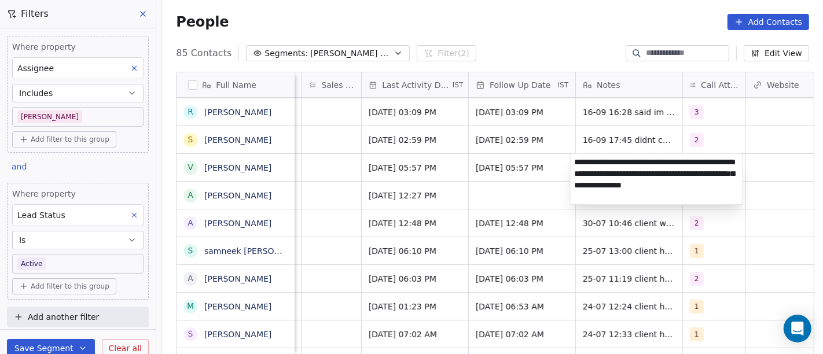
type textarea "**********"
click at [479, 206] on html "On2Cook India Pvt. Ltd. Contacts People Marketing Workflows Campaigns Sales Pip…" at bounding box center [411, 177] width 823 height 354
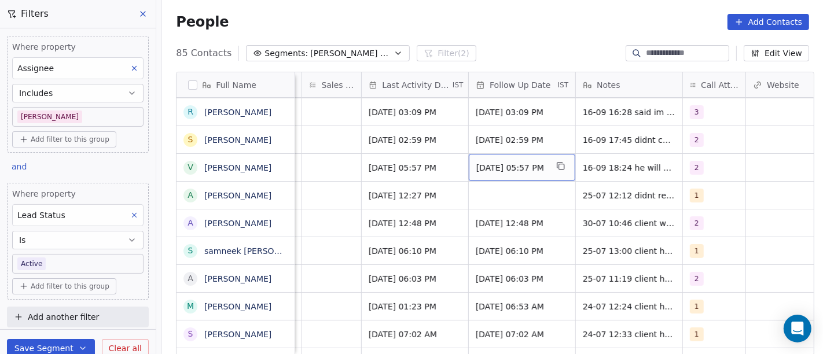
click at [486, 167] on span "29/07/2025 05:57 PM" at bounding box center [512, 168] width 71 height 12
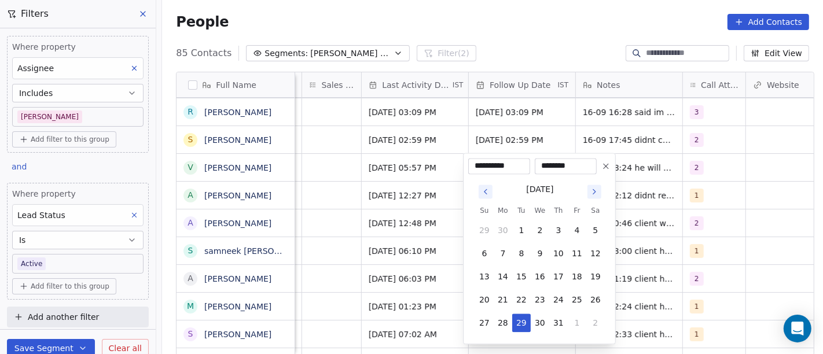
click at [594, 191] on icon "Go to next month" at bounding box center [594, 191] width 9 height 9
click at [594, 193] on icon "Go to next month" at bounding box center [595, 191] width 2 height 5
click at [522, 298] on button "23" at bounding box center [521, 300] width 19 height 19
type input "**********"
click at [676, 218] on html "On2Cook India Pvt. Ltd. Contacts People Marketing Workflows Campaigns Sales Pip…" at bounding box center [411, 177] width 823 height 354
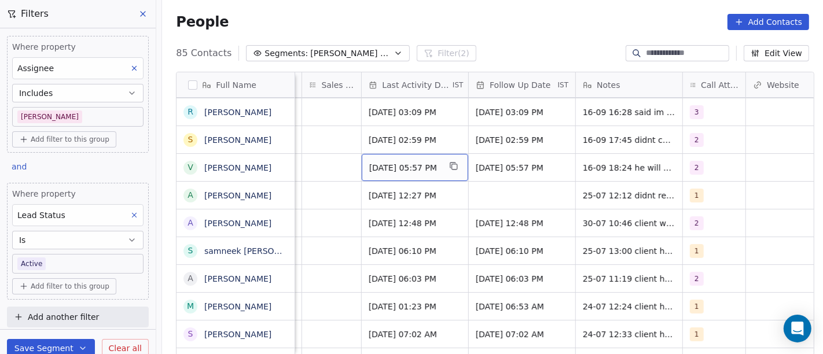
click at [391, 173] on div "Jul 25, 2025 05:57 PM" at bounding box center [415, 167] width 107 height 27
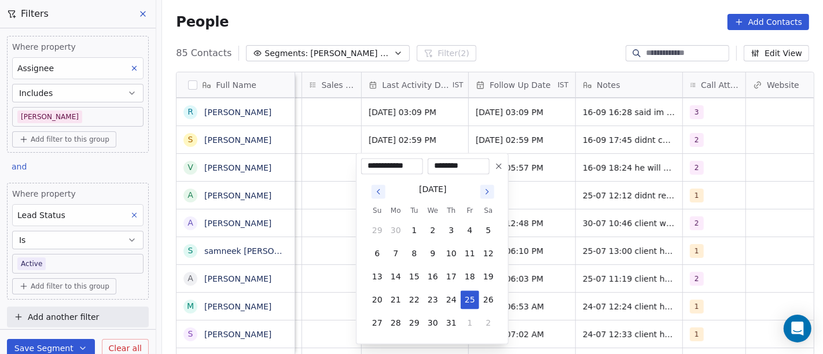
click at [486, 193] on icon "Go to next month" at bounding box center [487, 191] width 2 height 5
click at [412, 280] on button "16" at bounding box center [414, 277] width 19 height 19
type input "**********"
click at [595, 234] on html "On2Cook India Pvt. Ltd. Contacts People Marketing Workflows Campaigns Sales Pip…" at bounding box center [411, 177] width 823 height 354
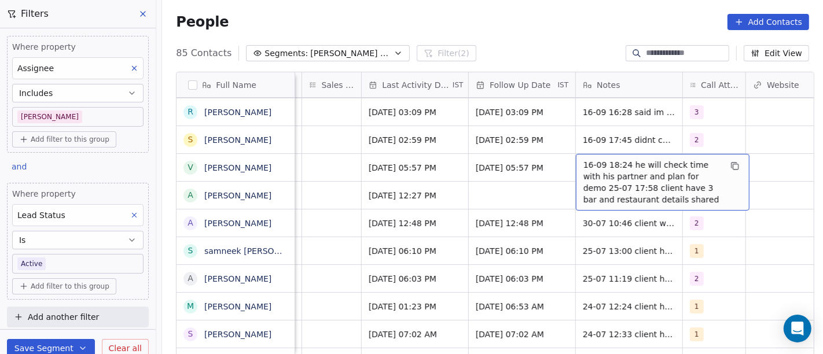
click at [602, 159] on span "16-09 18:24 he will check time with his partner and plan for demo 25-07 17:58 c…" at bounding box center [653, 182] width 138 height 46
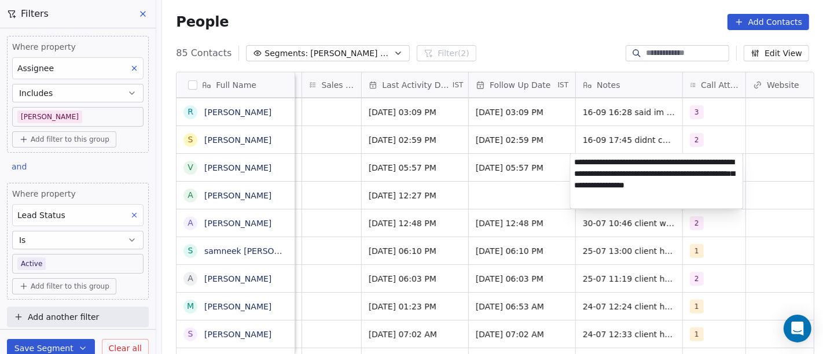
click at [405, 179] on html "On2Cook India Pvt. Ltd. Contacts People Marketing Workflows Campaigns Sales Pip…" at bounding box center [411, 177] width 823 height 354
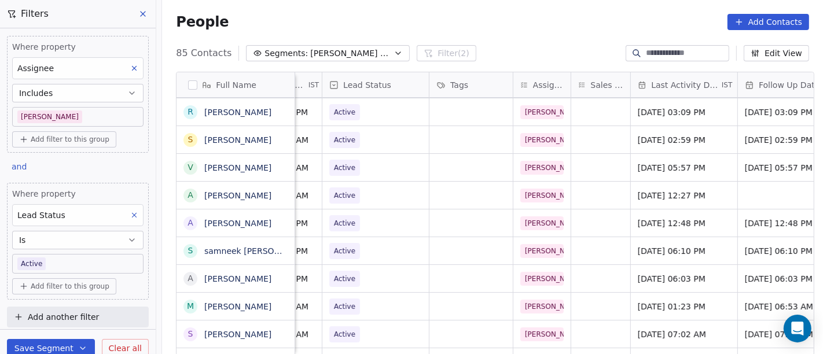
scroll to position [0, 426]
click at [376, 166] on span "Active" at bounding box center [366, 168] width 71 height 16
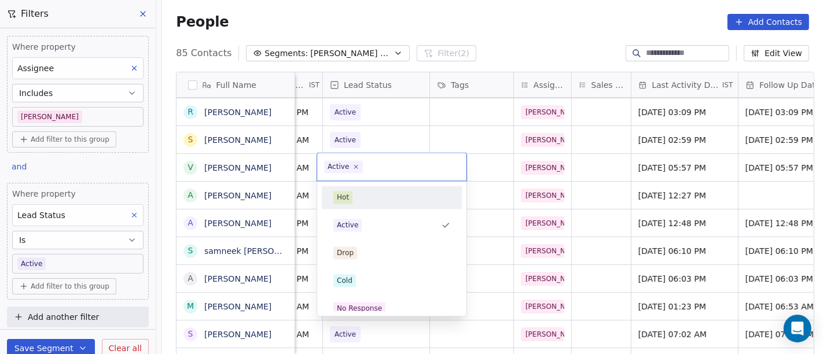
click at [366, 192] on div "Hot" at bounding box center [392, 197] width 117 height 13
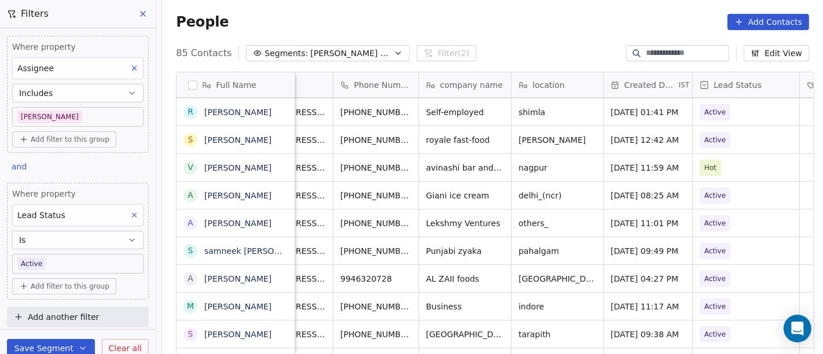
scroll to position [0, 43]
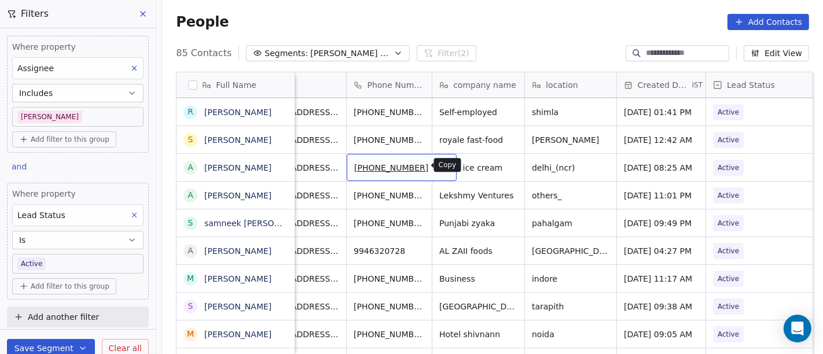
click at [429, 164] on div "+919313746696" at bounding box center [402, 167] width 110 height 27
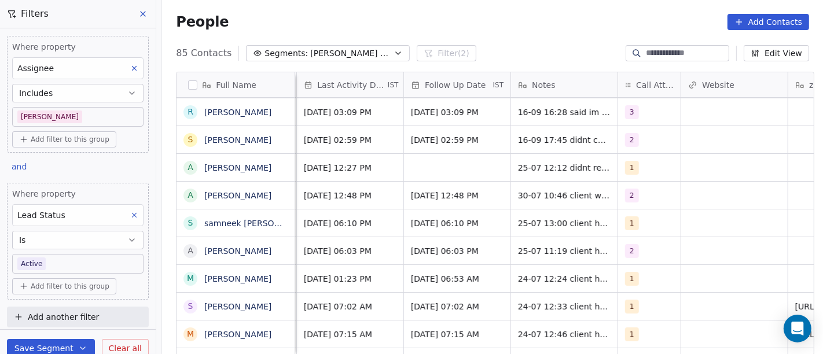
scroll to position [0, 771]
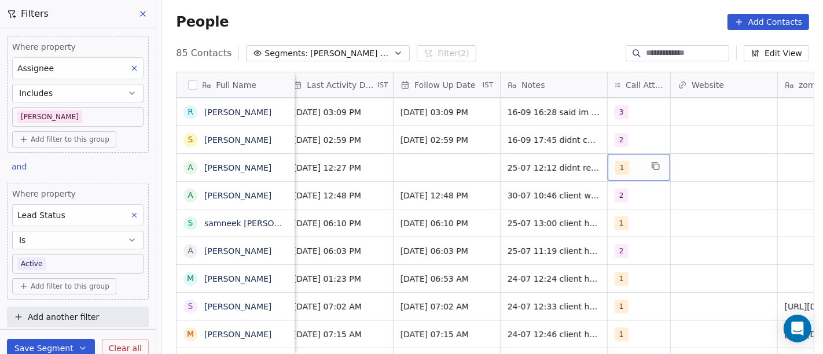
click at [638, 161] on div "1" at bounding box center [639, 167] width 63 height 27
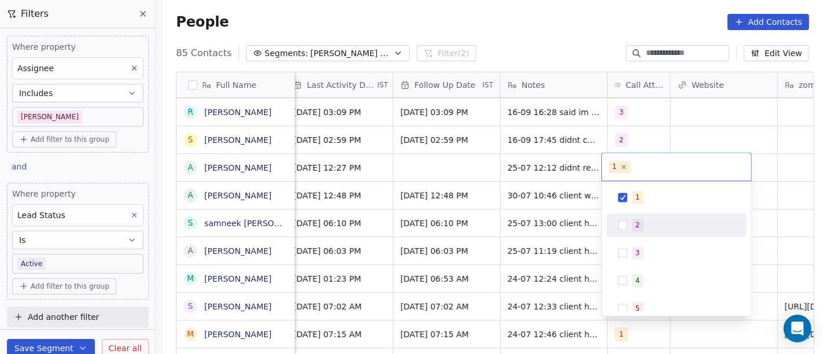
click at [635, 227] on span "2" at bounding box center [638, 225] width 12 height 13
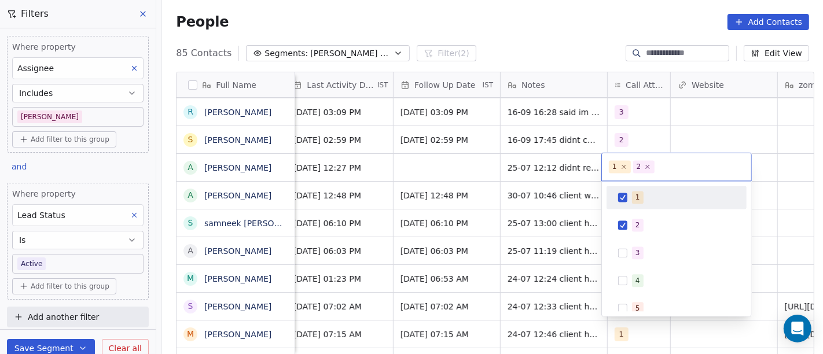
click at [634, 202] on span "1" at bounding box center [638, 197] width 12 height 13
click at [650, 130] on html "On2Cook India Pvt. Ltd. Contacts People Marketing Workflows Campaigns Sales Pip…" at bounding box center [411, 177] width 823 height 354
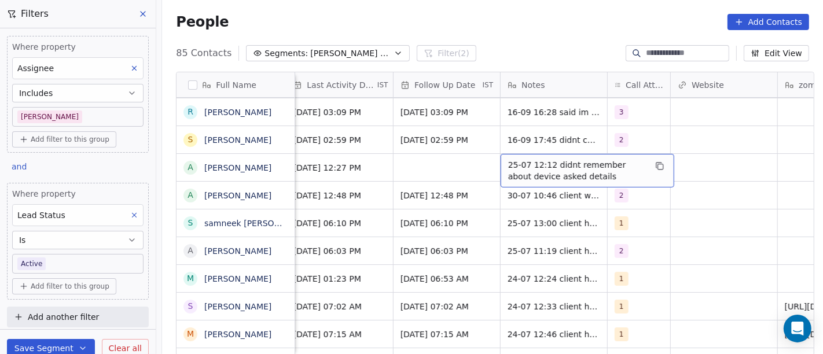
click at [572, 164] on span "25-07 12:12 didnt remember about device asked details" at bounding box center [577, 170] width 138 height 23
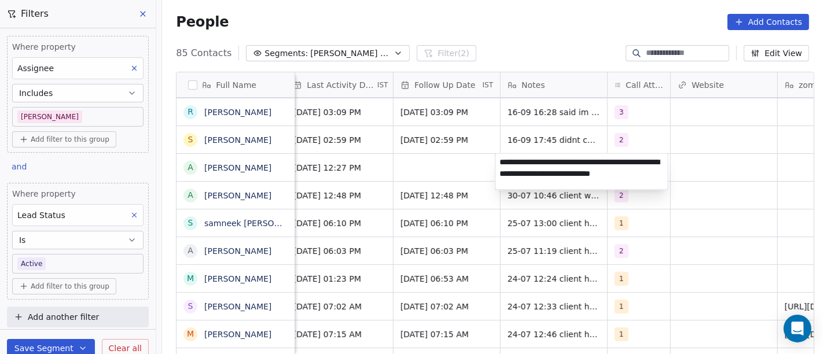
type textarea "**********"
click at [455, 163] on html "On2Cook India Pvt. Ltd. Contacts People Marketing Workflows Campaigns Sales Pip…" at bounding box center [411, 177] width 823 height 354
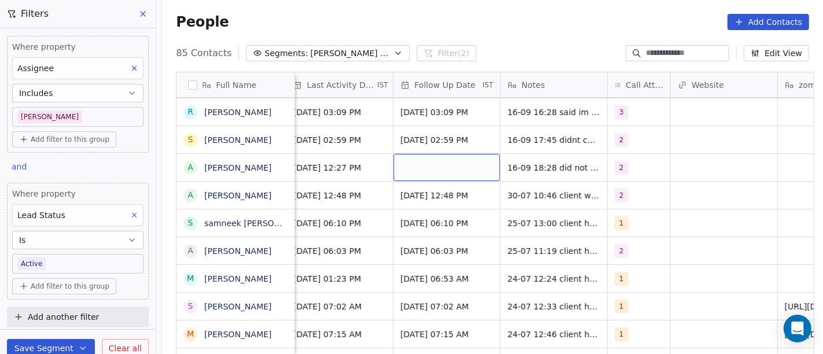
click at [455, 163] on div "grid" at bounding box center [447, 167] width 107 height 27
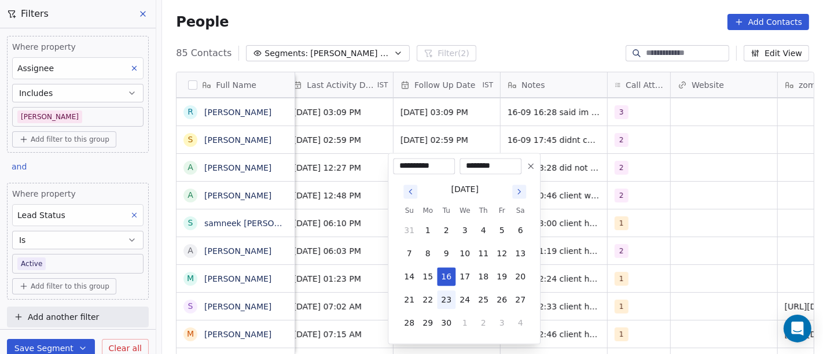
click at [446, 299] on button "23" at bounding box center [446, 300] width 19 height 19
type input "**********"
click at [564, 229] on html "On2Cook India Pvt. Ltd. Contacts People Marketing Workflows Campaigns Sales Pip…" at bounding box center [411, 177] width 823 height 354
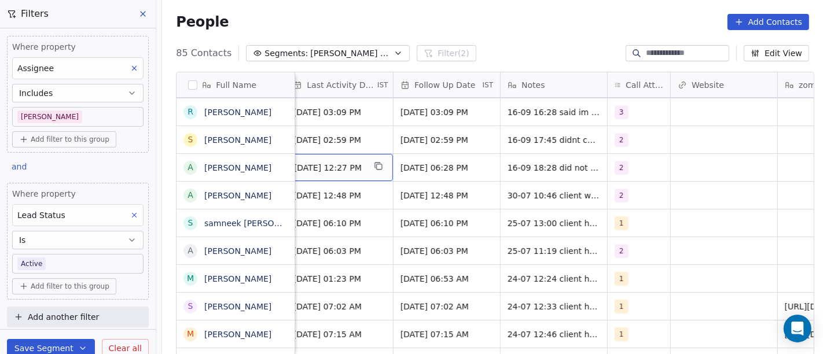
scroll to position [0, 763]
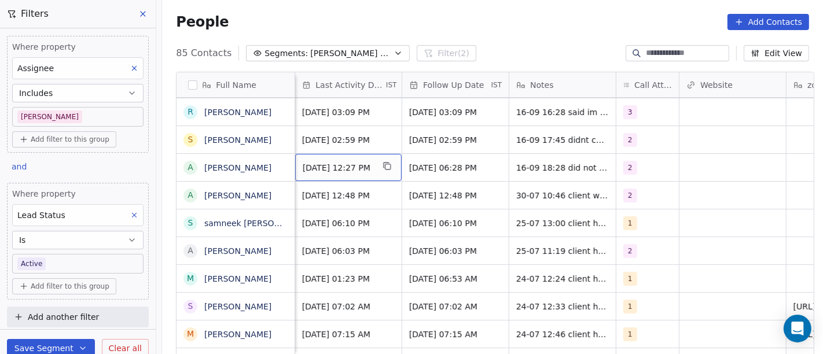
click at [347, 173] on span "Jul 25, 2025 12:27 PM" at bounding box center [338, 168] width 71 height 12
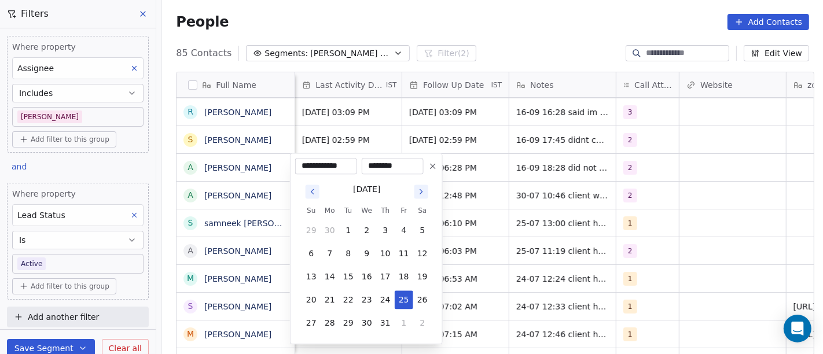
click at [420, 189] on icon "Go to next month" at bounding box center [421, 191] width 9 height 9
click at [422, 189] on icon "Go to next month" at bounding box center [421, 191] width 9 height 9
click at [351, 272] on button "16" at bounding box center [348, 277] width 19 height 19
type input "**********"
click at [523, 167] on html "On2Cook India Pvt. Ltd. Contacts People Marketing Workflows Campaigns Sales Pip…" at bounding box center [411, 177] width 823 height 354
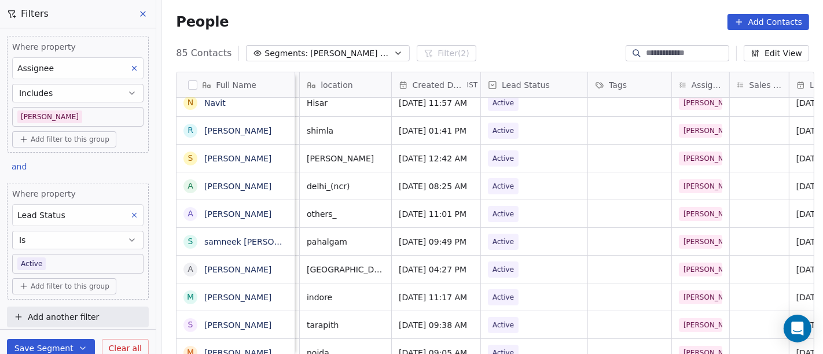
scroll to position [0, 263]
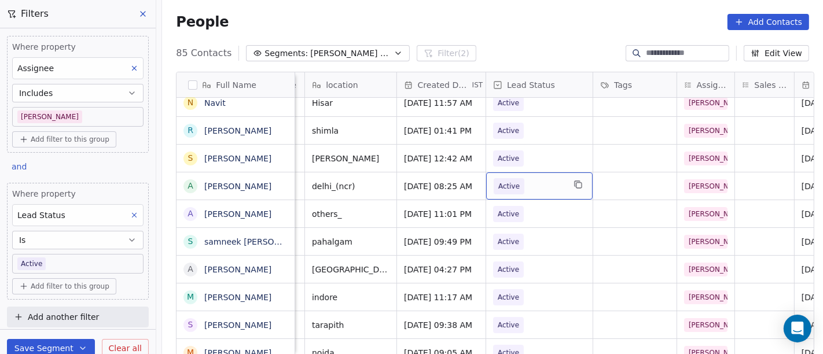
click at [538, 186] on span "Active" at bounding box center [529, 186] width 71 height 16
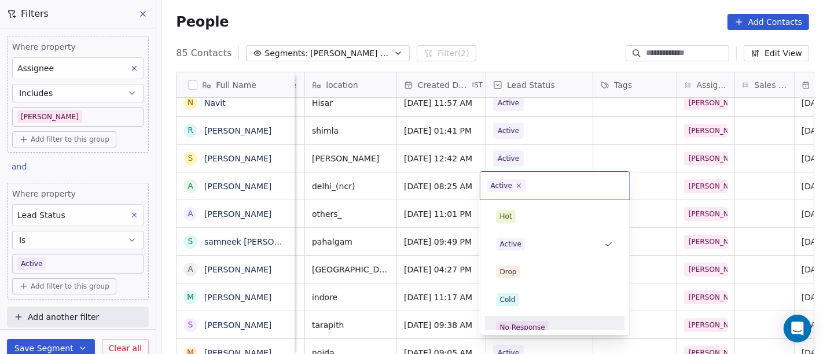
click at [537, 323] on div "No Response" at bounding box center [522, 328] width 45 height 10
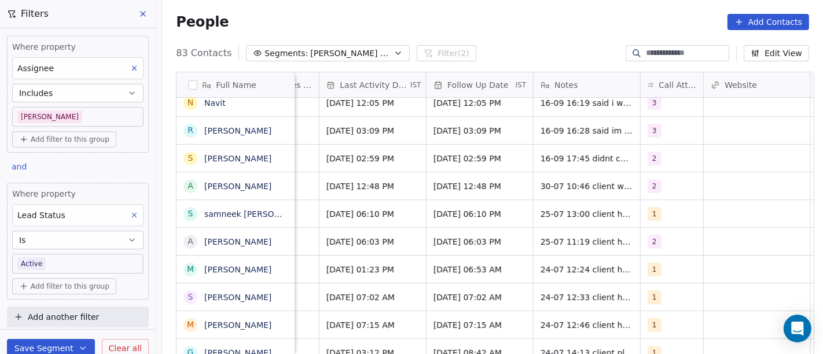
scroll to position [5, 739]
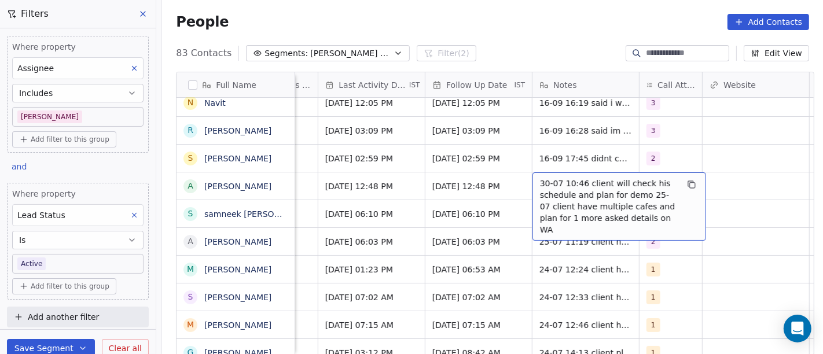
click at [592, 194] on span "30-07 10:46 client will check his schedule and plan for demo 25-07 client have …" at bounding box center [609, 207] width 138 height 58
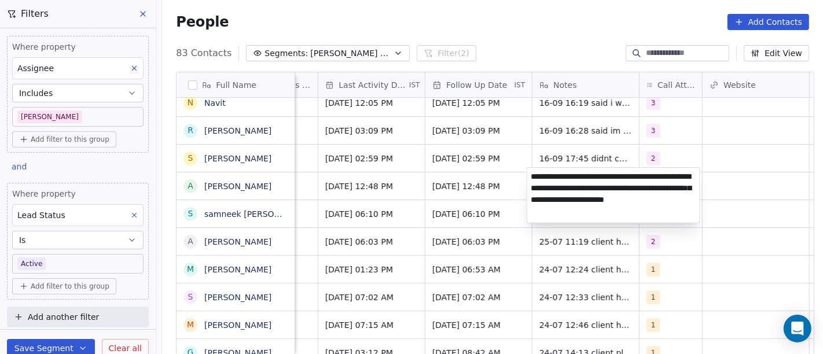
click at [592, 194] on textarea "**********" at bounding box center [614, 195] width 173 height 55
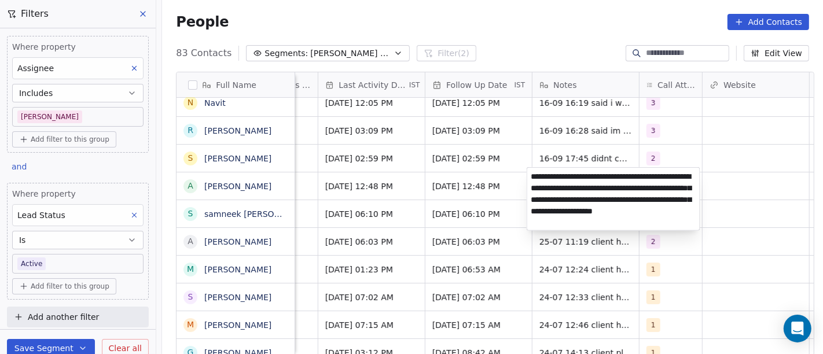
type textarea "**********"
click at [481, 177] on html "On2Cook India Pvt. Ltd. Contacts People Marketing Workflows Campaigns Sales Pip…" at bounding box center [411, 177] width 823 height 354
click at [431, 196] on html "On2Cook India Pvt. Ltd. Contacts People Marketing Workflows Campaigns Sales Pip…" at bounding box center [411, 177] width 823 height 354
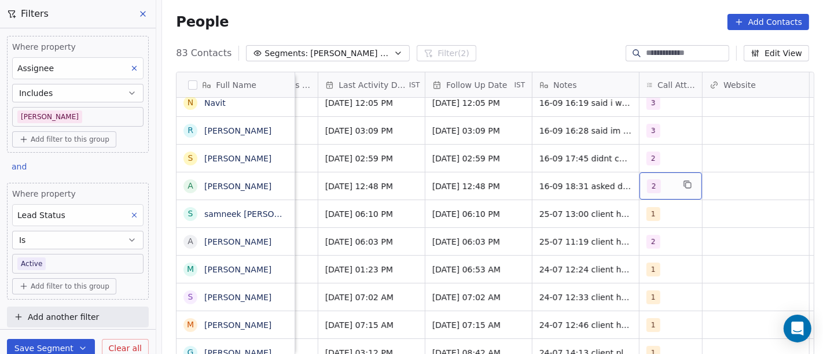
click at [661, 181] on div "2" at bounding box center [660, 187] width 27 height 14
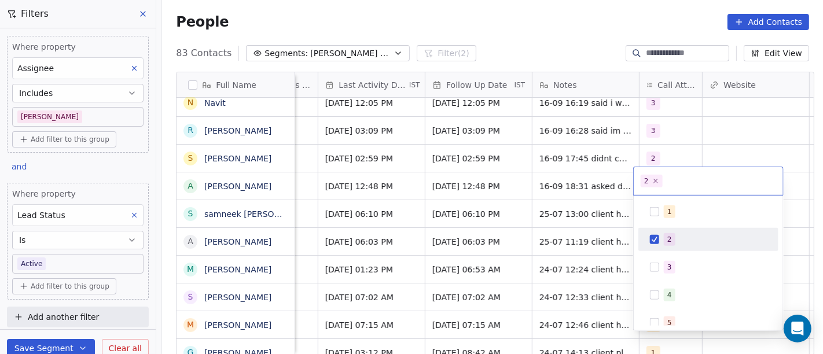
click at [588, 178] on html "On2Cook India Pvt. Ltd. Contacts People Marketing Workflows Campaigns Sales Pip…" at bounding box center [411, 177] width 823 height 354
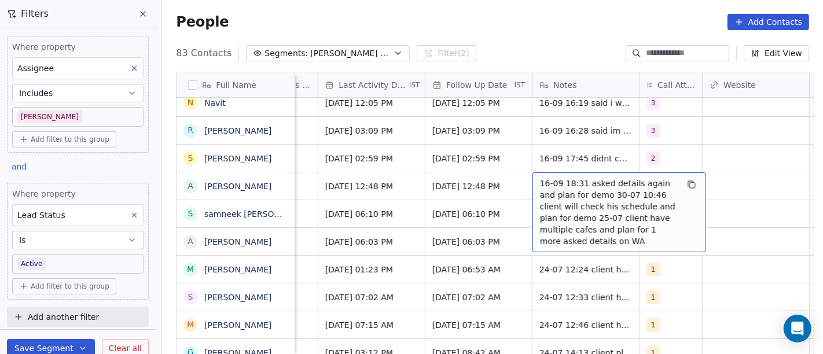
click at [570, 178] on span "16-09 18:31 asked details again and plan for demo 30-07 10:46 client will check…" at bounding box center [609, 212] width 138 height 69
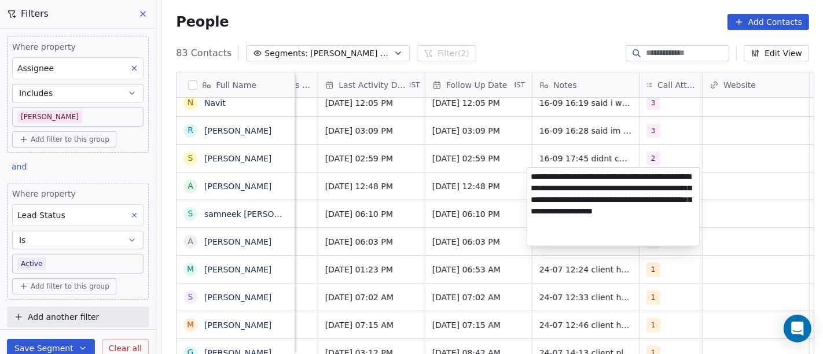
click at [764, 164] on html "On2Cook India Pvt. Ltd. Contacts People Marketing Workflows Campaigns Sales Pip…" at bounding box center [411, 177] width 823 height 354
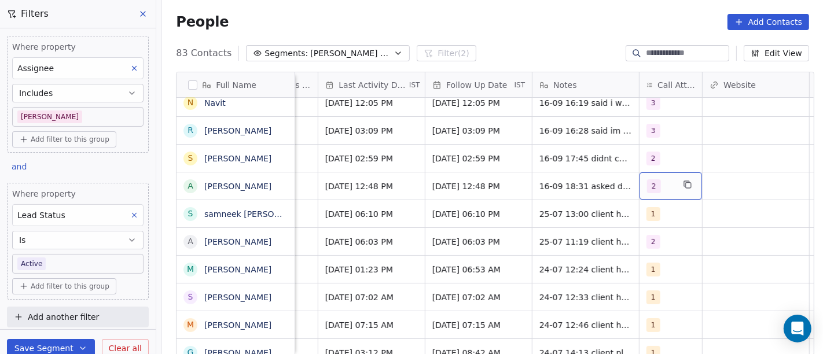
click at [658, 180] on div "2" at bounding box center [660, 187] width 27 height 14
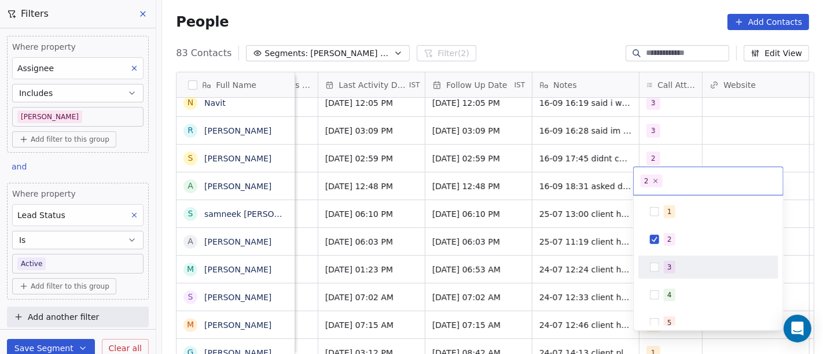
click at [675, 265] on div "3" at bounding box center [715, 267] width 103 height 13
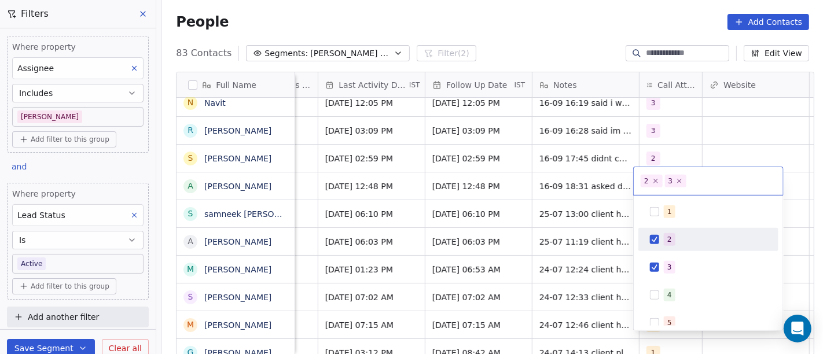
click at [673, 227] on div "1 2 3 4 5 6 7 8 9 10" at bounding box center [709, 336] width 140 height 273
click at [668, 236] on div "2" at bounding box center [670, 240] width 5 height 10
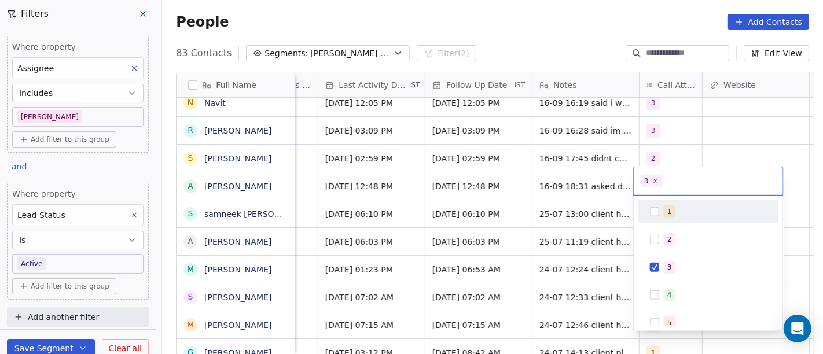
click at [734, 164] on html "On2Cook India Pvt. Ltd. Contacts People Marketing Workflows Campaigns Sales Pip…" at bounding box center [411, 177] width 823 height 354
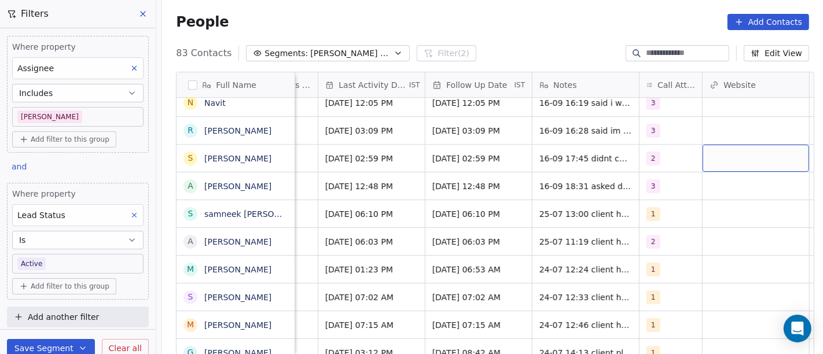
scroll to position [5, 745]
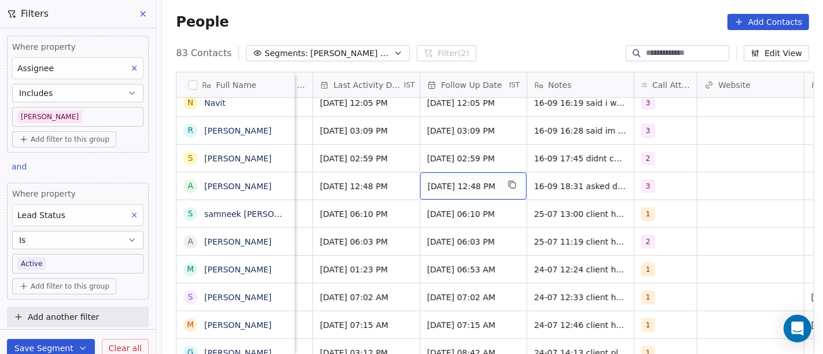
click at [446, 184] on span "04/08/2025 12:48 PM" at bounding box center [463, 187] width 71 height 12
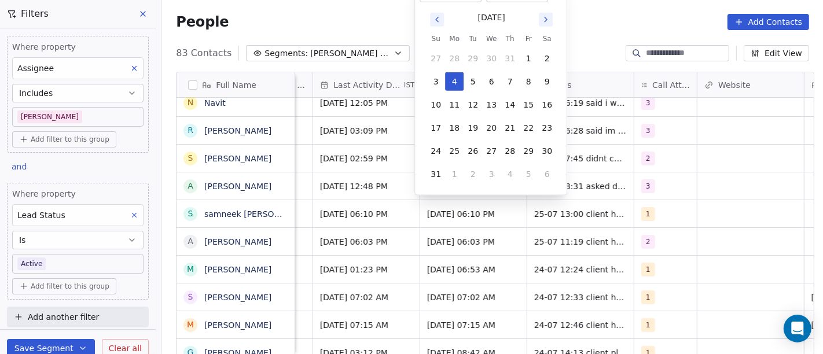
click at [545, 24] on button "Go to next month" at bounding box center [546, 20] width 14 height 14
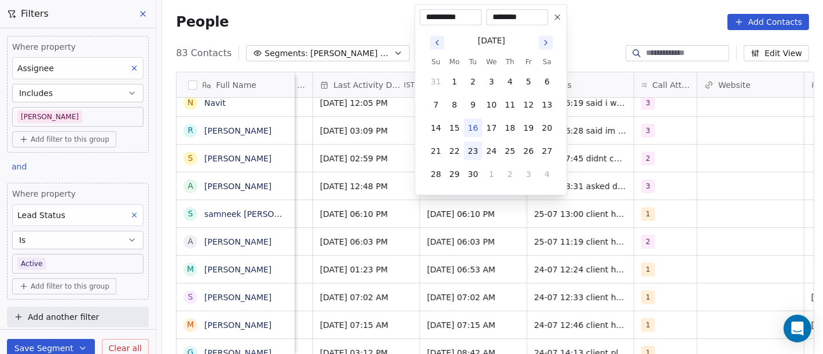
click at [473, 149] on button "23" at bounding box center [473, 151] width 19 height 19
type input "**********"
click at [391, 180] on html "On2Cook India Pvt. Ltd. Contacts People Marketing Workflows Campaigns Sales Pip…" at bounding box center [411, 177] width 823 height 354
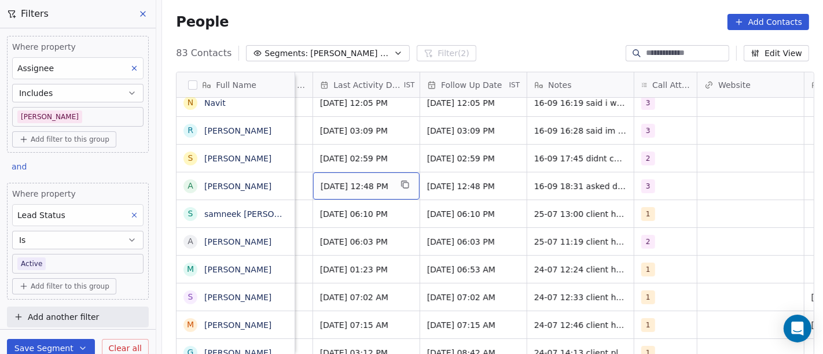
click at [347, 182] on span "Jul 30, 2025 12:48 PM" at bounding box center [356, 187] width 71 height 12
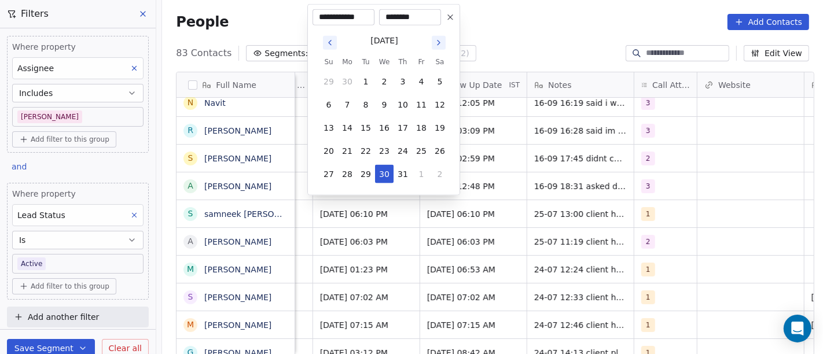
click at [440, 44] on icon "Go to next month" at bounding box center [438, 42] width 9 height 9
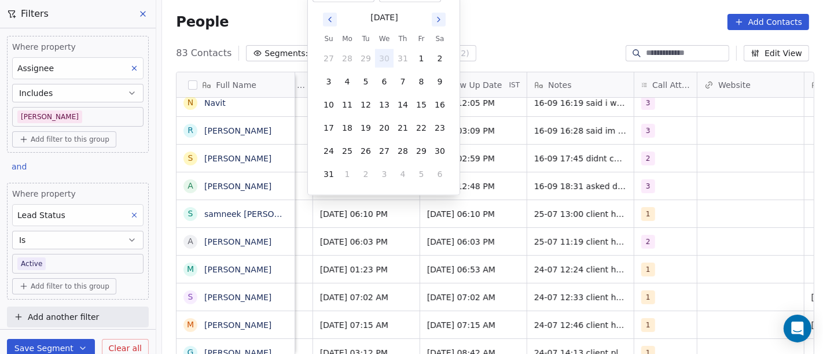
click at [444, 25] on button "Go to next month" at bounding box center [439, 20] width 14 height 14
click at [369, 124] on button "16" at bounding box center [366, 128] width 19 height 19
type input "**********"
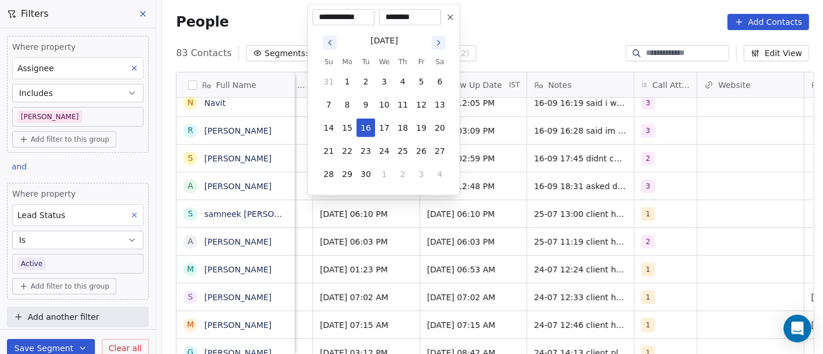
click at [516, 191] on html "On2Cook India Pvt. Ltd. Contacts People Marketing Workflows Campaigns Sales Pip…" at bounding box center [411, 177] width 823 height 354
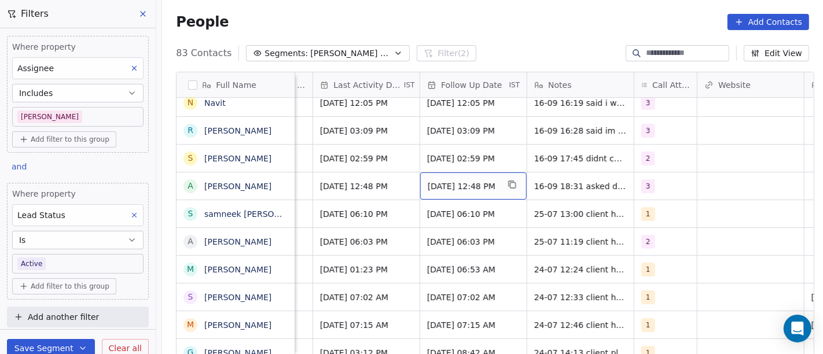
click at [446, 185] on span "23/09/2025 12:48 PM" at bounding box center [463, 187] width 71 height 12
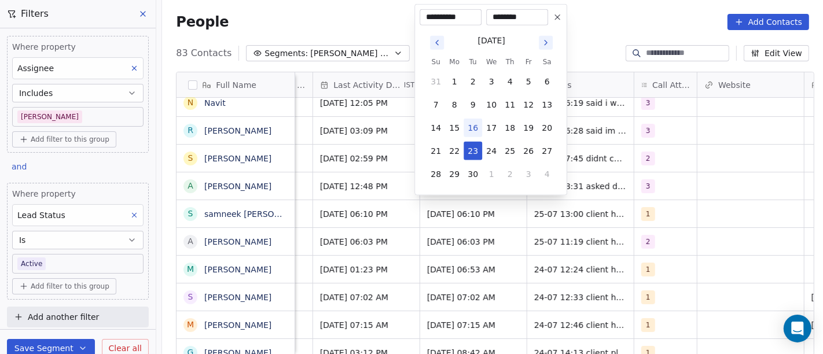
click at [621, 21] on html "On2Cook India Pvt. Ltd. Contacts People Marketing Workflows Campaigns Sales Pip…" at bounding box center [411, 177] width 823 height 354
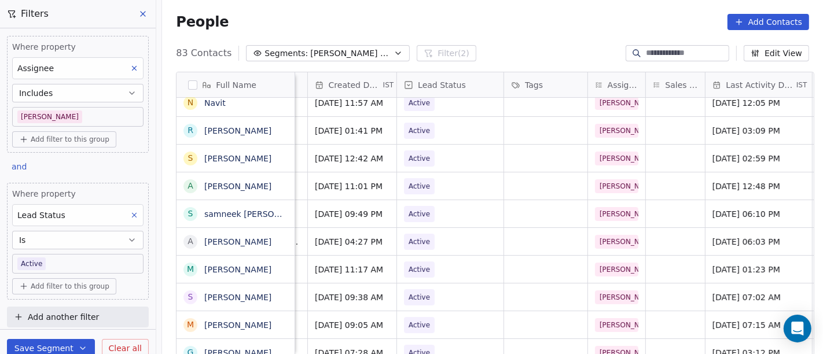
scroll to position [5, 360]
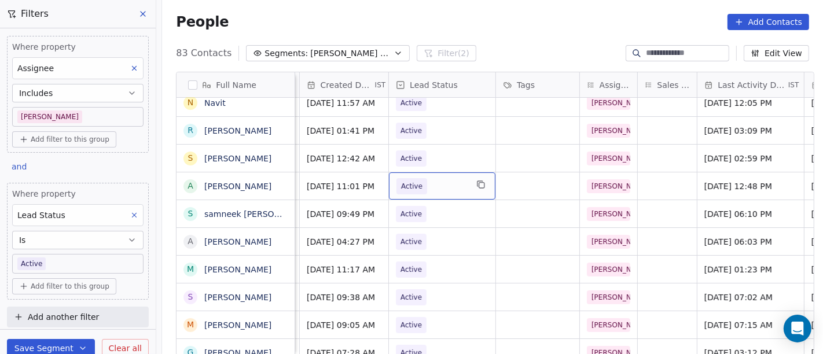
click at [418, 184] on span "Active" at bounding box center [412, 186] width 31 height 16
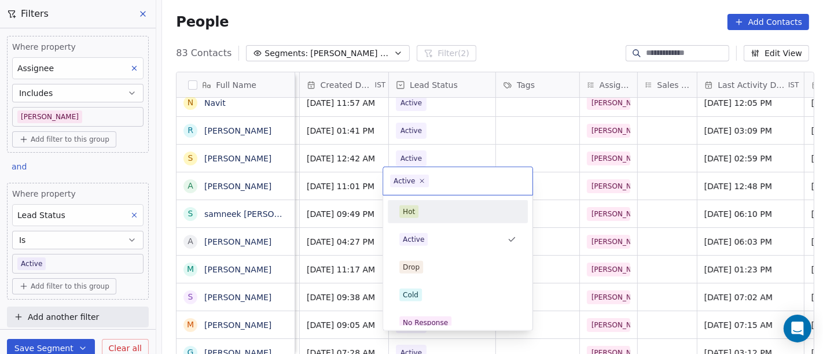
click at [418, 213] on span "Hot" at bounding box center [409, 212] width 19 height 13
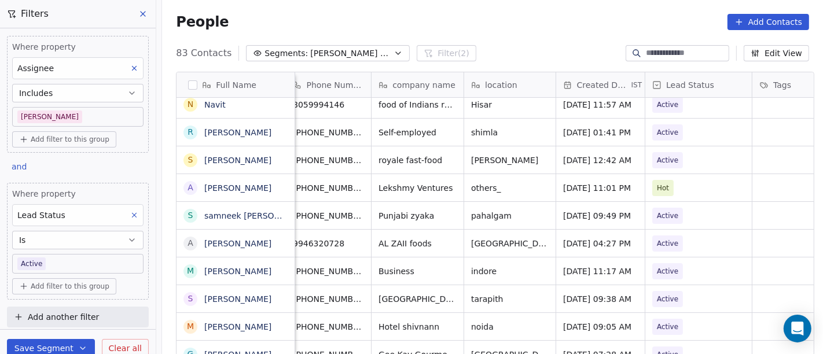
scroll to position [5, 94]
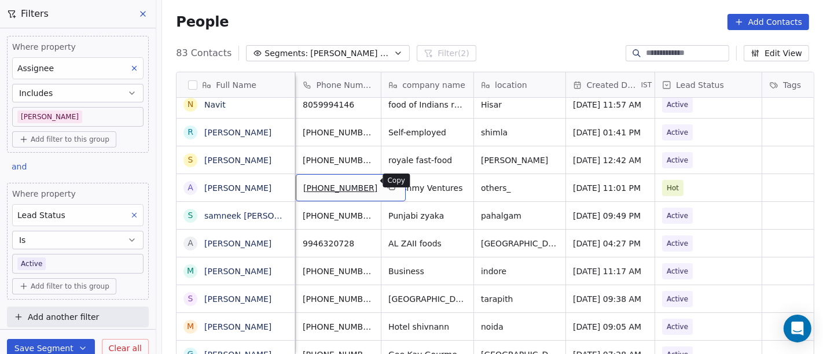
click at [384, 180] on button "grid" at bounding box center [391, 187] width 14 height 14
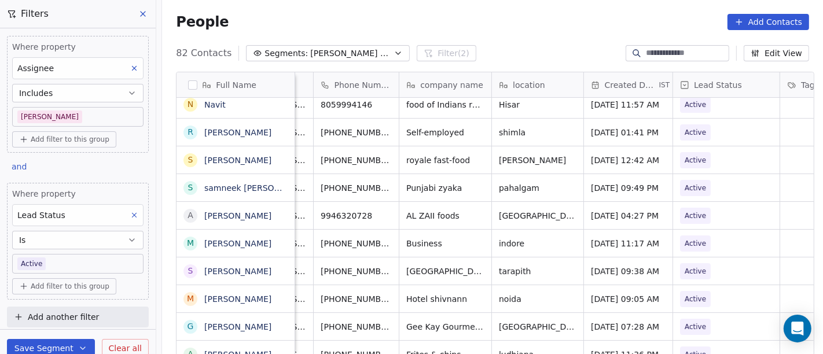
scroll to position [5, 0]
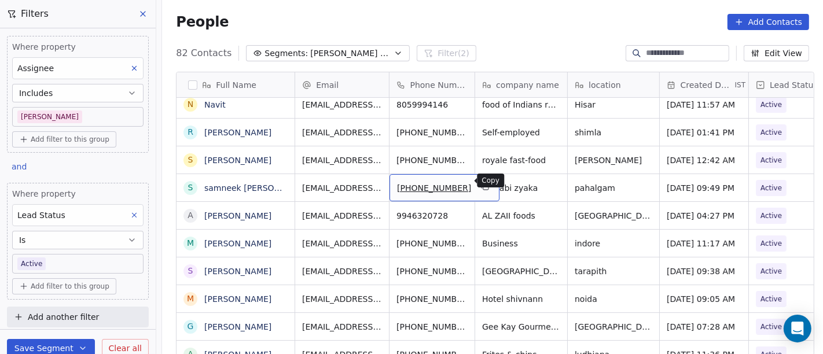
click at [481, 184] on icon "grid" at bounding box center [485, 186] width 9 height 9
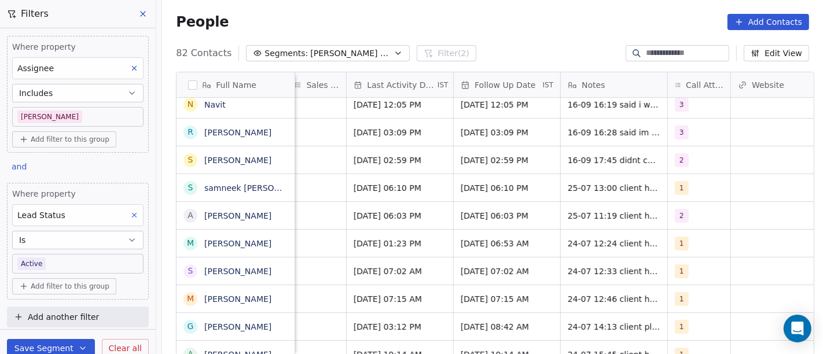
scroll to position [5, 713]
click at [702, 189] on div "1" at bounding box center [697, 187] width 63 height 27
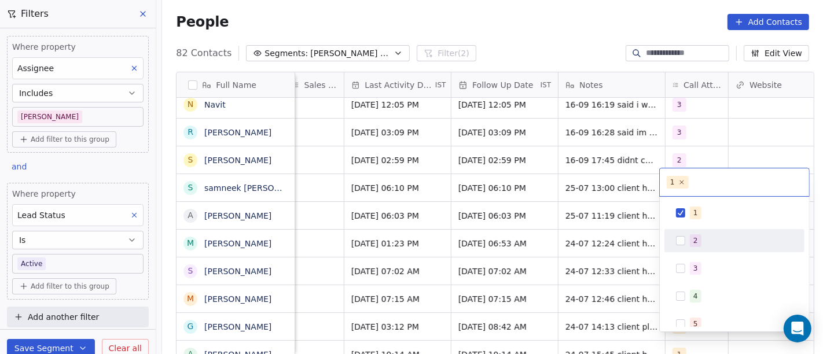
click at [689, 241] on div "2" at bounding box center [734, 241] width 131 height 19
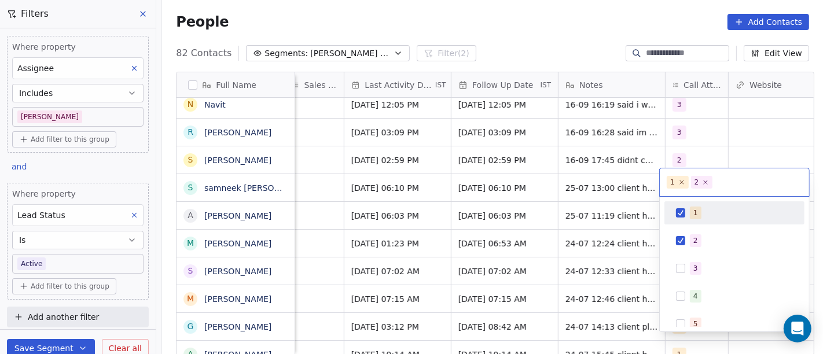
click at [697, 210] on span "1" at bounding box center [696, 213] width 12 height 13
click at [490, 171] on html "On2Cook India Pvt. Ltd. Contacts People Marketing Workflows Campaigns Sales Pip…" at bounding box center [411, 177] width 823 height 354
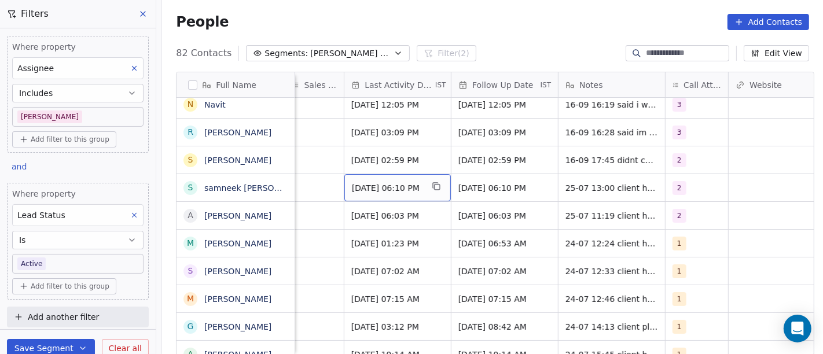
click at [384, 182] on span "Jul 25, 2025 06:10 PM" at bounding box center [387, 188] width 71 height 12
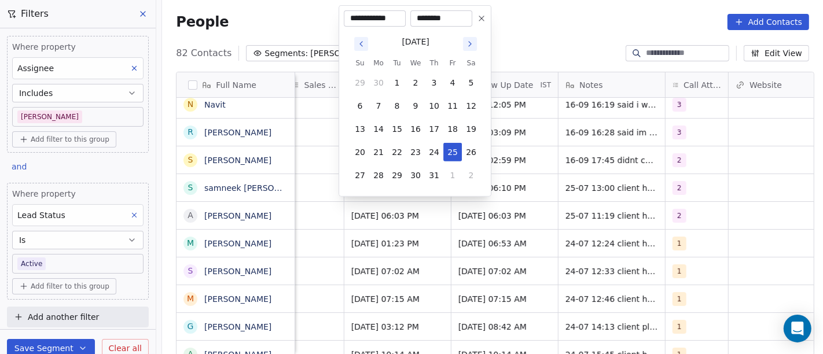
click at [473, 38] on button "Go to next month" at bounding box center [470, 44] width 14 height 14
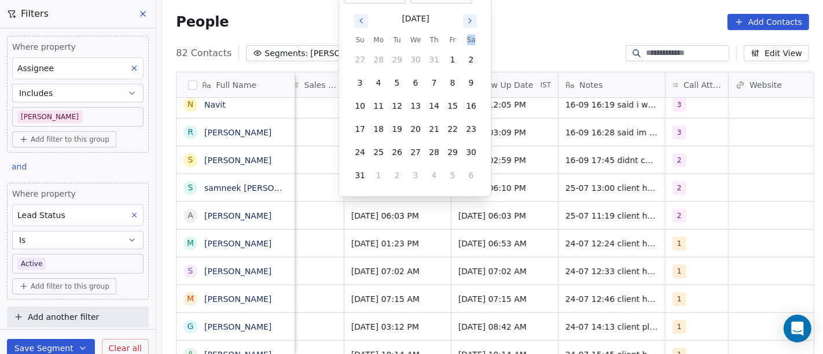
click at [473, 38] on th "Sa" at bounding box center [471, 40] width 19 height 12
click at [464, 14] on button "Go to next month" at bounding box center [470, 21] width 14 height 14
click at [402, 128] on button "16" at bounding box center [397, 129] width 19 height 19
type input "**********"
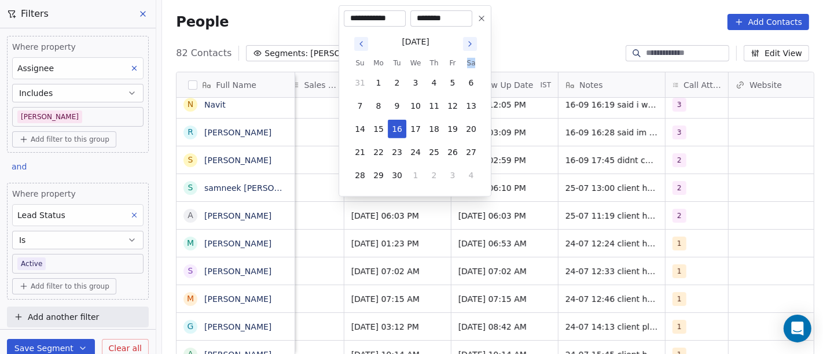
click at [582, 169] on html "On2Cook India Pvt. Ltd. Contacts People Marketing Workflows Campaigns Sales Pip…" at bounding box center [411, 177] width 823 height 354
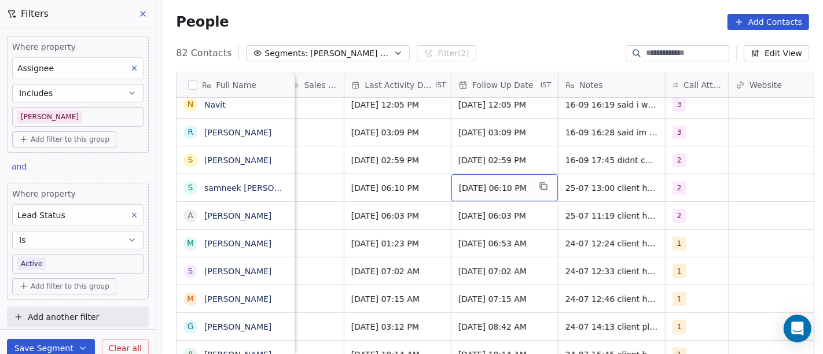
click at [501, 184] on span "30/07/2025 06:10 PM" at bounding box center [494, 188] width 71 height 12
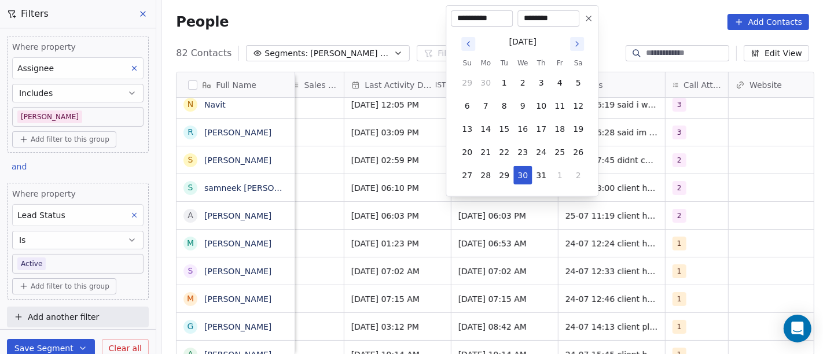
click at [584, 42] on button "Go to next month" at bounding box center [577, 44] width 14 height 14
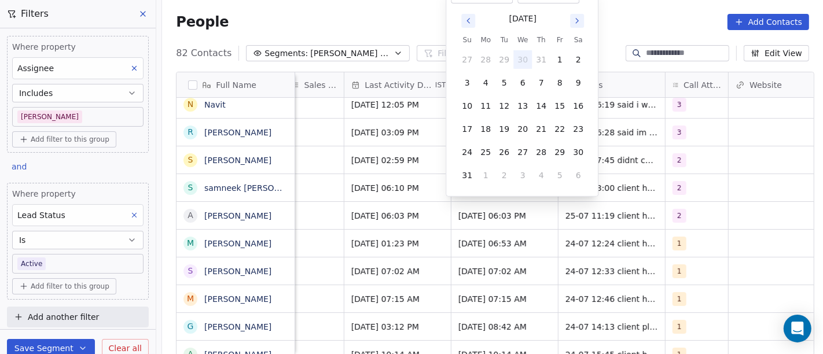
click at [584, 24] on button "Go to next month" at bounding box center [577, 21] width 14 height 14
click at [501, 149] on button "23" at bounding box center [504, 152] width 19 height 19
type input "**********"
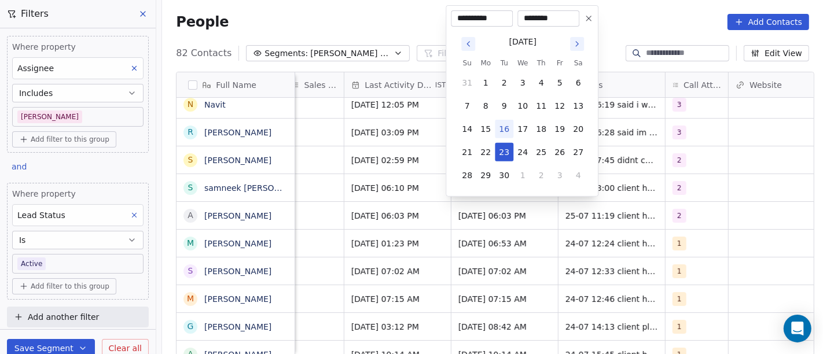
click at [623, 198] on html "On2Cook India Pvt. Ltd. Contacts People Marketing Workflows Campaigns Sales Pip…" at bounding box center [411, 177] width 823 height 354
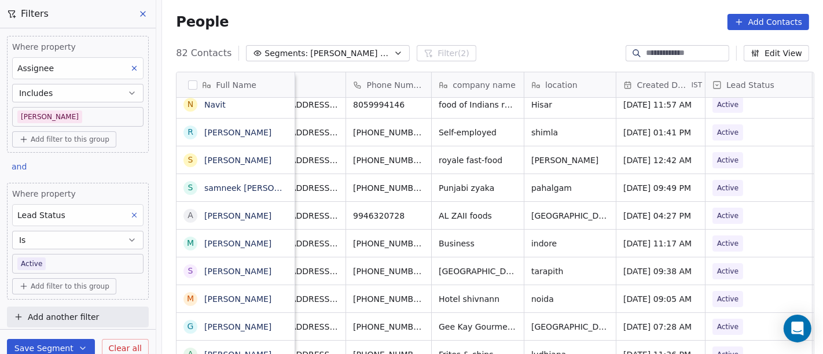
scroll to position [5, 0]
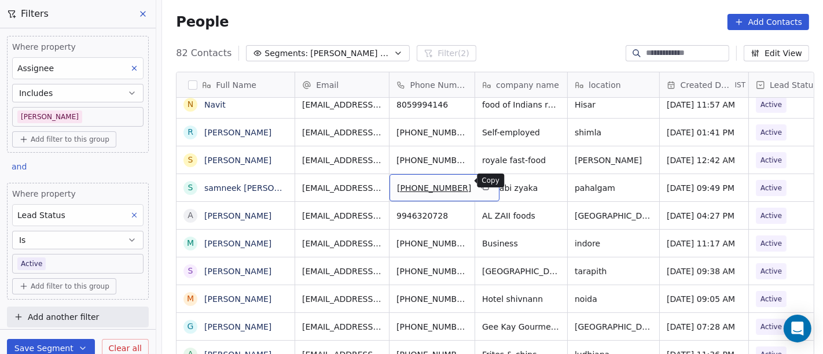
click at [484, 185] on icon "grid" at bounding box center [486, 187] width 5 height 5
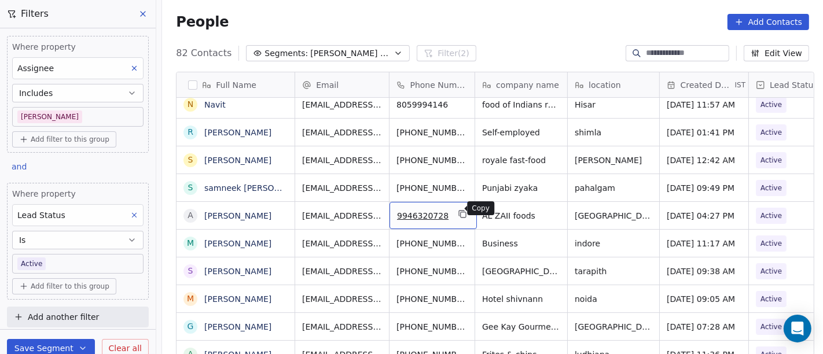
click at [456, 213] on button "grid" at bounding box center [463, 214] width 14 height 14
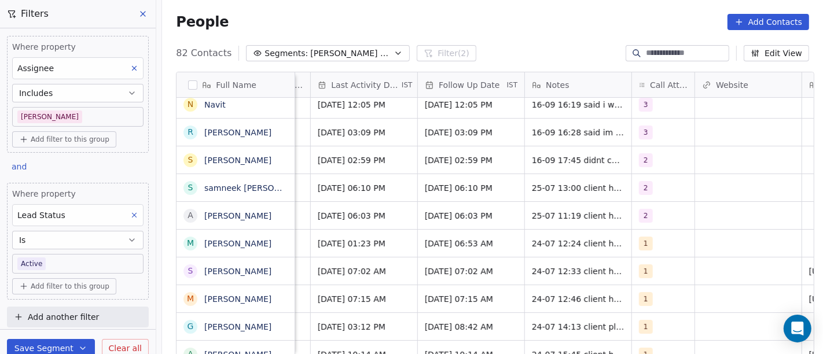
scroll to position [5, 813]
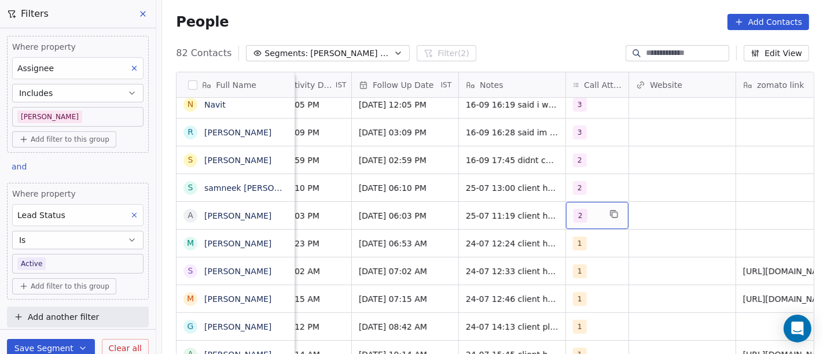
click at [574, 211] on span "2" at bounding box center [581, 216] width 14 height 14
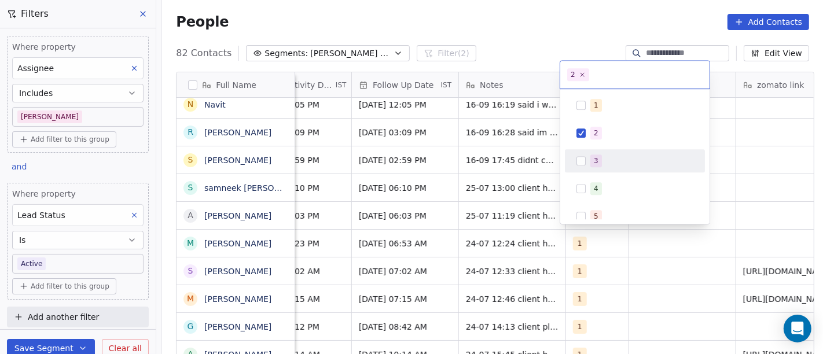
click at [587, 160] on div "3" at bounding box center [635, 161] width 131 height 19
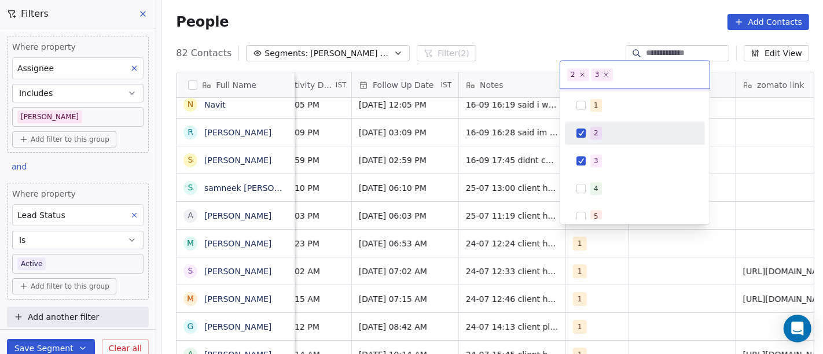
click at [585, 136] on button "Suggestions" at bounding box center [581, 133] width 9 height 9
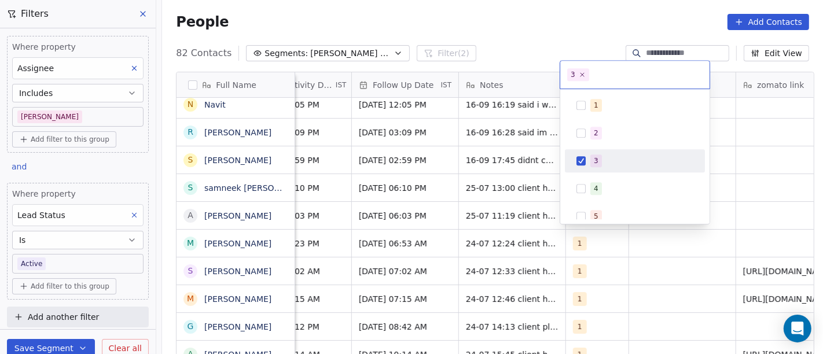
click at [770, 181] on html "On2Cook India Pvt. Ltd. Contacts People Marketing Workflows Campaigns Sales Pip…" at bounding box center [411, 177] width 823 height 354
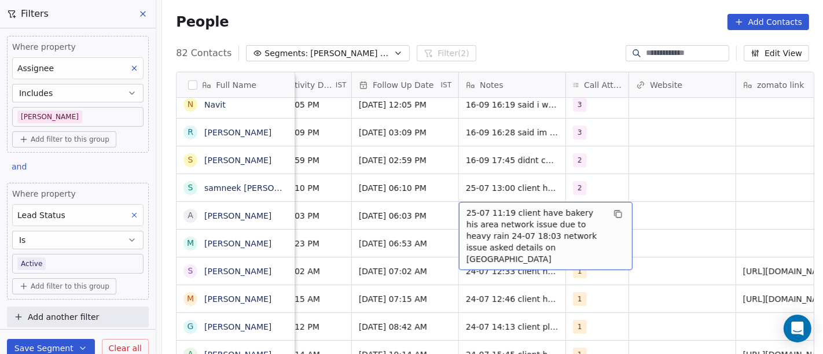
click at [511, 211] on span "25-07 11:19 client have bakery his area network issue due to heavy rain 24-07 1…" at bounding box center [536, 236] width 138 height 58
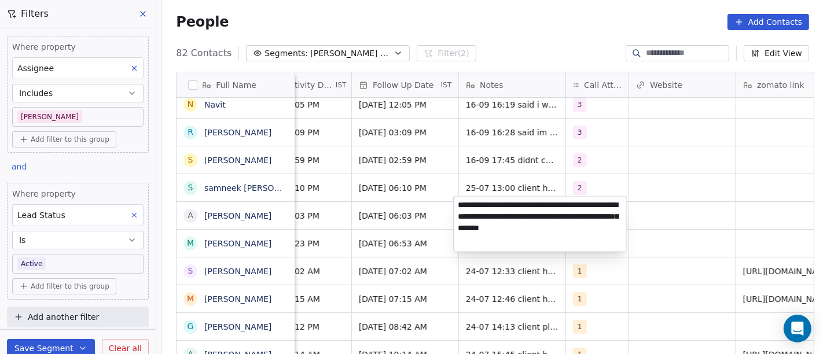
click at [511, 211] on textarea "**********" at bounding box center [540, 224] width 173 height 55
type textarea "**********"
click at [397, 229] on html "On2Cook India Pvt. Ltd. Contacts People Marketing Workflows Campaigns Sales Pip…" at bounding box center [411, 177] width 823 height 354
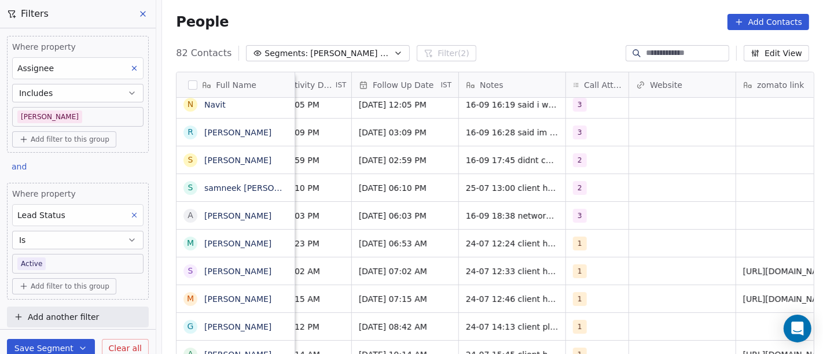
scroll to position [5, 688]
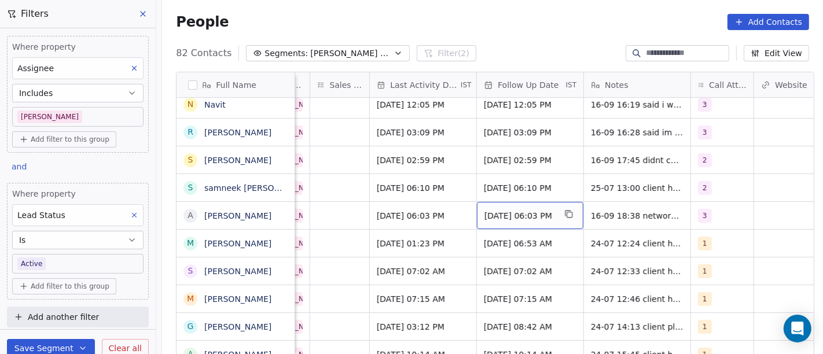
click at [507, 210] on span "29/07/2025 06:03 PM" at bounding box center [520, 216] width 71 height 12
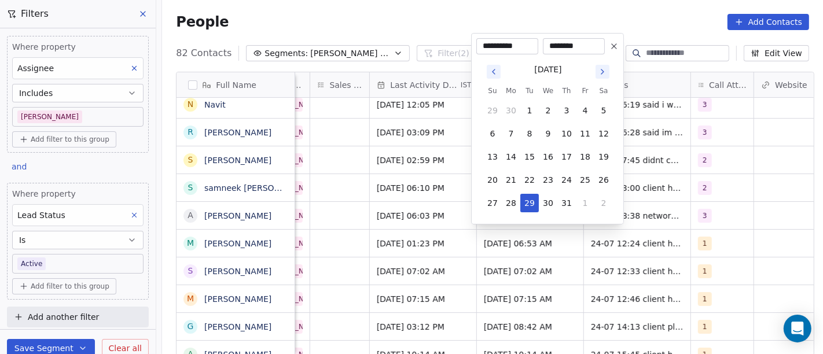
click at [600, 65] on button "Go to next month" at bounding box center [603, 72] width 14 height 14
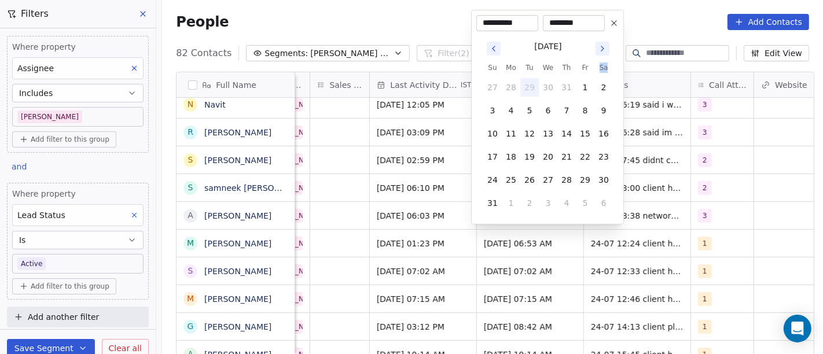
click at [600, 65] on th "Sa" at bounding box center [604, 68] width 19 height 12
click at [605, 45] on icon "Go to next month" at bounding box center [602, 48] width 9 height 9
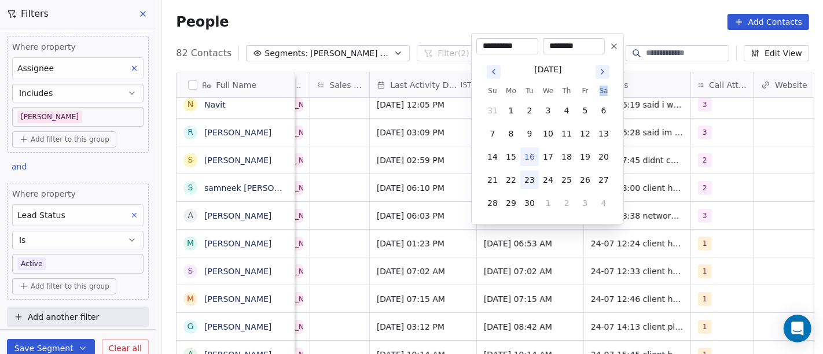
click at [518, 182] on button "22" at bounding box center [511, 180] width 19 height 19
click at [530, 182] on button "23" at bounding box center [530, 180] width 19 height 19
type input "**********"
click at [664, 244] on html "On2Cook India Pvt. Ltd. Contacts People Marketing Workflows Campaigns Sales Pip…" at bounding box center [411, 177] width 823 height 354
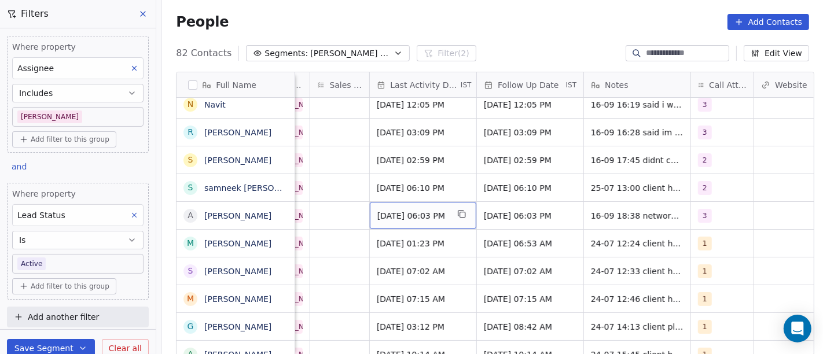
click at [400, 216] on div "Jul 25, 2025 06:03 PM" at bounding box center [423, 215] width 107 height 27
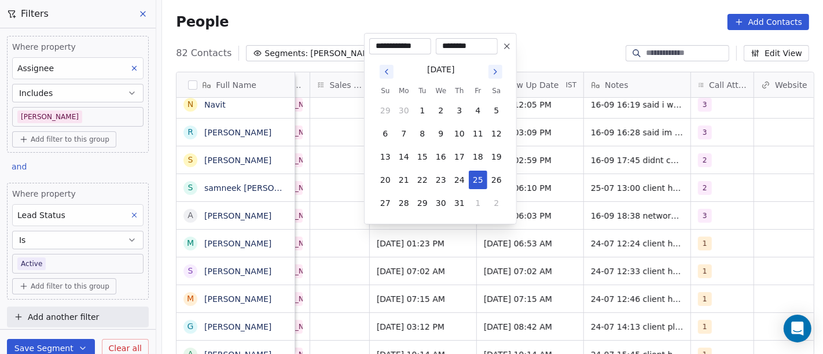
click at [503, 71] on button "Go to next month" at bounding box center [496, 72] width 16 height 16
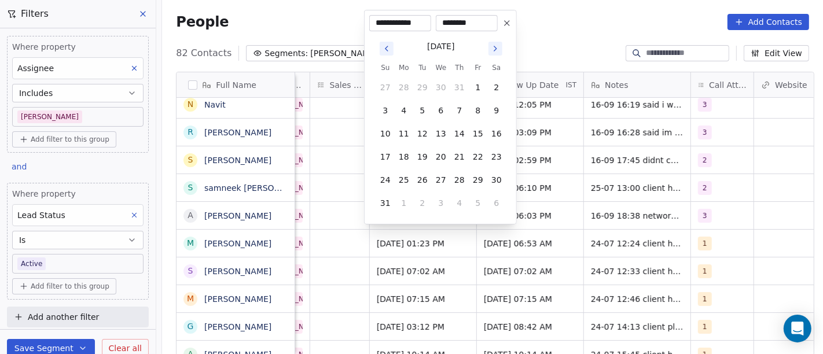
click at [503, 71] on th "Sa" at bounding box center [497, 68] width 19 height 12
click at [499, 50] on icon "Go to next month" at bounding box center [495, 48] width 9 height 9
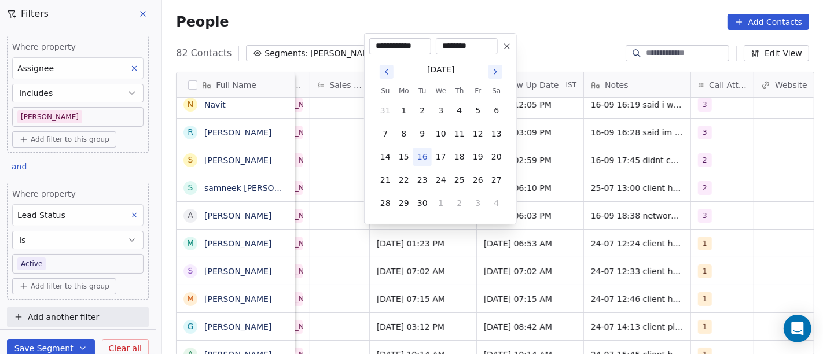
click at [427, 152] on button "16" at bounding box center [422, 157] width 19 height 19
type input "**********"
click at [610, 225] on html "On2Cook India Pvt. Ltd. Contacts People Marketing Workflows Campaigns Sales Pip…" at bounding box center [411, 177] width 823 height 354
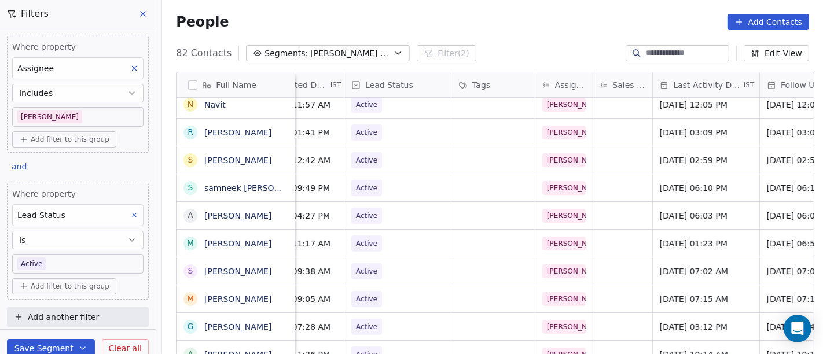
scroll to position [5, 407]
click at [383, 215] on span "Active" at bounding box center [385, 216] width 71 height 16
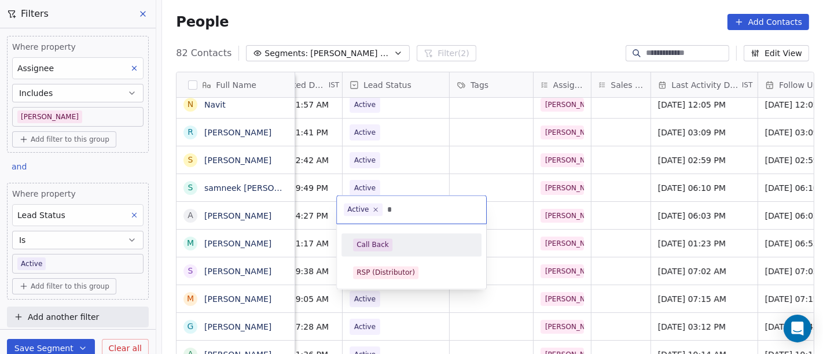
type input "*"
click at [397, 248] on div "Call Back" at bounding box center [411, 245] width 117 height 13
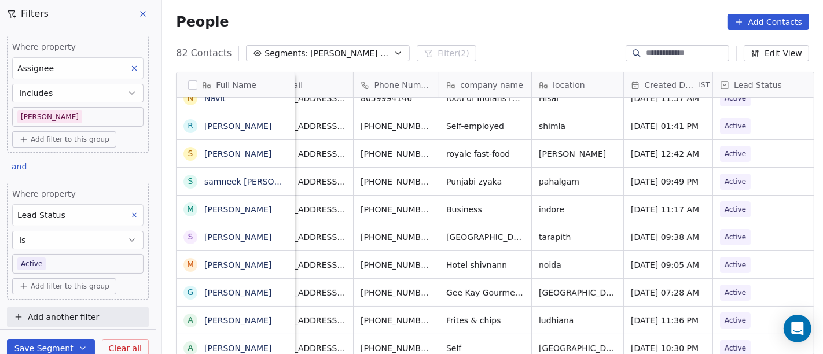
scroll to position [5, 35]
click at [448, 206] on icon "grid" at bounding box center [450, 208] width 5 height 5
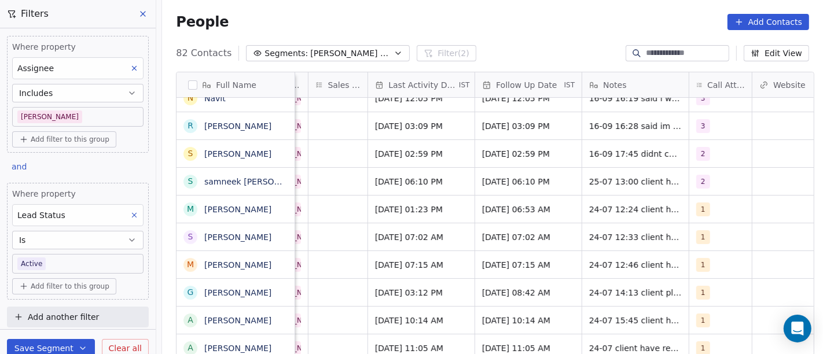
scroll to position [5, 703]
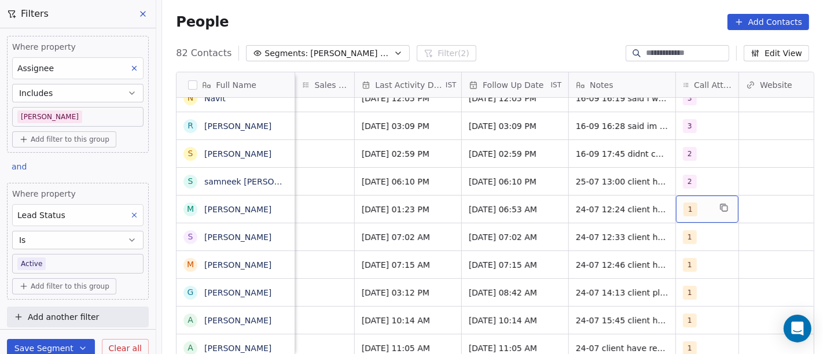
click at [676, 206] on div "1" at bounding box center [707, 209] width 63 height 27
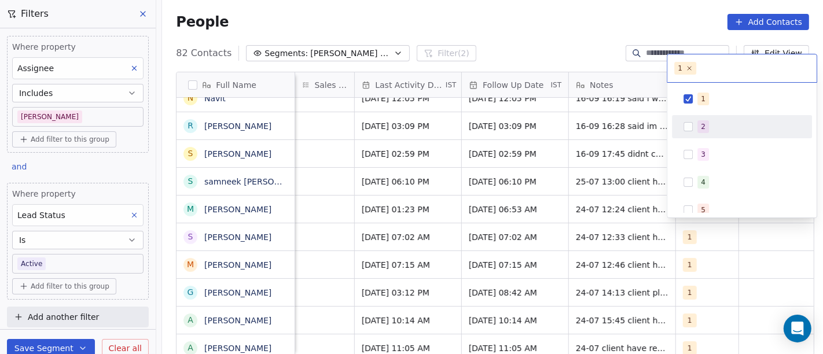
click at [693, 124] on button "Suggestions" at bounding box center [688, 126] width 9 height 9
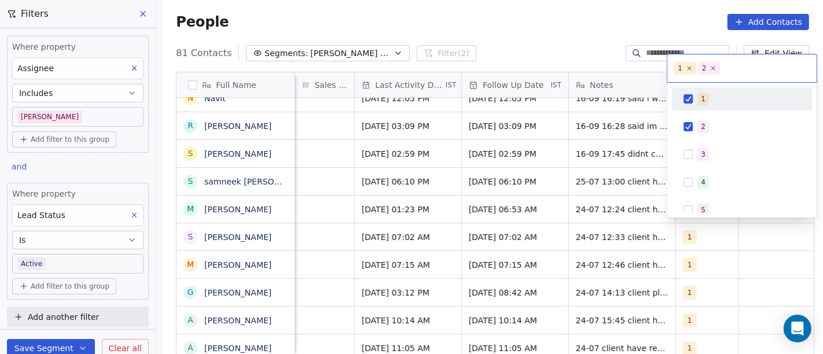
click at [690, 104] on div "1" at bounding box center [742, 99] width 131 height 19
click at [592, 122] on html "On2Cook India Pvt. Ltd. Contacts People Marketing Workflows Campaigns Sales Pip…" at bounding box center [411, 177] width 823 height 354
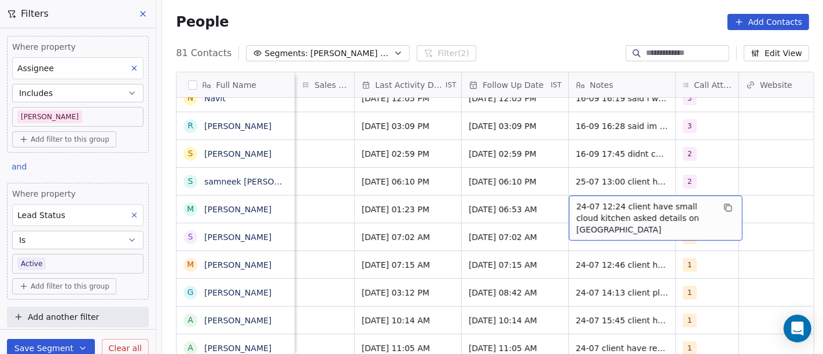
click at [625, 213] on span "24-07 12:24 client have small cloud kitchen asked details on WA" at bounding box center [646, 218] width 138 height 35
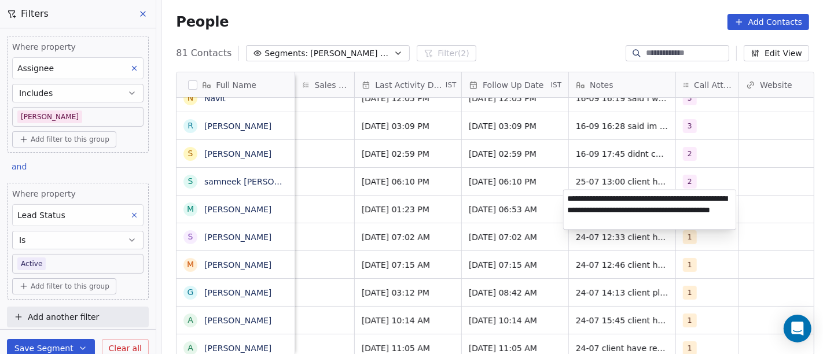
type textarea "**********"
click at [560, 264] on html "On2Cook India Pvt. Ltd. Contacts People Marketing Workflows Campaigns Sales Pip…" at bounding box center [411, 177] width 823 height 354
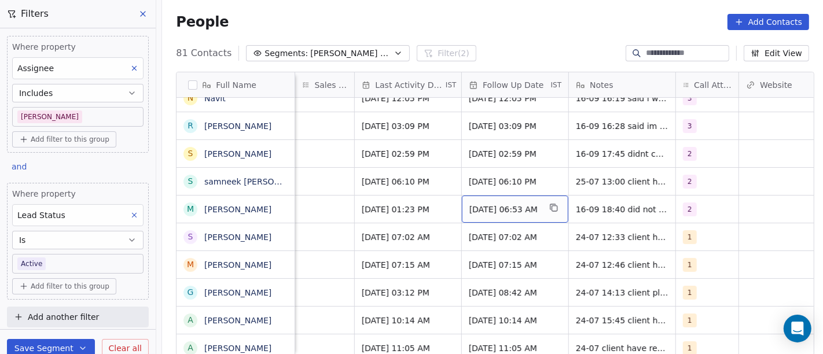
click at [491, 207] on span "30/07/2025 06:53 AM" at bounding box center [505, 210] width 71 height 12
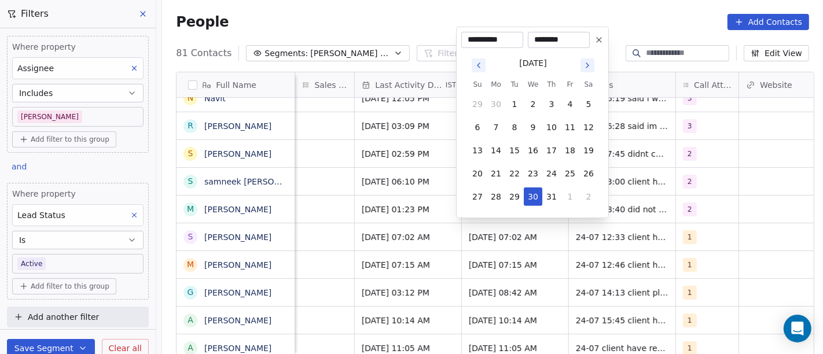
click at [589, 64] on icon "Go to next month" at bounding box center [587, 65] width 9 height 9
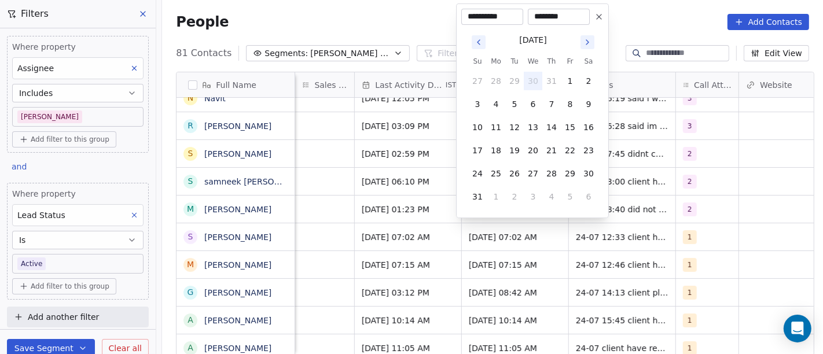
click at [585, 48] on button "Go to next month" at bounding box center [588, 42] width 14 height 14
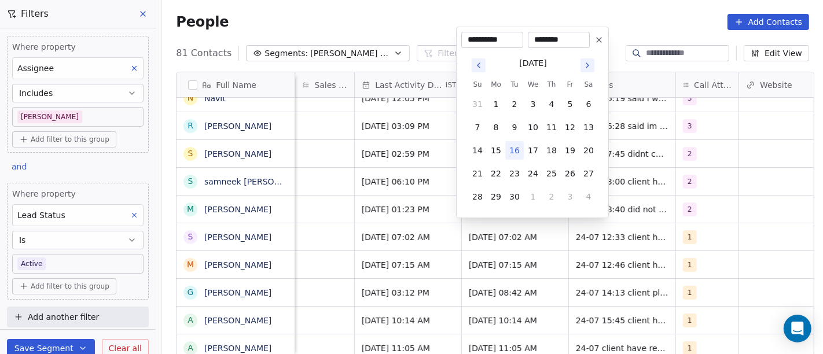
click at [514, 148] on button "16" at bounding box center [515, 150] width 19 height 19
click at [519, 174] on button "23" at bounding box center [515, 173] width 19 height 19
type input "**********"
click at [700, 208] on html "On2Cook India Pvt. Ltd. Contacts People Marketing Workflows Campaigns Sales Pip…" at bounding box center [411, 177] width 823 height 354
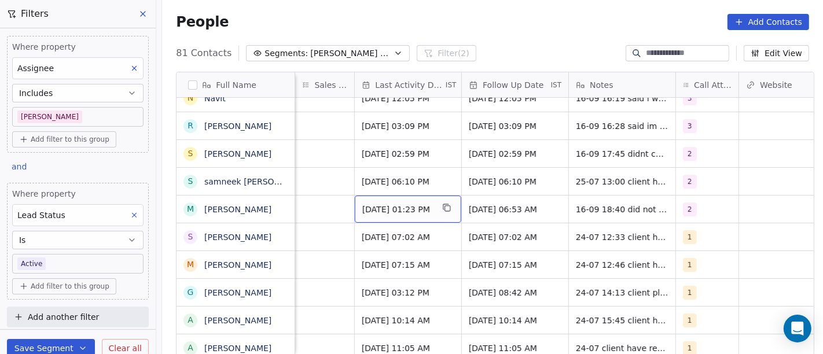
click at [383, 197] on div "Jul 24, 2025 01:23 PM" at bounding box center [408, 209] width 107 height 27
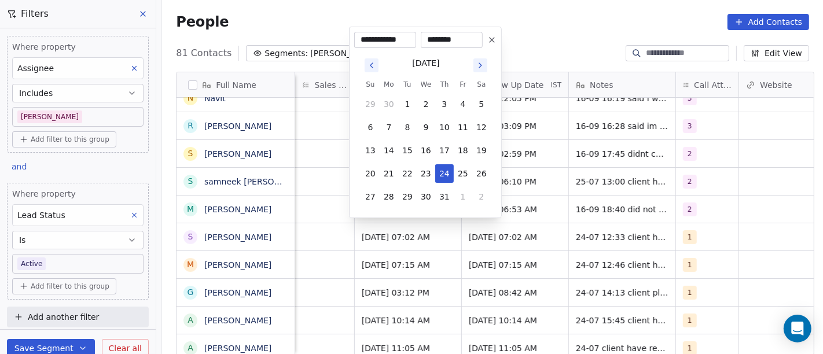
click at [476, 61] on icon "Go to next month" at bounding box center [480, 65] width 9 height 9
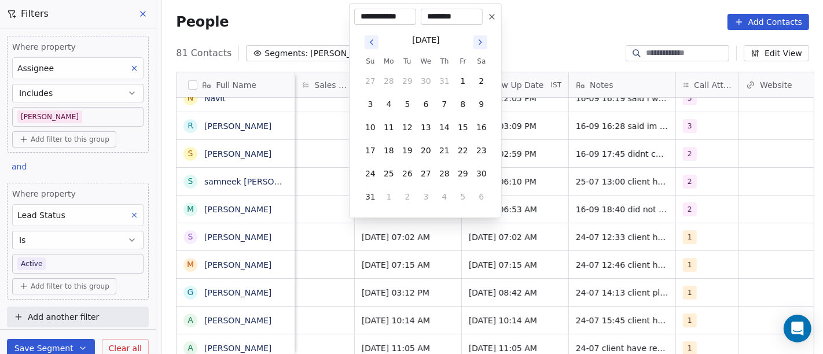
click at [484, 39] on icon "Go to next month" at bounding box center [480, 42] width 9 height 9
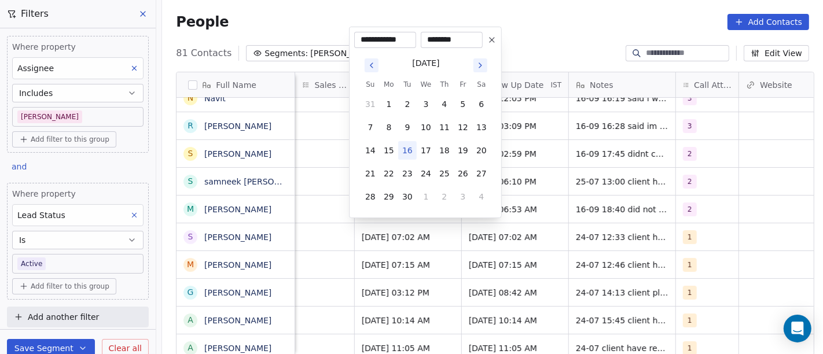
click at [406, 150] on button "16" at bounding box center [407, 150] width 19 height 19
type input "**********"
click at [620, 228] on html "On2Cook India Pvt. Ltd. Contacts People Marketing Workflows Campaigns Sales Pip…" at bounding box center [411, 177] width 823 height 354
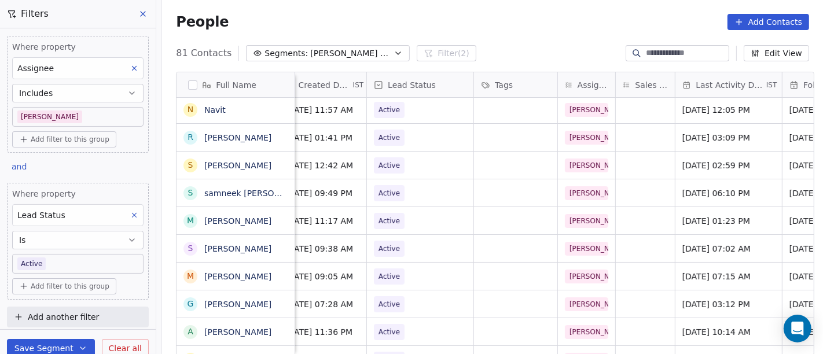
scroll to position [5, 382]
click at [435, 222] on span "Active" at bounding box center [410, 221] width 71 height 16
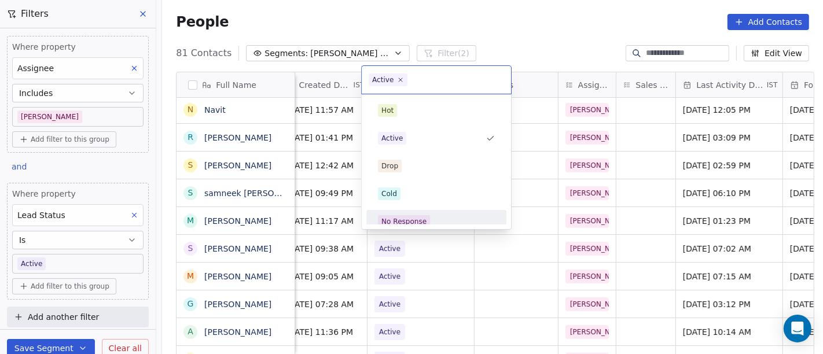
click at [415, 217] on div "No Response" at bounding box center [404, 222] width 45 height 10
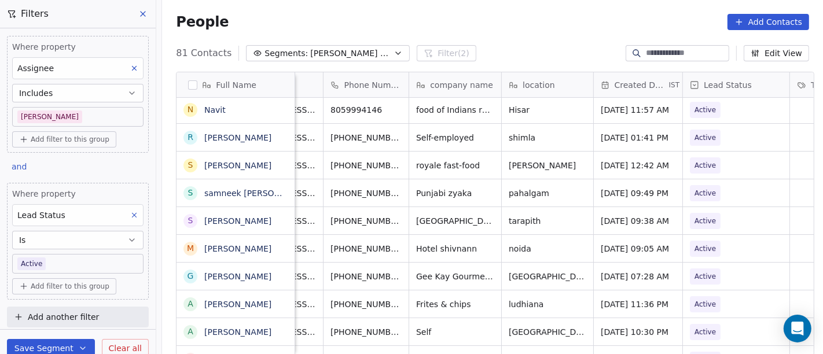
scroll to position [5, 65]
click at [413, 213] on button "grid" at bounding box center [420, 220] width 14 height 14
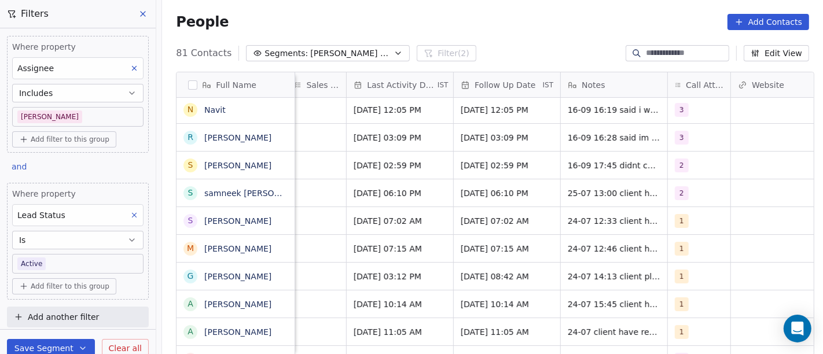
scroll to position [0, 712]
click at [702, 224] on div "1" at bounding box center [698, 220] width 63 height 27
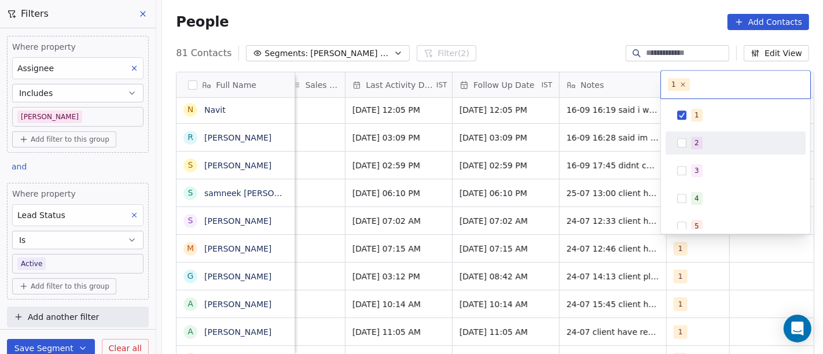
click at [695, 146] on div "2" at bounding box center [697, 143] width 5 height 10
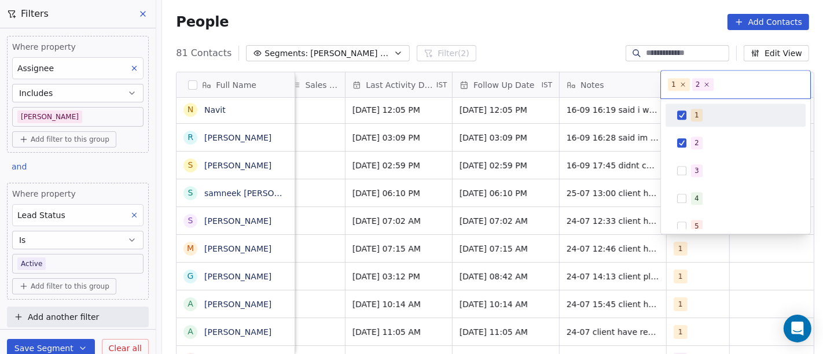
click at [695, 109] on span "1" at bounding box center [697, 115] width 12 height 13
click at [559, 45] on html "On2Cook India Pvt. Ltd. Contacts People Marketing Workflows Campaigns Sales Pip…" at bounding box center [411, 177] width 823 height 354
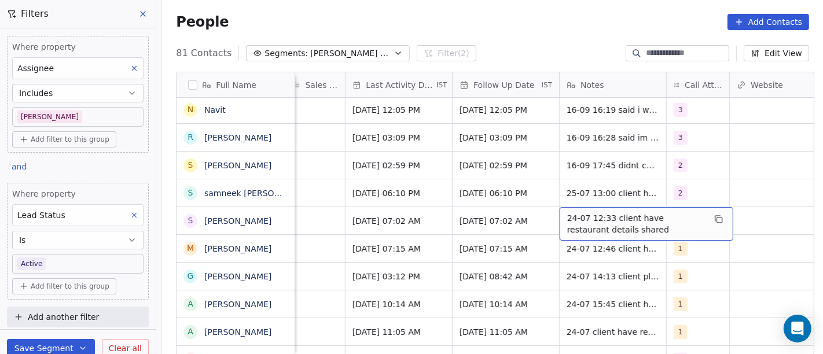
click at [605, 223] on span "24-07 12:33 client have restaurant details shared" at bounding box center [636, 224] width 138 height 23
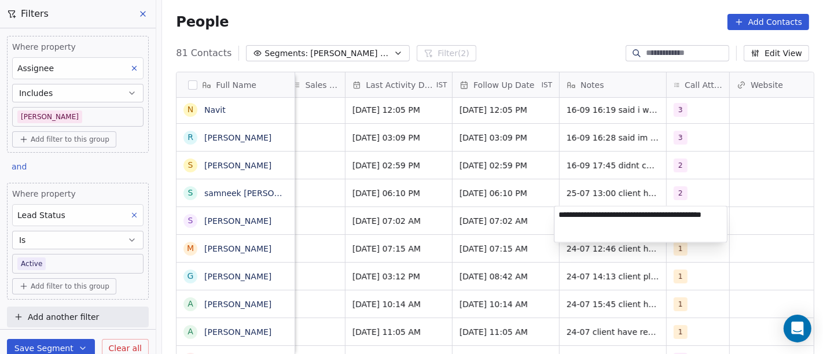
click at [495, 222] on html "On2Cook India Pvt. Ltd. Contacts People Marketing Workflows Campaigns Sales Pip…" at bounding box center [411, 177] width 823 height 354
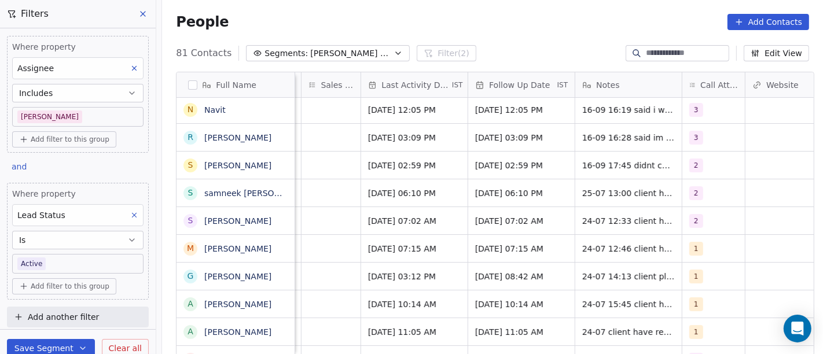
scroll to position [0, 726]
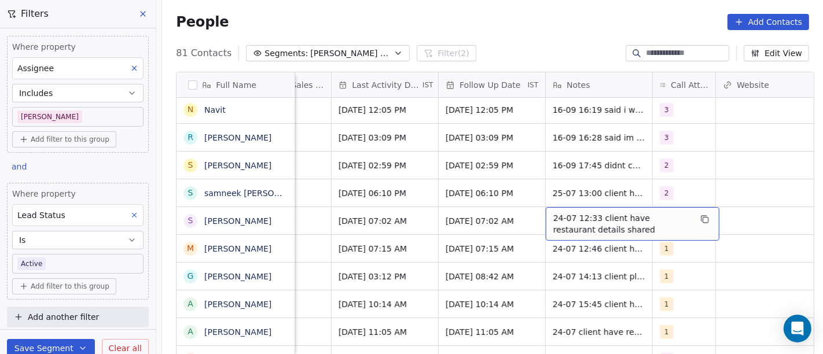
click at [595, 220] on span "24-07 12:33 client have restaurant details shared" at bounding box center [623, 224] width 138 height 23
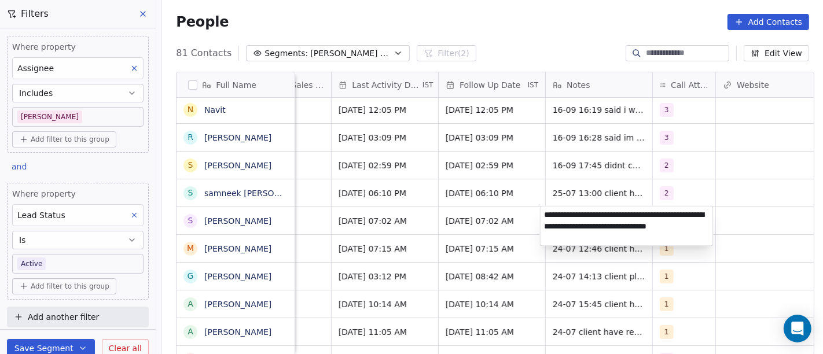
type textarea "**********"
click at [496, 220] on html "On2Cook India Pvt. Ltd. Contacts People Marketing Workflows Campaigns Sales Pip…" at bounding box center [411, 177] width 823 height 354
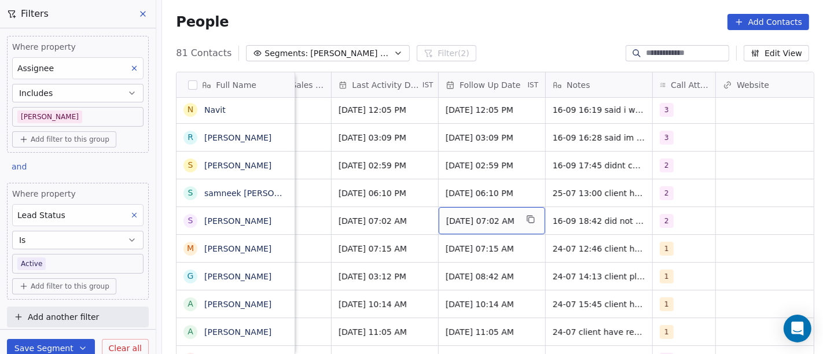
click at [493, 220] on span "30/07/2025 07:02 AM" at bounding box center [481, 221] width 71 height 12
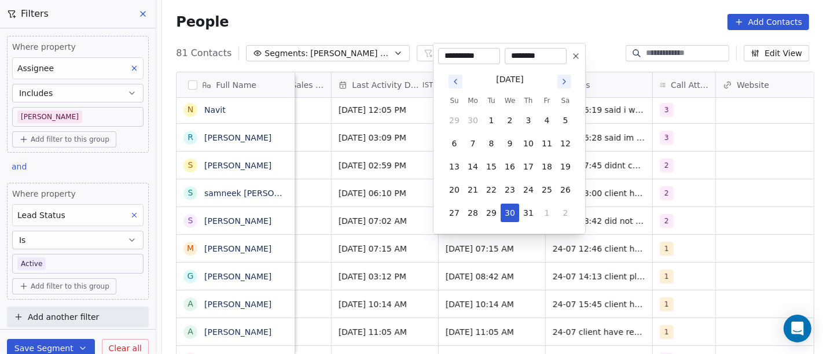
click at [564, 83] on icon "Go to next month" at bounding box center [564, 81] width 9 height 9
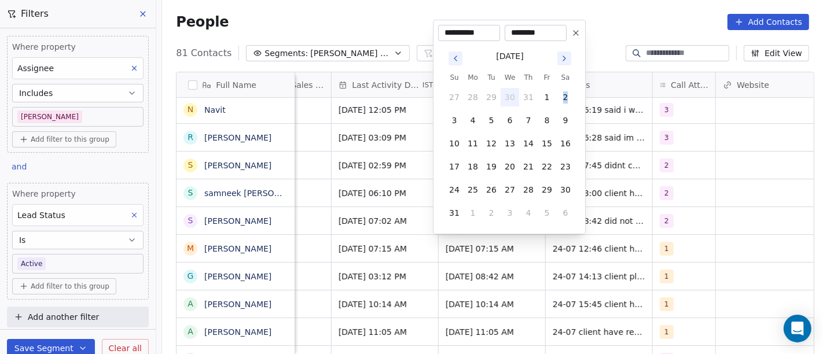
click at [564, 83] on tbody "27 28 29 30 31 1 2 3 4 5 6 7 8 9 10 11 12 13 14 15 16 17 18 19 20 21 22 23 24 2…" at bounding box center [510, 152] width 130 height 139
click at [564, 61] on icon "Go to next month" at bounding box center [564, 58] width 9 height 9
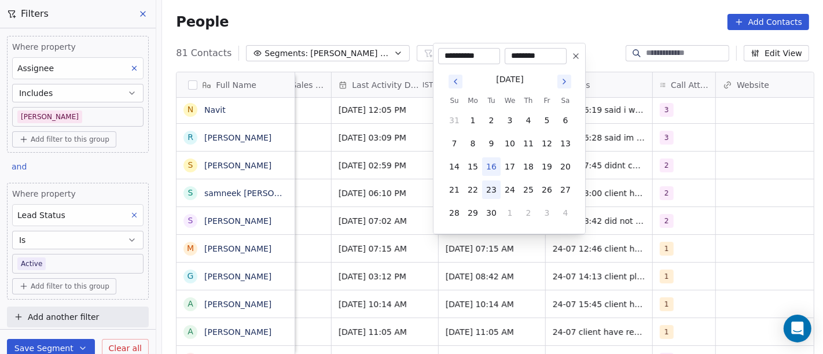
click at [496, 186] on button "23" at bounding box center [491, 190] width 19 height 19
type input "**********"
click at [655, 223] on html "On2Cook India Pvt. Ltd. Contacts People Marketing Workflows Campaigns Sales Pip…" at bounding box center [411, 177] width 823 height 354
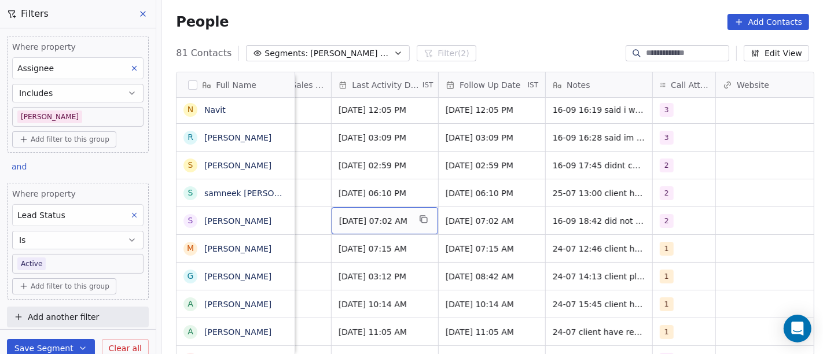
click at [367, 223] on span "Jul 24, 2025 07:02 AM" at bounding box center [374, 221] width 71 height 12
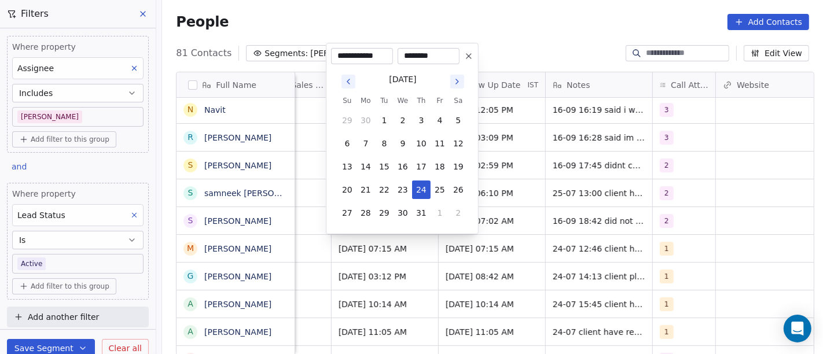
click at [460, 78] on icon "Go to next month" at bounding box center [457, 81] width 9 height 9
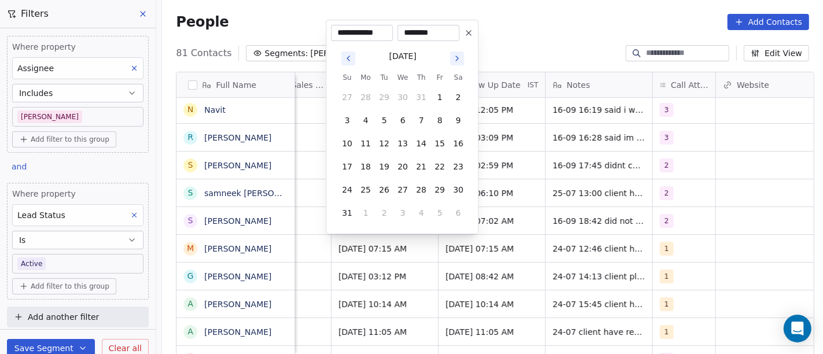
click at [452, 59] on button "Go to next month" at bounding box center [458, 59] width 14 height 14
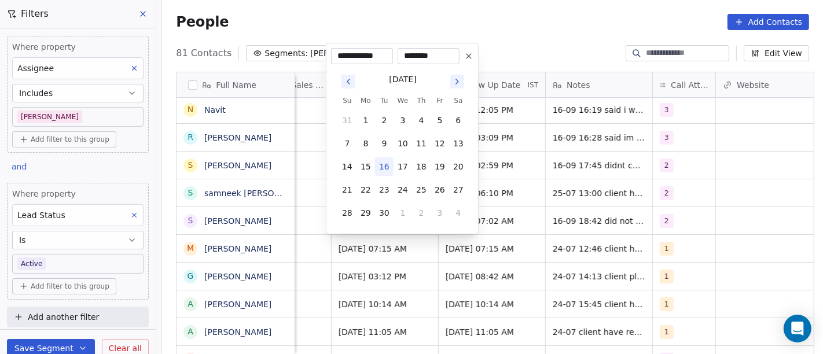
click at [385, 164] on button "16" at bounding box center [384, 167] width 19 height 19
type input "**********"
click at [609, 240] on html "On2Cook India Pvt. Ltd. Contacts People Marketing Workflows Campaigns Sales Pip…" at bounding box center [411, 177] width 823 height 354
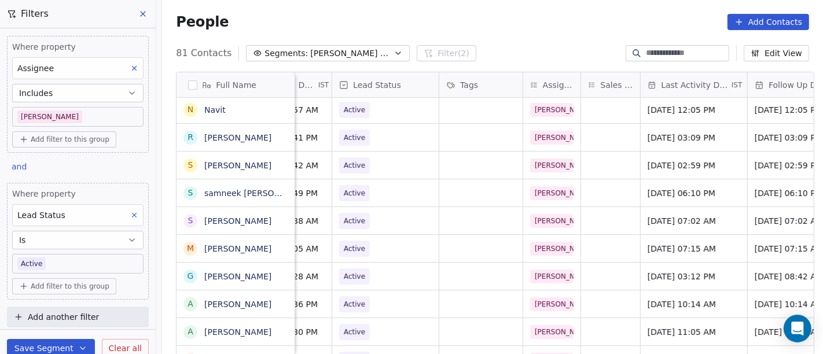
scroll to position [0, 415]
click at [389, 218] on span "Active" at bounding box center [377, 221] width 71 height 16
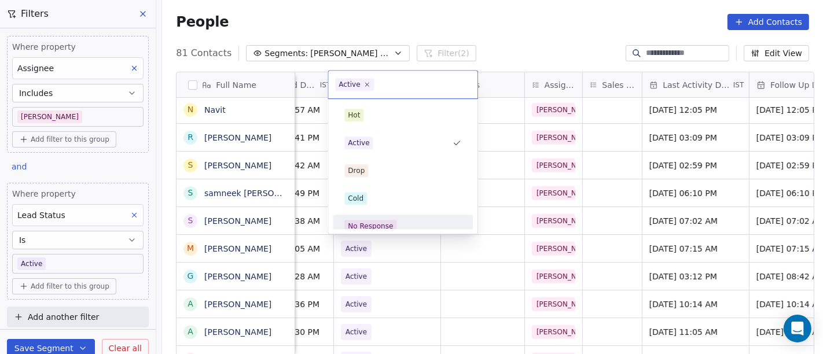
click at [393, 226] on span "No Response" at bounding box center [371, 226] width 52 height 13
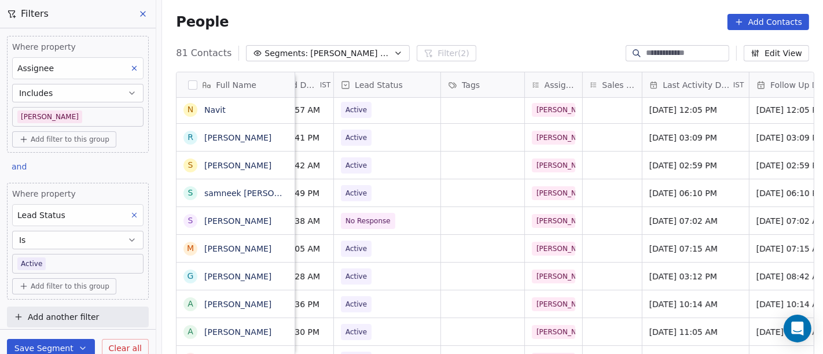
click at [528, 26] on div "People Add Contacts" at bounding box center [492, 22] width 633 height 16
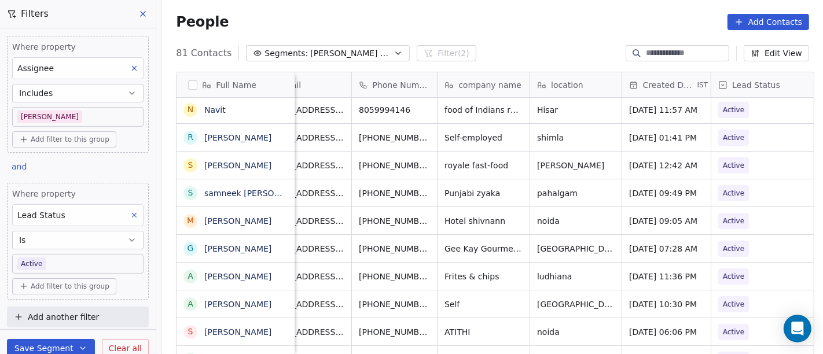
scroll to position [0, 30]
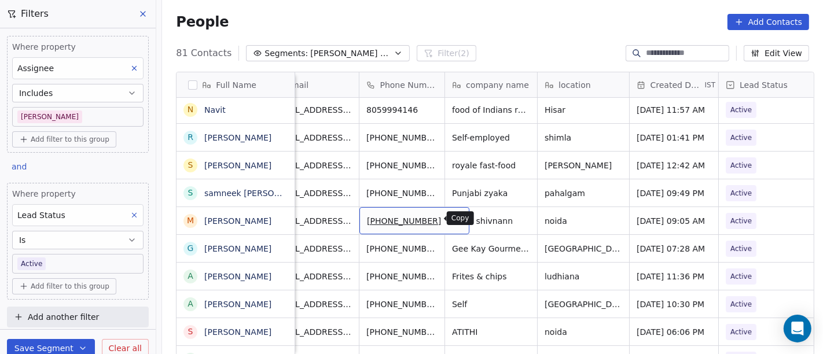
click at [453, 222] on icon "grid" at bounding box center [455, 220] width 5 height 5
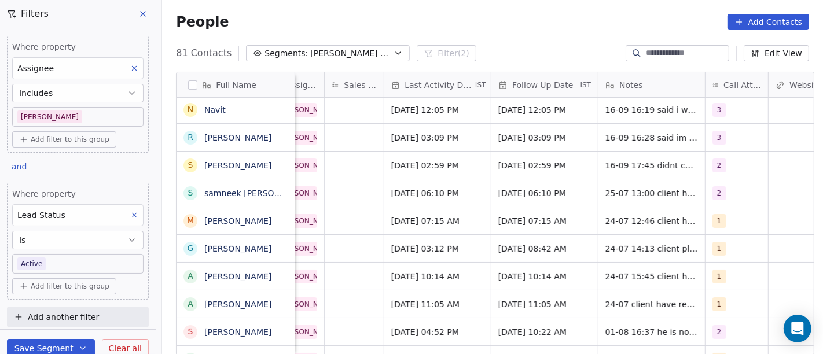
scroll to position [0, 676]
click at [713, 226] on span "1" at bounding box center [718, 221] width 14 height 14
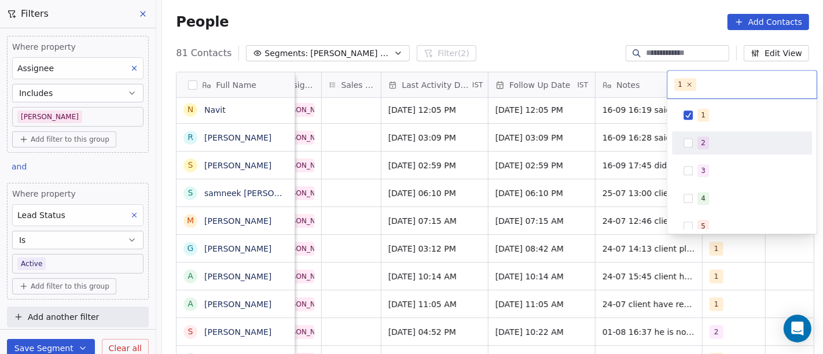
click at [709, 139] on div "2" at bounding box center [749, 143] width 103 height 13
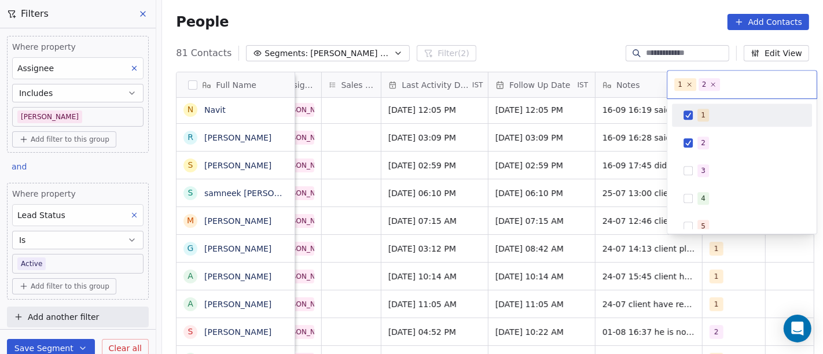
click at [693, 95] on div "1 2" at bounding box center [742, 85] width 149 height 28
click at [691, 119] on button "Suggestions" at bounding box center [688, 115] width 9 height 9
click at [497, 58] on html "On2Cook India Pvt. Ltd. Contacts People Marketing Workflows Campaigns Sales Pip…" at bounding box center [411, 177] width 823 height 354
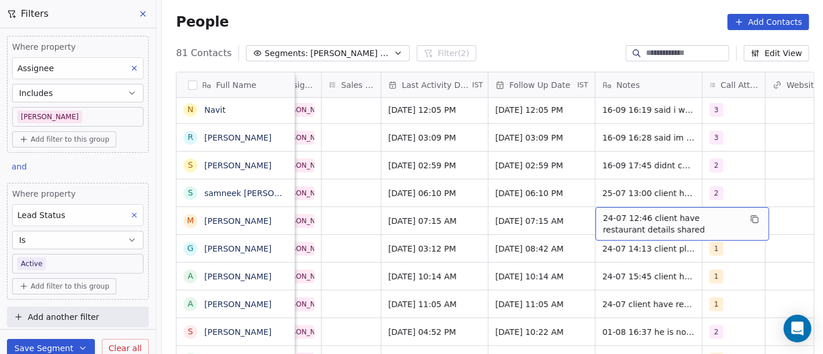
click at [671, 224] on span "24-07 12:46 client have restaurant details shared" at bounding box center [672, 224] width 138 height 23
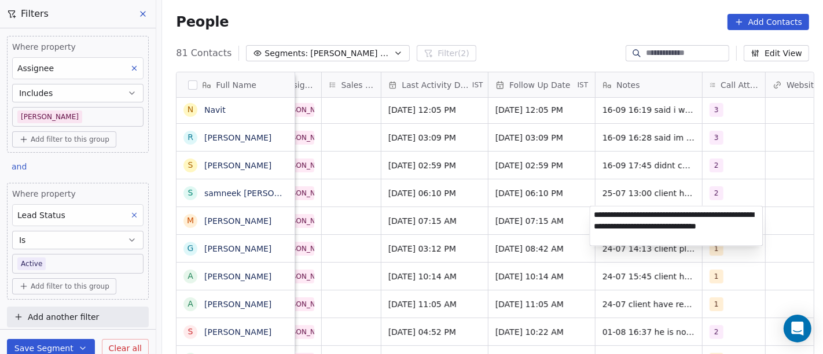
type textarea "**********"
click at [563, 239] on html "On2Cook India Pvt. Ltd. Contacts People Marketing Workflows Campaigns Sales Pip…" at bounding box center [411, 177] width 823 height 354
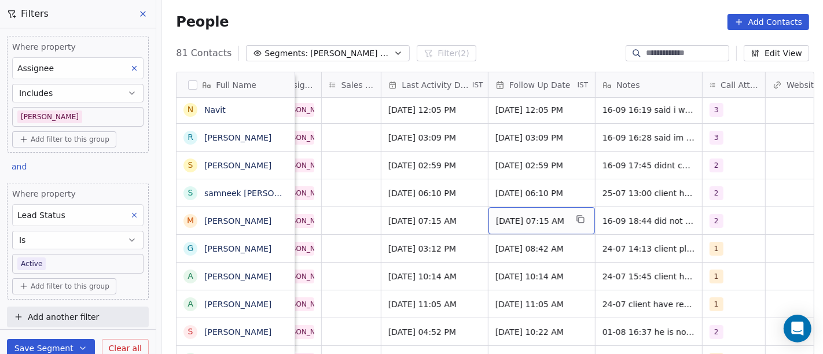
click at [522, 219] on span "02/08/2025 07:15 AM" at bounding box center [531, 221] width 71 height 12
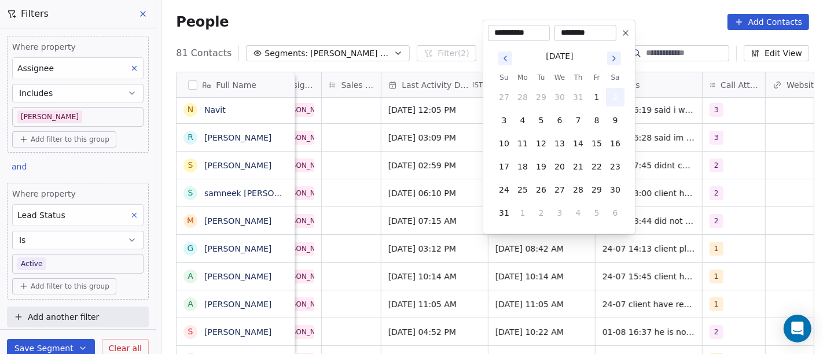
click at [612, 99] on button "2" at bounding box center [615, 97] width 19 height 19
click at [620, 55] on button "Go to next month" at bounding box center [614, 59] width 14 height 14
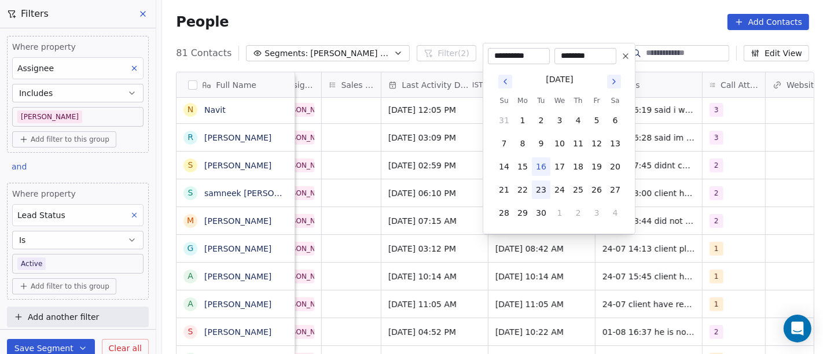
click at [539, 189] on button "23" at bounding box center [541, 190] width 19 height 19
type input "**********"
click at [658, 211] on html "On2Cook India Pvt. Ltd. Contacts People Marketing Workflows Campaigns Sales Pip…" at bounding box center [411, 177] width 823 height 354
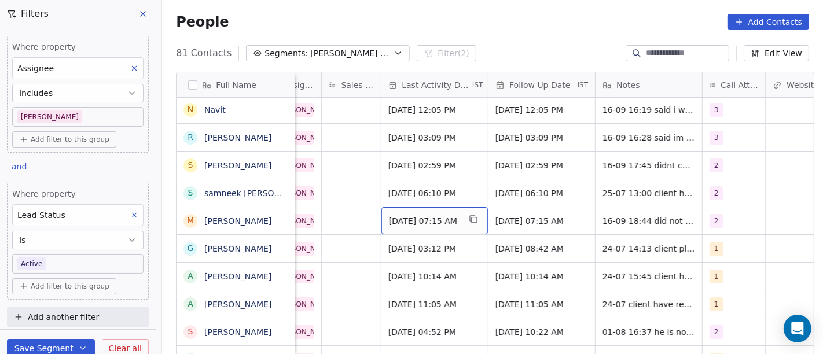
click at [427, 225] on span "Jul 24, 2025 07:15 AM" at bounding box center [424, 221] width 71 height 12
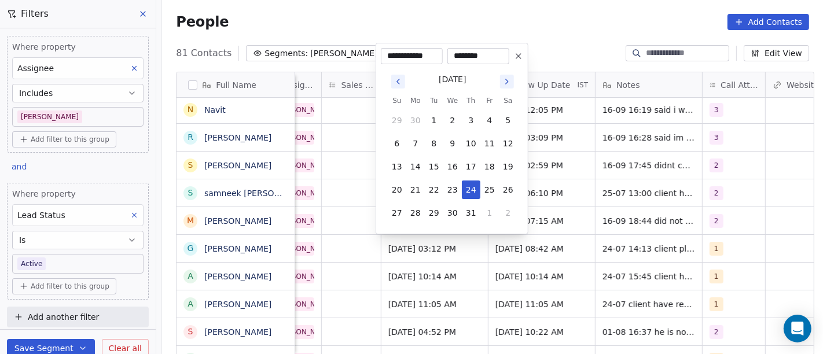
click at [507, 77] on icon "Go to next month" at bounding box center [507, 81] width 9 height 9
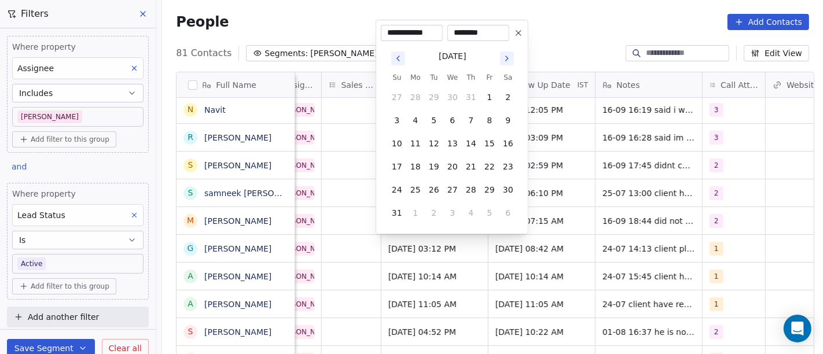
click at [520, 47] on div "August 2025 Su Mo Tu We Th Fr Sa 27 28 29 30 31 1 2 3 4 5 6 7 8 9 10 11 12 13 1…" at bounding box center [452, 135] width 142 height 188
click at [510, 53] on button "Go to next month" at bounding box center [507, 59] width 14 height 14
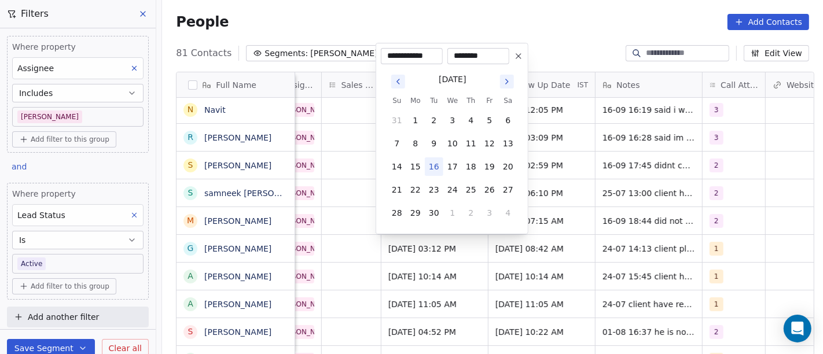
click at [438, 167] on button "16" at bounding box center [434, 167] width 19 height 19
type input "**********"
click at [636, 218] on html "On2Cook India Pvt. Ltd. Contacts People Marketing Workflows Campaigns Sales Pip…" at bounding box center [411, 177] width 823 height 354
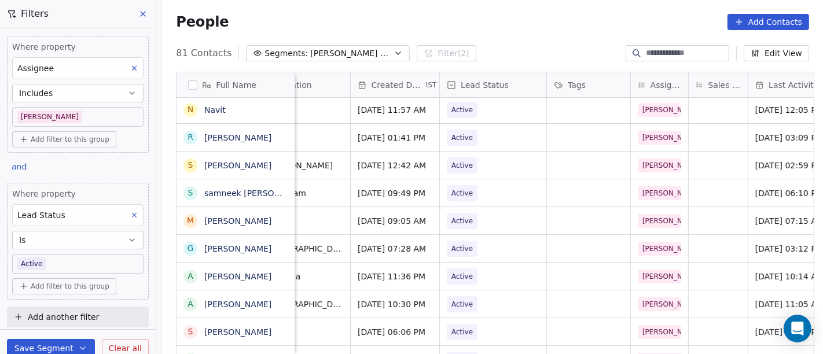
scroll to position [0, 304]
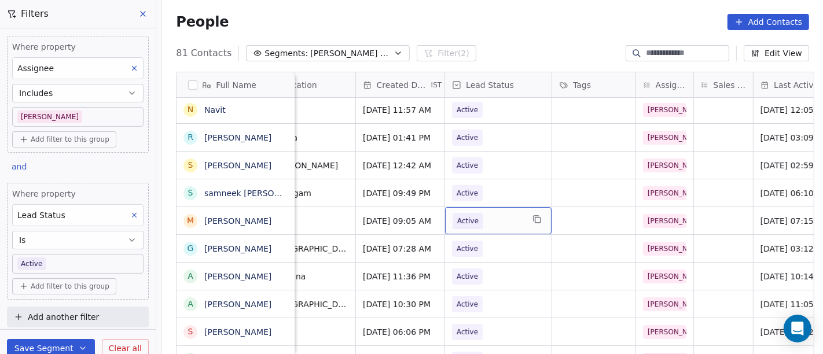
click at [491, 224] on span "Active" at bounding box center [488, 221] width 71 height 16
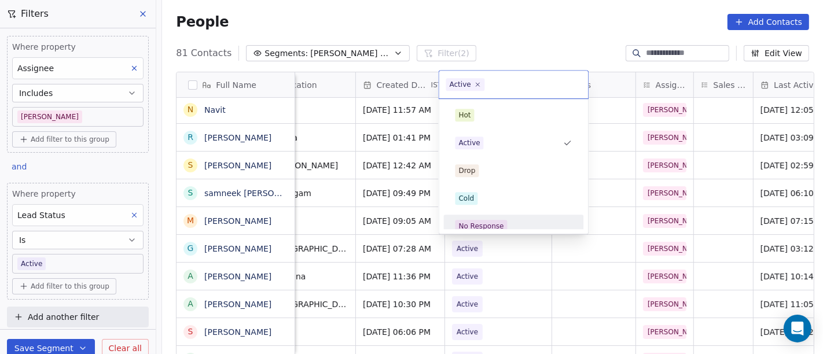
click at [492, 227] on div "No Response" at bounding box center [481, 226] width 45 height 10
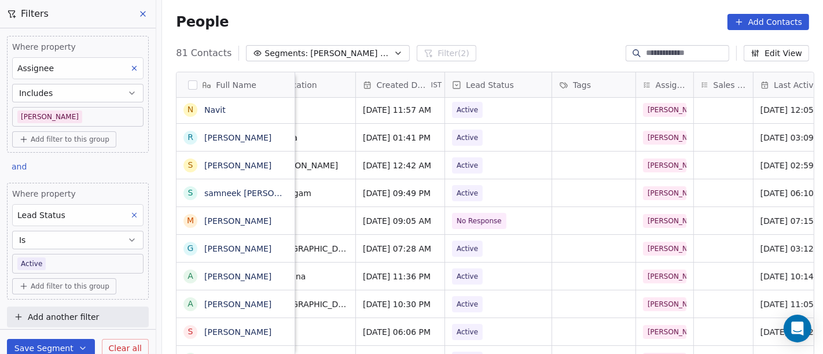
click at [517, 21] on div "People Add Contacts" at bounding box center [492, 22] width 633 height 16
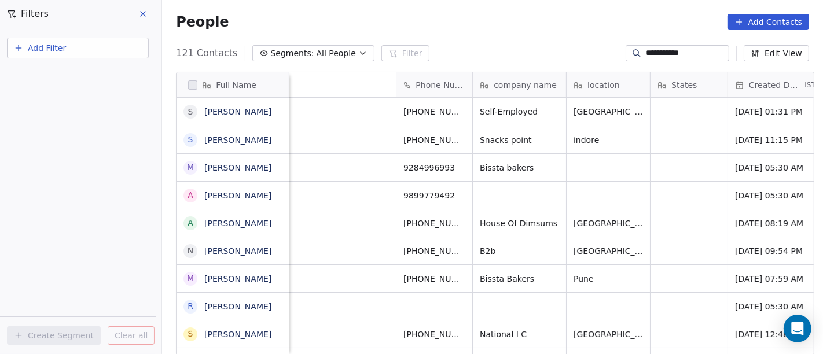
scroll to position [302, 657]
